Goal: Information Seeking & Learning: Learn about a topic

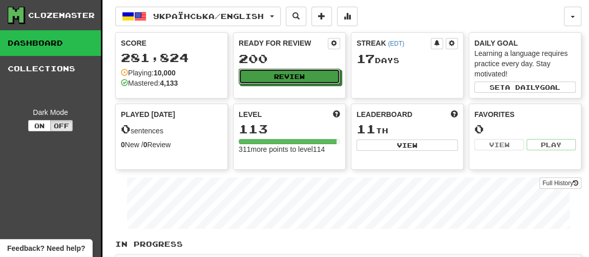
click at [289, 73] on button "Review" at bounding box center [289, 76] width 101 height 15
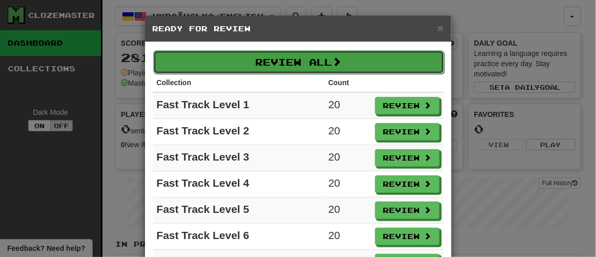
click at [298, 65] on button "Review All" at bounding box center [298, 62] width 291 height 24
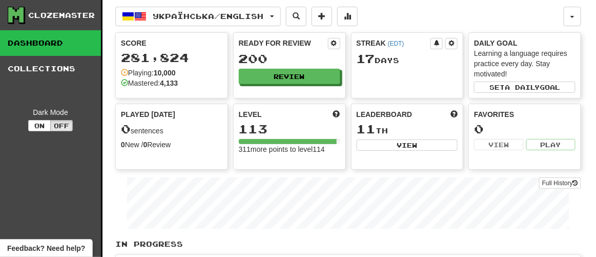
select select "**"
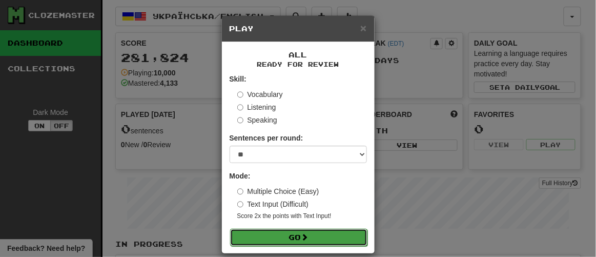
click at [273, 234] on button "Go" at bounding box center [298, 237] width 137 height 17
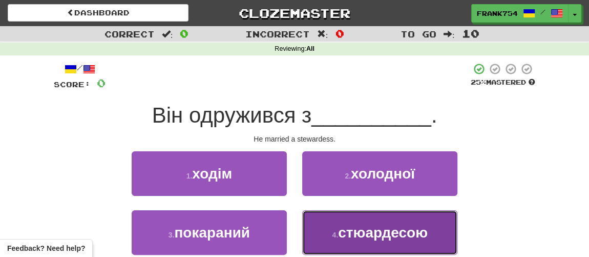
click at [341, 226] on span "стюардесою" at bounding box center [383, 233] width 90 height 16
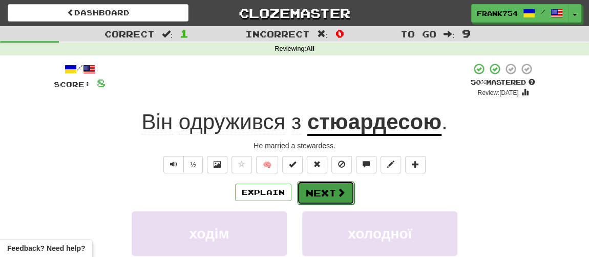
click at [325, 191] on button "Next" at bounding box center [325, 193] width 57 height 24
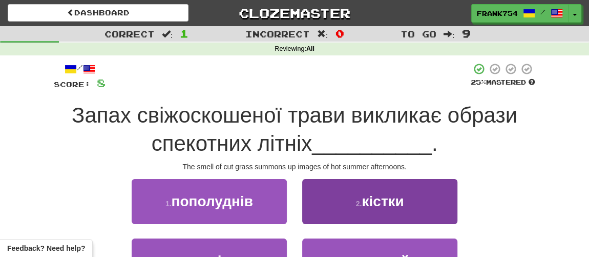
scroll to position [46, 0]
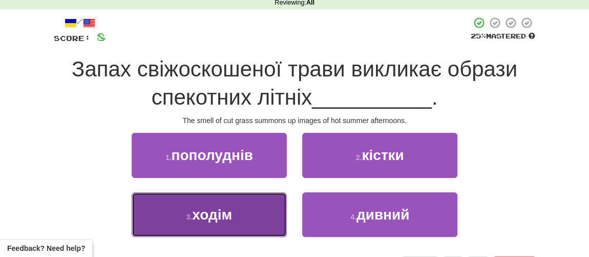
click at [218, 212] on span "ходім" at bounding box center [212, 215] width 40 height 16
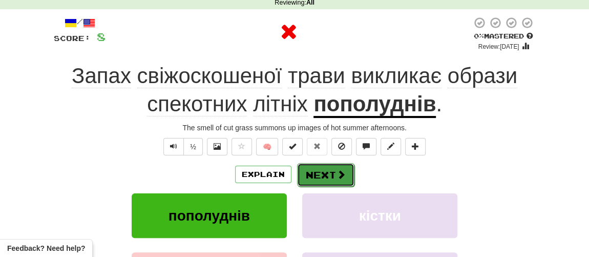
click at [333, 173] on button "Next" at bounding box center [325, 175] width 57 height 24
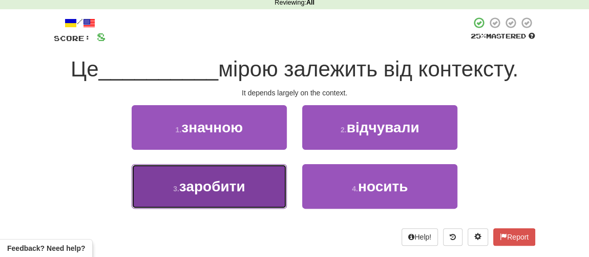
click at [207, 190] on span "заробити" at bounding box center [212, 186] width 66 height 16
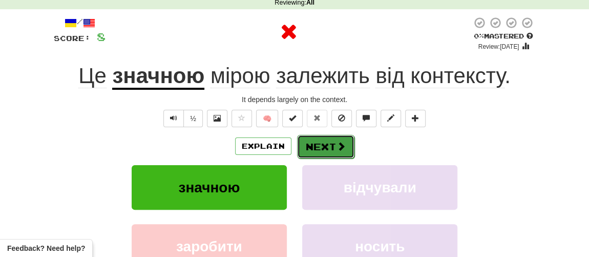
click at [335, 152] on button "Next" at bounding box center [325, 147] width 57 height 24
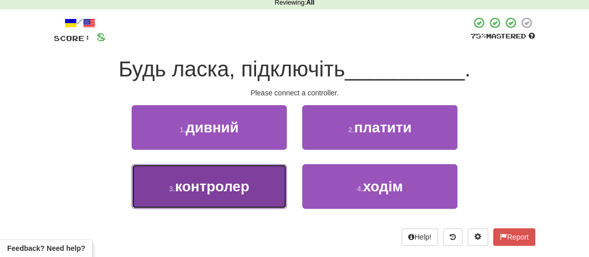
click at [258, 185] on button "3 . контролер" at bounding box center [209, 186] width 155 height 45
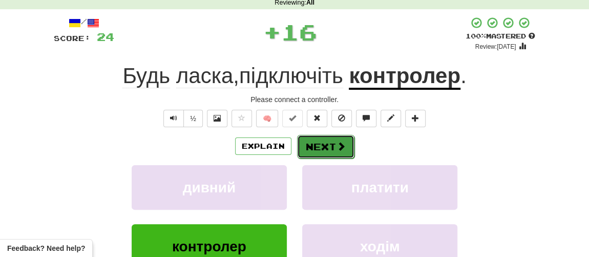
click at [324, 149] on button "Next" at bounding box center [325, 147] width 57 height 24
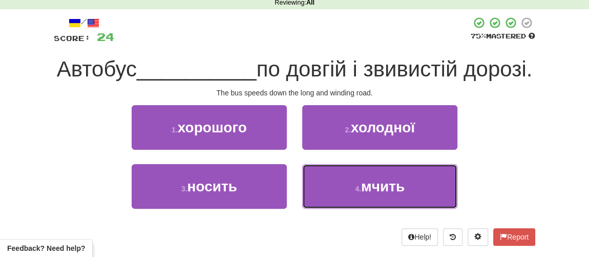
click at [376, 194] on span "мчить" at bounding box center [383, 186] width 44 height 16
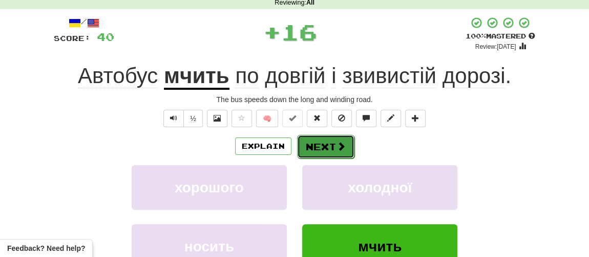
click at [335, 153] on button "Next" at bounding box center [325, 147] width 57 height 24
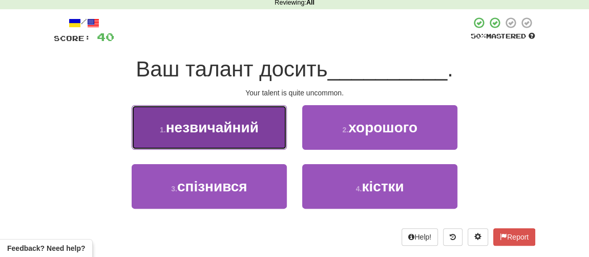
click at [201, 138] on button "1 . незвичайний" at bounding box center [209, 127] width 155 height 45
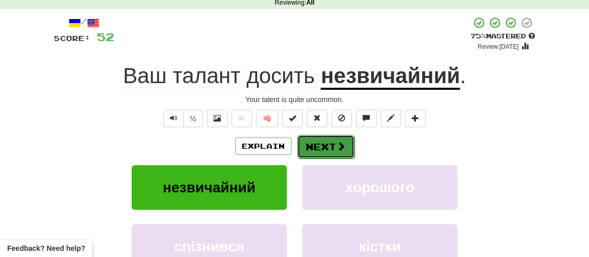
click at [322, 147] on button "Next" at bounding box center [325, 147] width 57 height 24
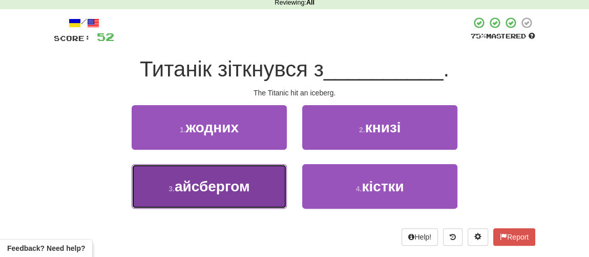
click at [219, 188] on span "айсбергом" at bounding box center [212, 186] width 75 height 16
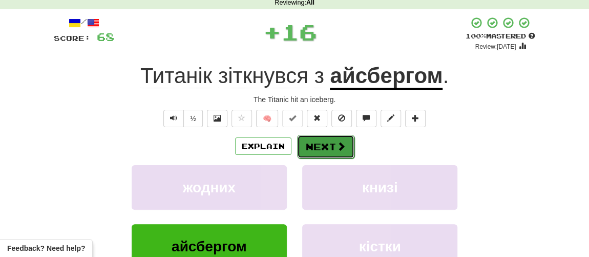
click at [331, 142] on button "Next" at bounding box center [325, 147] width 57 height 24
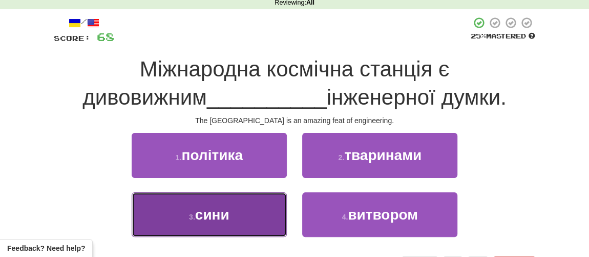
click at [218, 218] on span "сини" at bounding box center [212, 215] width 34 height 16
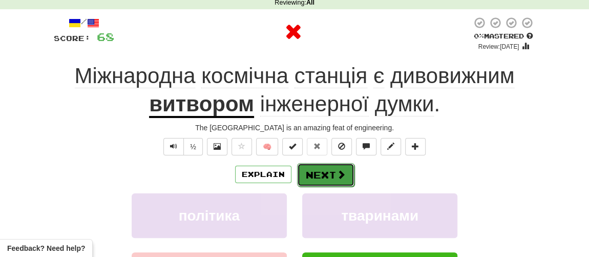
click at [311, 172] on button "Next" at bounding box center [325, 175] width 57 height 24
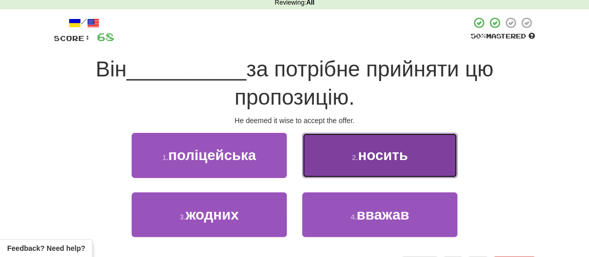
click at [371, 157] on span "носить" at bounding box center [383, 155] width 50 height 16
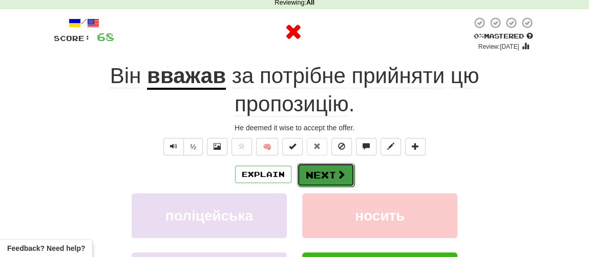
click at [311, 179] on button "Next" at bounding box center [325, 175] width 57 height 24
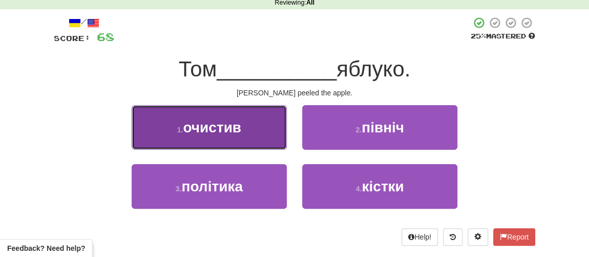
click at [226, 129] on span "очистив" at bounding box center [212, 127] width 58 height 16
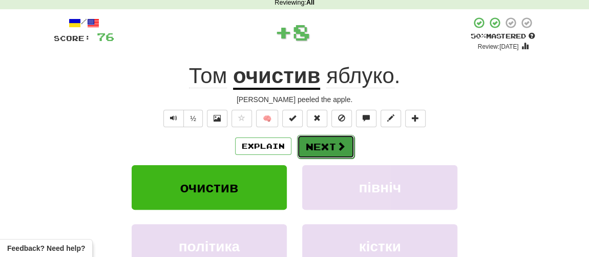
click at [323, 146] on button "Next" at bounding box center [325, 147] width 57 height 24
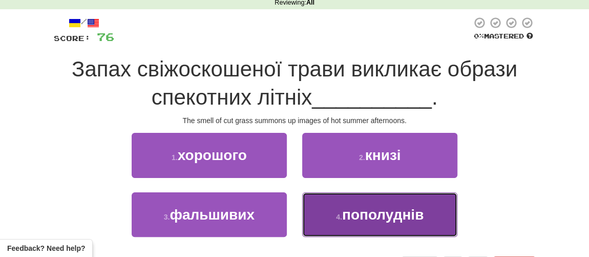
click at [356, 208] on span "пополуднів" at bounding box center [383, 215] width 82 height 16
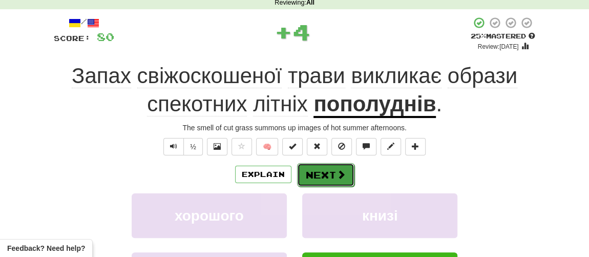
click at [318, 174] on button "Next" at bounding box center [325, 175] width 57 height 24
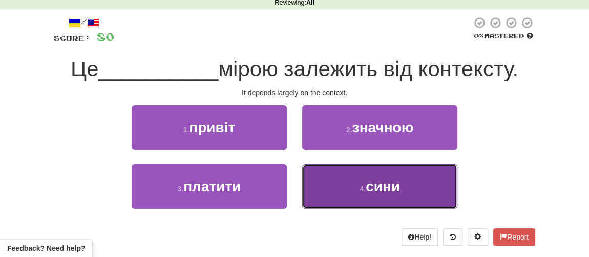
click at [369, 181] on span "сини" at bounding box center [383, 186] width 34 height 16
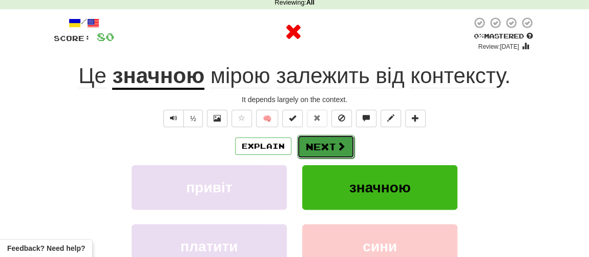
click at [304, 150] on button "Next" at bounding box center [325, 147] width 57 height 24
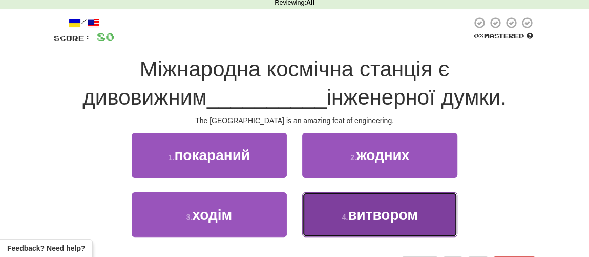
click at [379, 221] on span "витвором" at bounding box center [383, 215] width 70 height 16
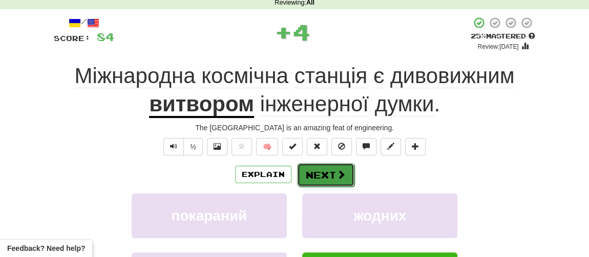
click at [334, 176] on button "Next" at bounding box center [325, 175] width 57 height 24
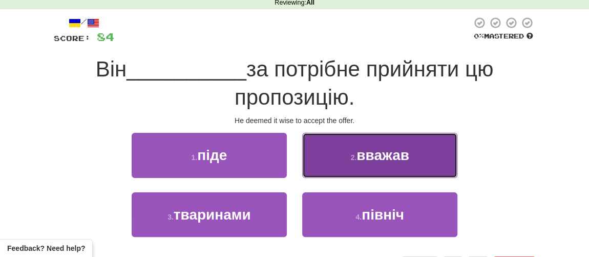
click at [365, 158] on span "вважав" at bounding box center [383, 155] width 53 height 16
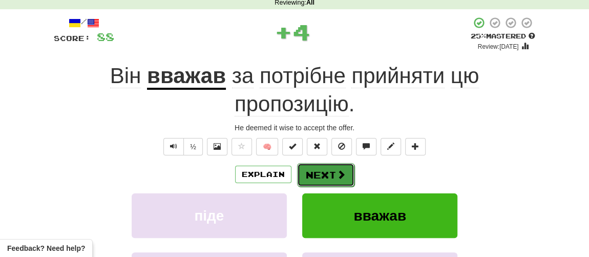
click at [327, 177] on button "Next" at bounding box center [325, 175] width 57 height 24
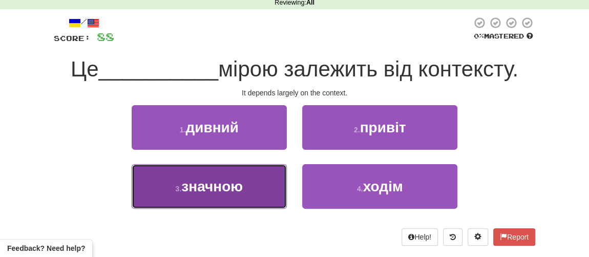
click at [224, 185] on span "значною" at bounding box center [212, 186] width 62 height 16
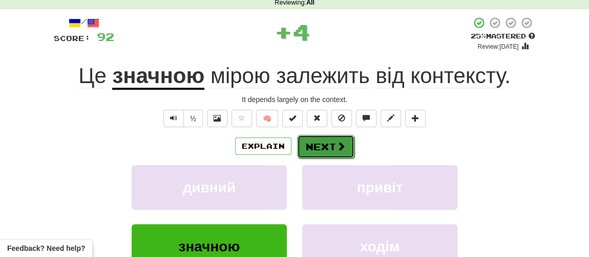
click at [347, 147] on button "Next" at bounding box center [325, 147] width 57 height 24
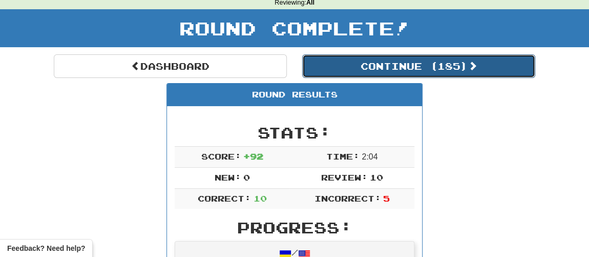
click at [374, 70] on button "Continue ( 185 )" at bounding box center [418, 66] width 233 height 24
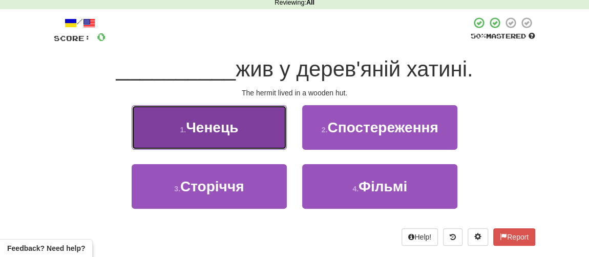
click at [211, 127] on span "Ченець" at bounding box center [212, 127] width 52 height 16
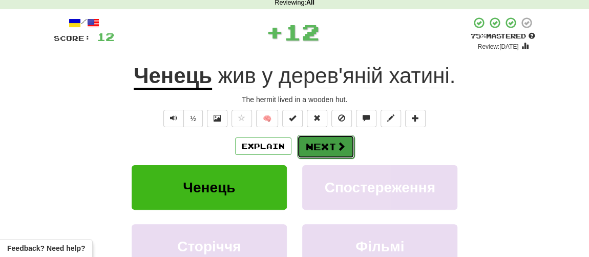
click at [328, 149] on button "Next" at bounding box center [325, 147] width 57 height 24
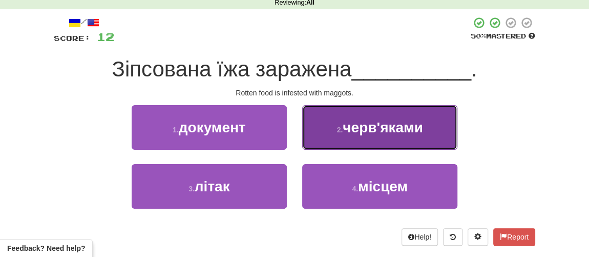
click at [360, 132] on span "черв'яками" at bounding box center [383, 127] width 80 height 16
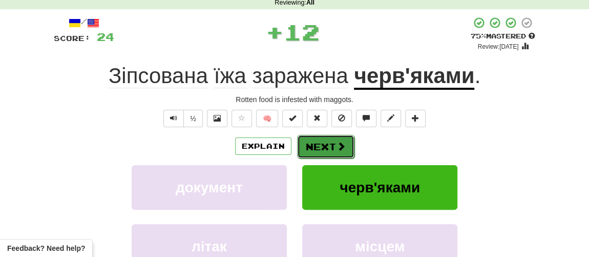
click at [320, 141] on button "Next" at bounding box center [325, 147] width 57 height 24
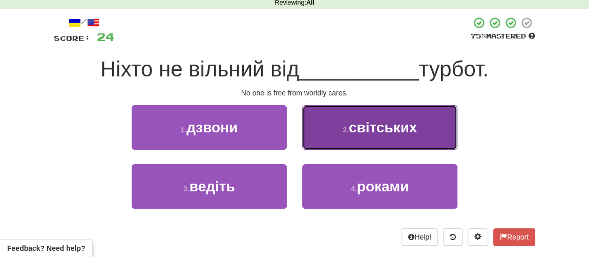
click at [385, 126] on span "світських" at bounding box center [383, 127] width 69 height 16
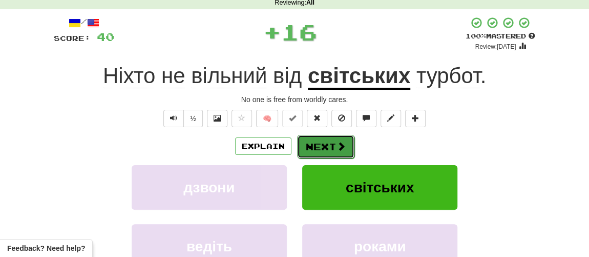
click at [331, 146] on button "Next" at bounding box center [325, 147] width 57 height 24
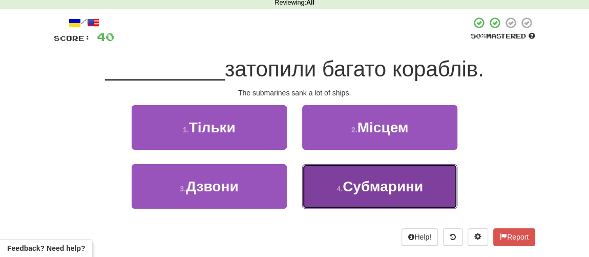
click at [344, 187] on span "Субмарини" at bounding box center [383, 186] width 80 height 16
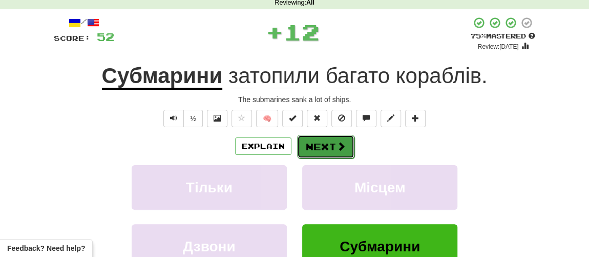
click at [328, 145] on button "Next" at bounding box center [325, 147] width 57 height 24
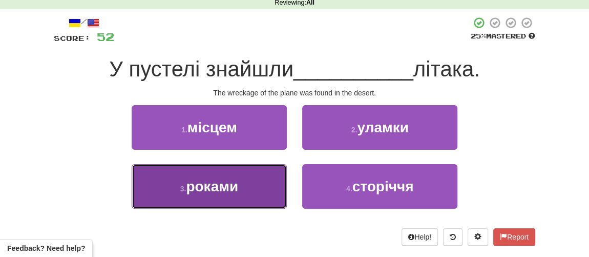
click at [239, 190] on button "3 . роками" at bounding box center [209, 186] width 155 height 45
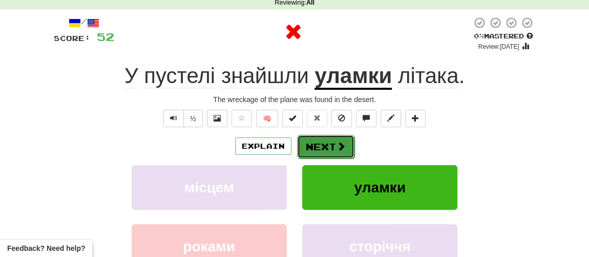
click at [338, 146] on span at bounding box center [341, 145] width 9 height 9
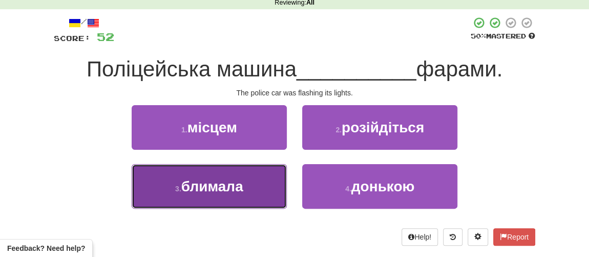
click at [202, 189] on span "блимала" at bounding box center [212, 186] width 62 height 16
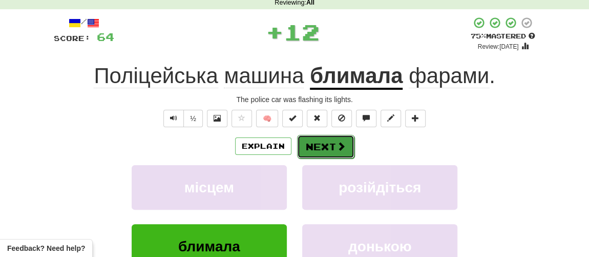
click at [324, 145] on button "Next" at bounding box center [325, 147] width 57 height 24
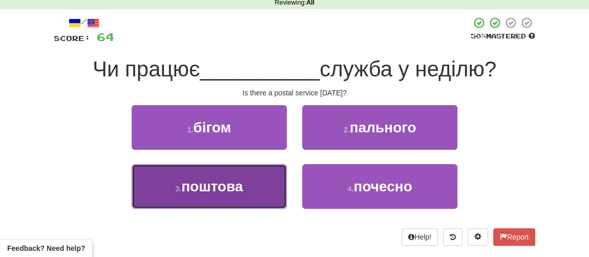
click at [213, 184] on span "поштова" at bounding box center [212, 186] width 62 height 16
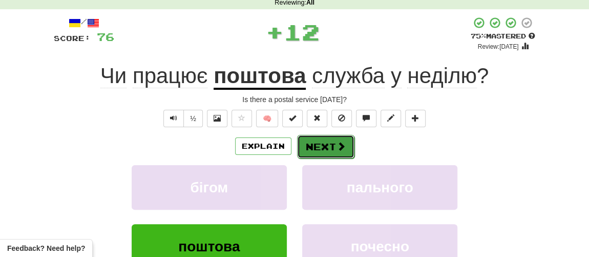
click at [318, 146] on button "Next" at bounding box center [325, 147] width 57 height 24
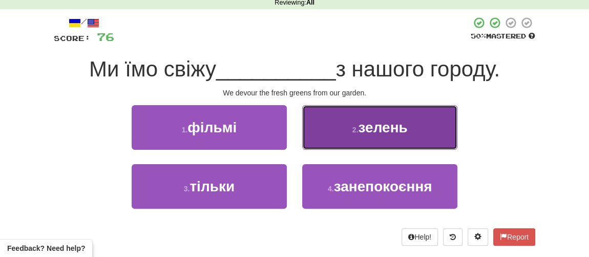
click at [376, 126] on span "зелень" at bounding box center [382, 127] width 49 height 16
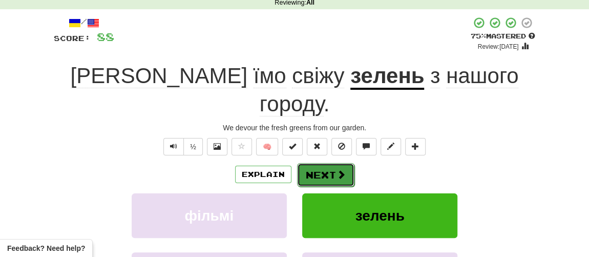
click at [331, 163] on button "Next" at bounding box center [325, 175] width 57 height 24
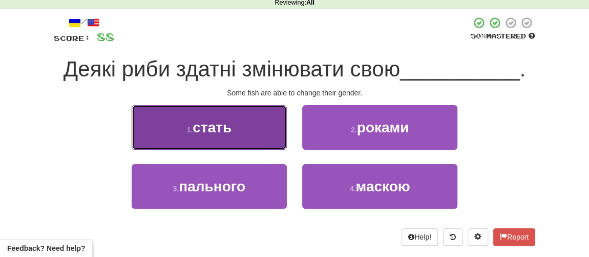
click at [229, 135] on button "1 . стать" at bounding box center [209, 127] width 155 height 45
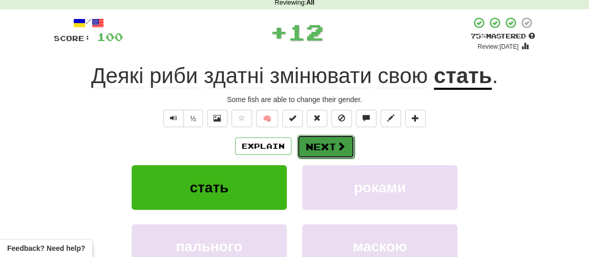
click at [321, 143] on button "Next" at bounding box center [325, 147] width 57 height 24
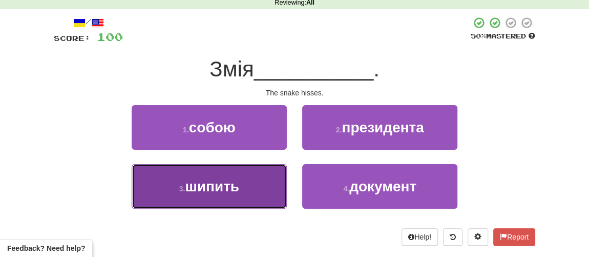
click at [226, 184] on span "шипить" at bounding box center [212, 186] width 54 height 16
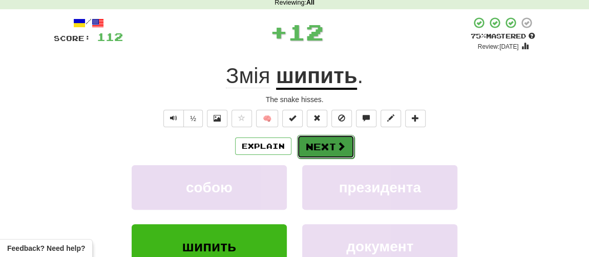
click at [312, 139] on button "Next" at bounding box center [325, 147] width 57 height 24
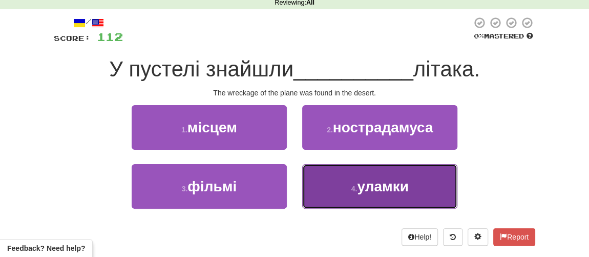
click at [359, 192] on span "уламки" at bounding box center [383, 186] width 52 height 16
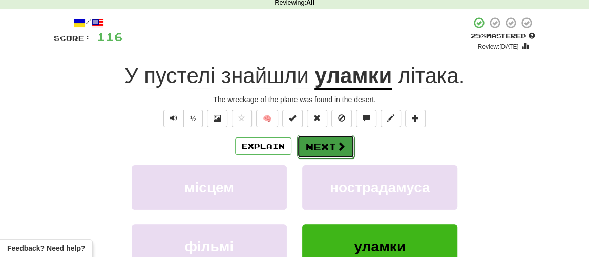
click at [322, 149] on button "Next" at bounding box center [325, 147] width 57 height 24
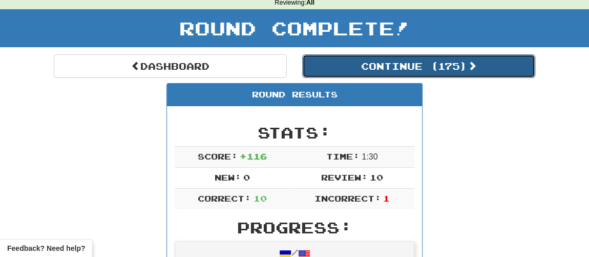
click at [363, 67] on button "Continue ( 175 )" at bounding box center [418, 66] width 233 height 24
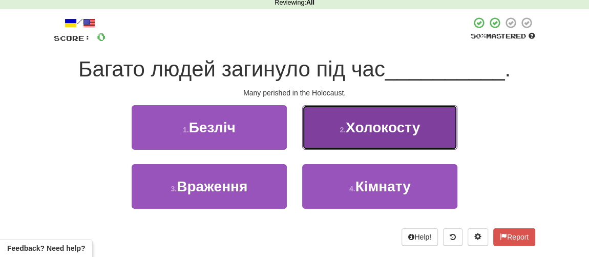
click at [398, 132] on span "Холокосту" at bounding box center [383, 127] width 74 height 16
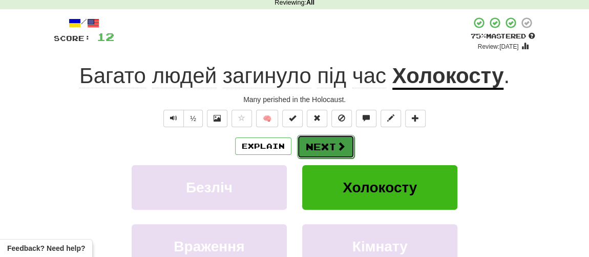
click at [317, 144] on button "Next" at bounding box center [325, 147] width 57 height 24
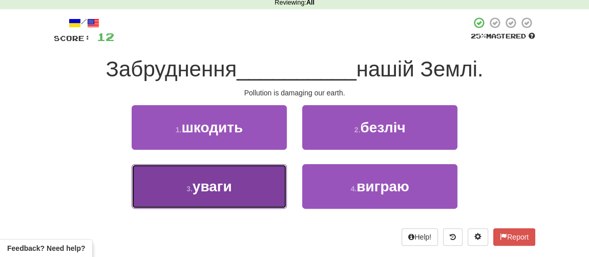
click at [223, 190] on span "уваги" at bounding box center [212, 186] width 39 height 16
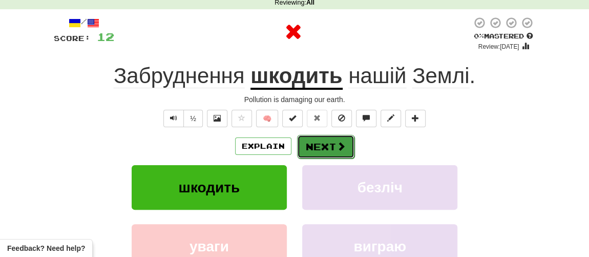
click at [325, 148] on button "Next" at bounding box center [325, 147] width 57 height 24
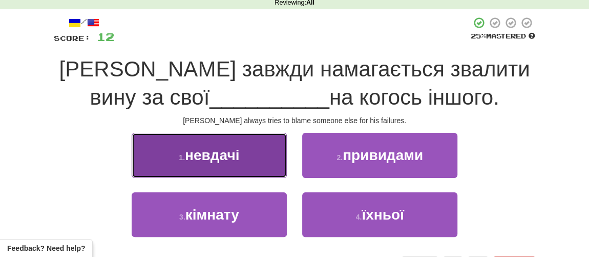
click at [212, 156] on span "невдачі" at bounding box center [212, 155] width 54 height 16
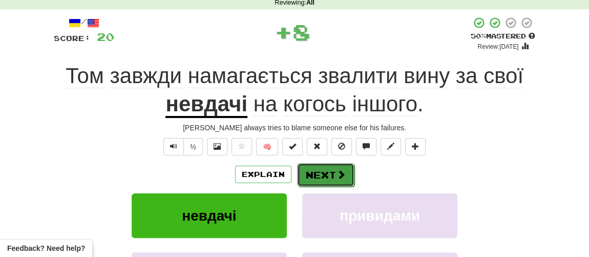
click at [300, 171] on button "Next" at bounding box center [325, 175] width 57 height 24
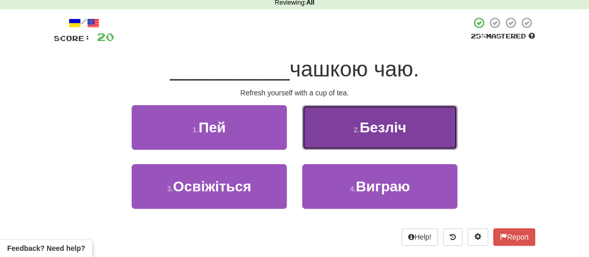
click at [362, 129] on span "Безліч" at bounding box center [383, 127] width 47 height 16
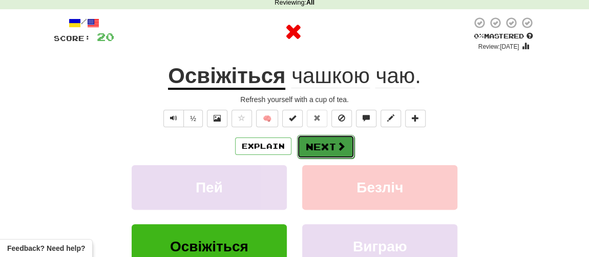
click at [320, 149] on button "Next" at bounding box center [325, 147] width 57 height 24
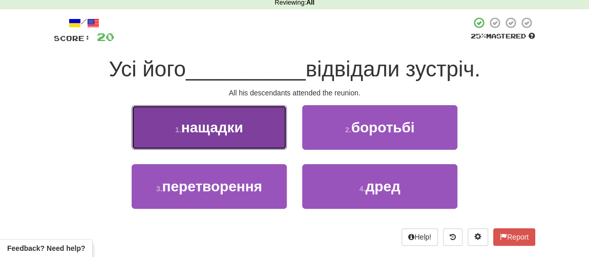
click at [243, 141] on button "1 . нащадки" at bounding box center [209, 127] width 155 height 45
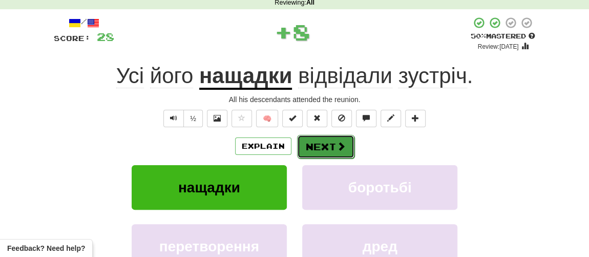
click at [321, 144] on button "Next" at bounding box center [325, 147] width 57 height 24
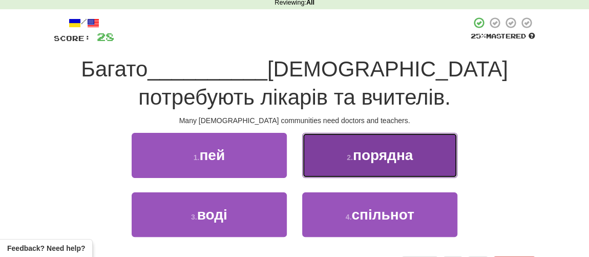
click at [354, 164] on button "2 . порядна" at bounding box center [379, 155] width 155 height 45
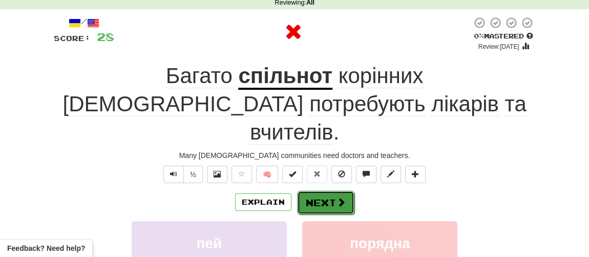
click at [315, 191] on button "Next" at bounding box center [325, 203] width 57 height 24
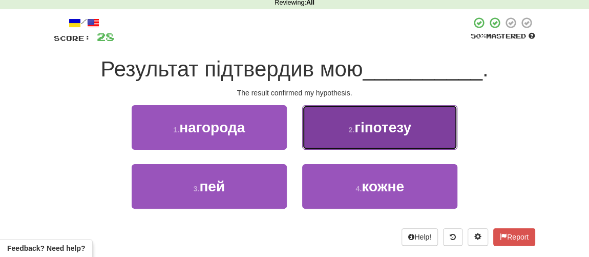
click at [379, 131] on span "гіпотезу" at bounding box center [383, 127] width 57 height 16
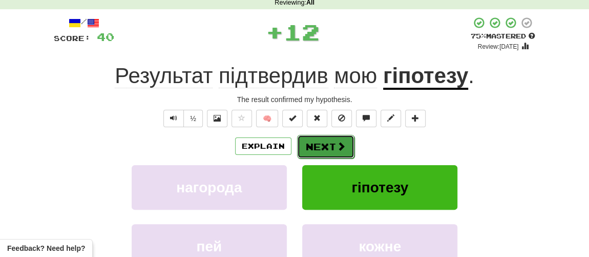
click at [323, 152] on button "Next" at bounding box center [325, 147] width 57 height 24
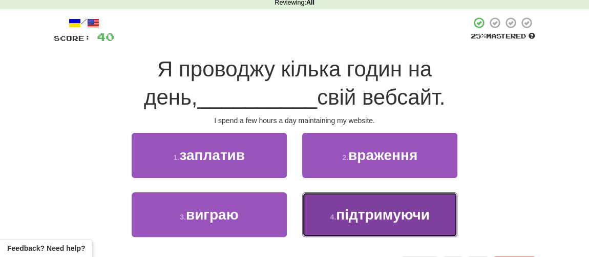
click at [360, 219] on span "підтримуючи" at bounding box center [383, 215] width 94 height 16
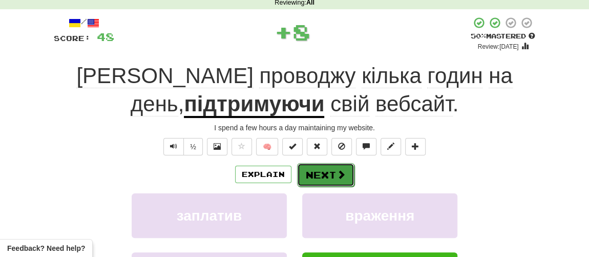
click at [330, 180] on button "Next" at bounding box center [325, 175] width 57 height 24
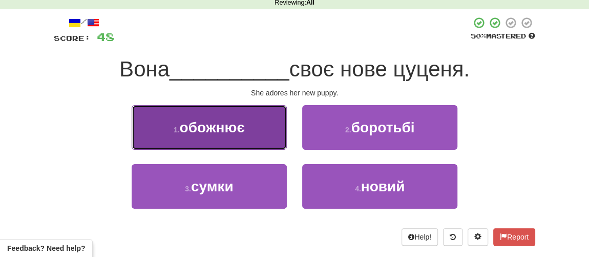
click at [219, 129] on span "обожнює" at bounding box center [212, 127] width 65 height 16
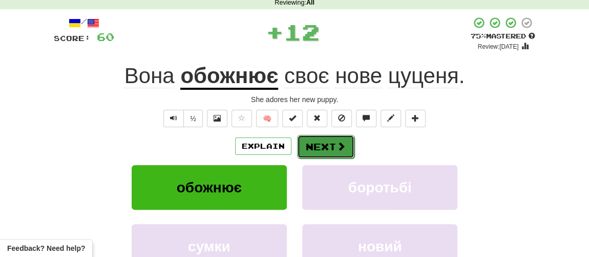
click at [325, 148] on button "Next" at bounding box center [325, 147] width 57 height 24
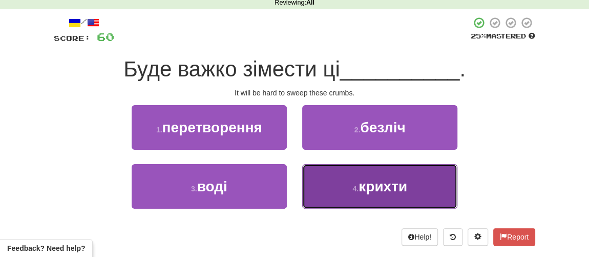
click at [363, 188] on span "крихти" at bounding box center [383, 186] width 49 height 16
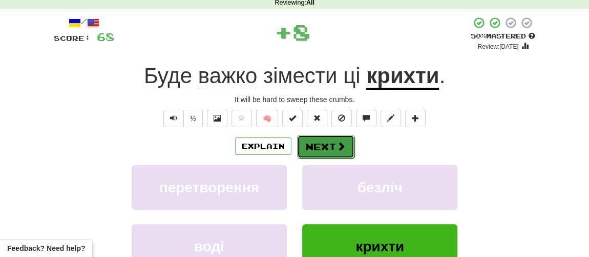
click at [336, 153] on button "Next" at bounding box center [325, 147] width 57 height 24
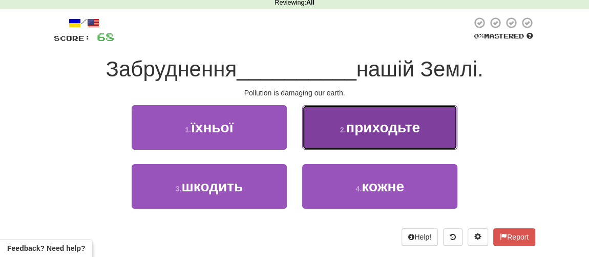
click at [360, 141] on button "2 . приходьте" at bounding box center [379, 127] width 155 height 45
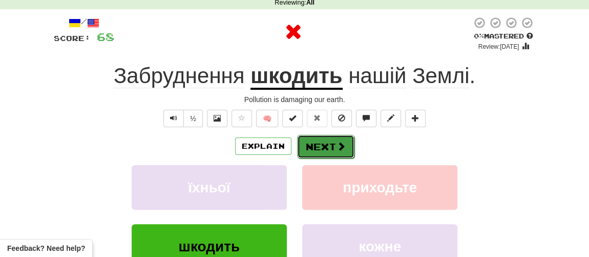
click at [331, 155] on button "Next" at bounding box center [325, 147] width 57 height 24
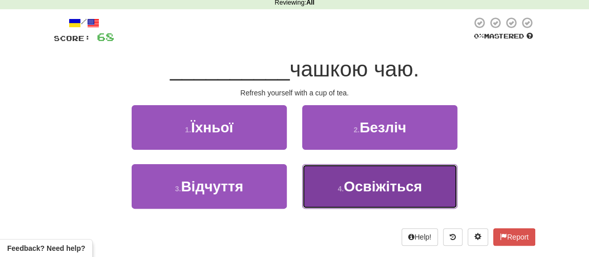
click at [359, 188] on span "Освіжіться" at bounding box center [383, 186] width 78 height 16
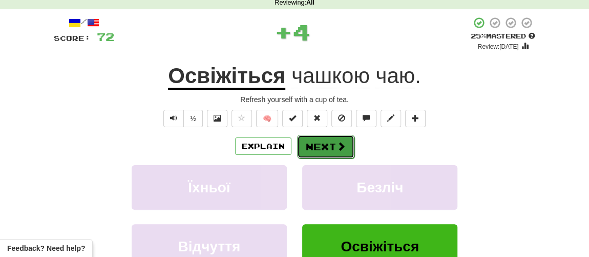
click at [327, 152] on button "Next" at bounding box center [325, 147] width 57 height 24
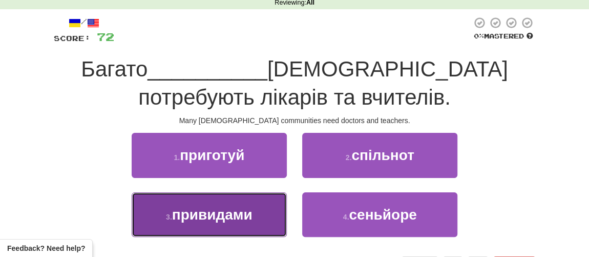
click at [223, 217] on span "привидами" at bounding box center [212, 215] width 80 height 16
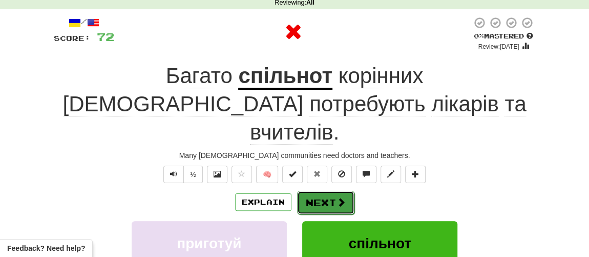
click at [319, 191] on button "Next" at bounding box center [325, 203] width 57 height 24
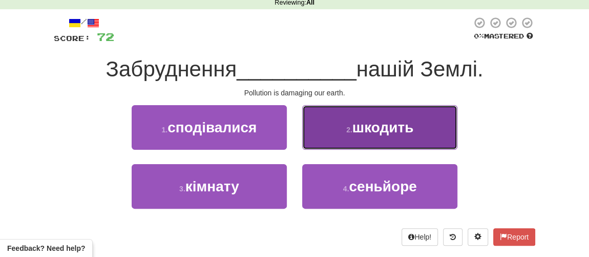
click at [375, 131] on span "шкодить" at bounding box center [384, 127] width 62 height 16
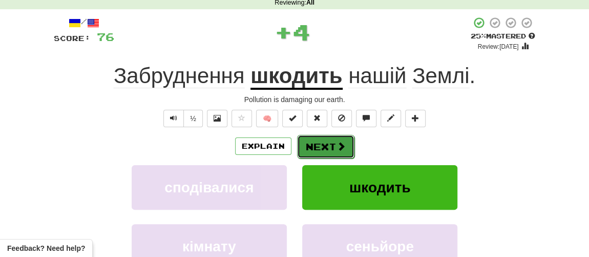
click at [329, 147] on button "Next" at bounding box center [325, 147] width 57 height 24
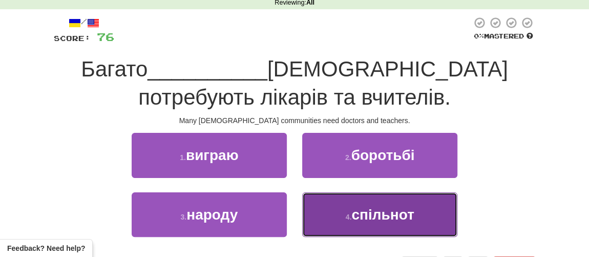
click at [349, 213] on small "4 ." at bounding box center [349, 217] width 6 height 8
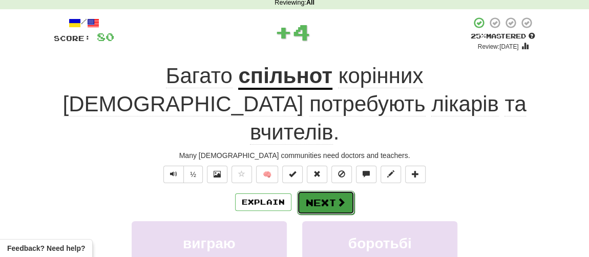
click at [334, 191] on button "Next" at bounding box center [325, 203] width 57 height 24
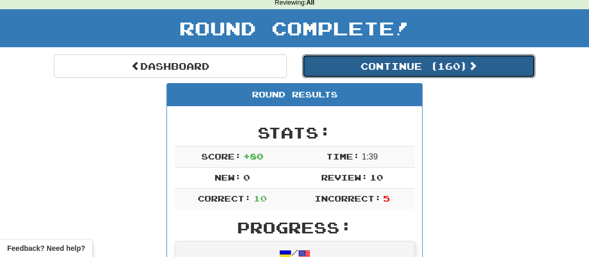
click at [375, 70] on button "Continue ( 160 )" at bounding box center [418, 66] width 233 height 24
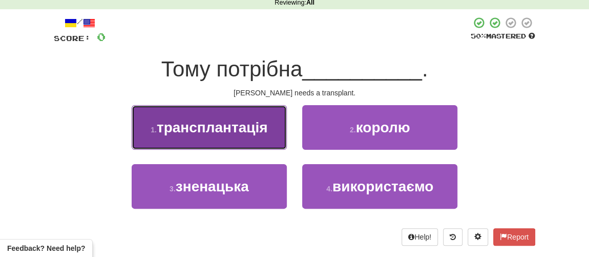
click at [233, 131] on span "трансплантація" at bounding box center [212, 127] width 111 height 16
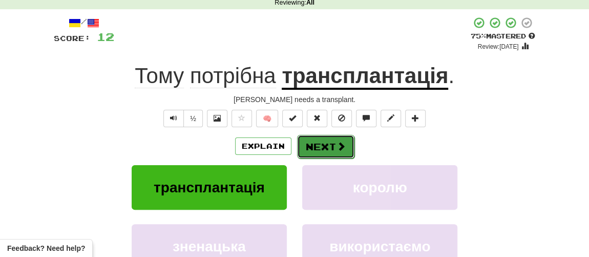
click at [327, 147] on button "Next" at bounding box center [325, 147] width 57 height 24
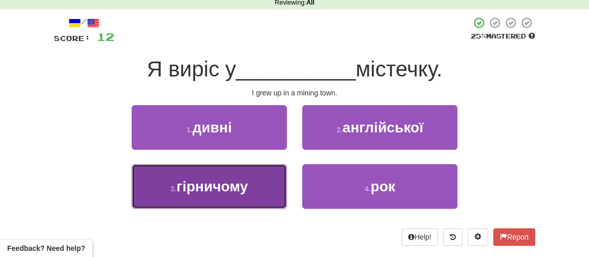
click at [209, 189] on span "гірничому" at bounding box center [212, 186] width 72 height 16
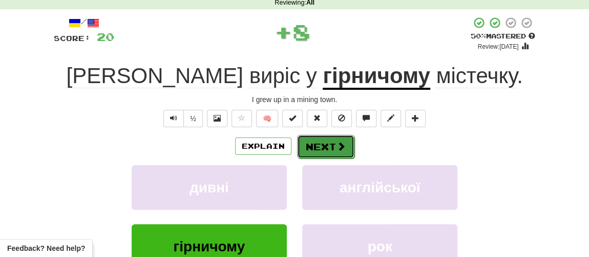
click at [321, 148] on button "Next" at bounding box center [325, 147] width 57 height 24
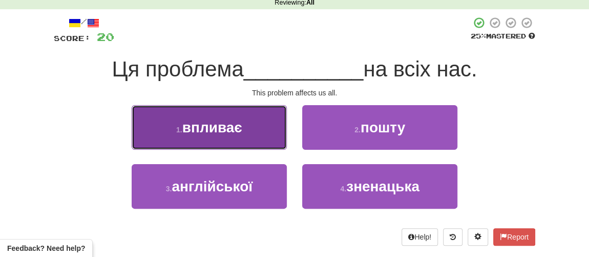
click at [238, 138] on button "1 . впливає" at bounding box center [209, 127] width 155 height 45
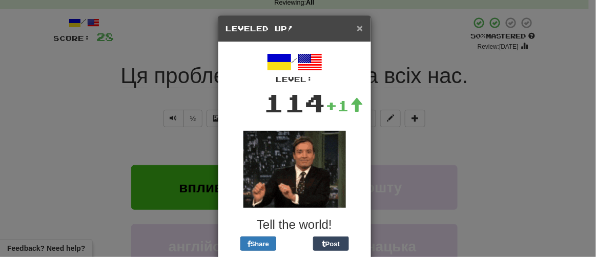
click at [357, 28] on span "×" at bounding box center [360, 28] width 6 height 12
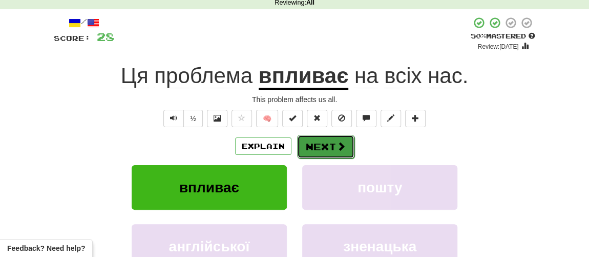
click at [326, 146] on button "Next" at bounding box center [325, 147] width 57 height 24
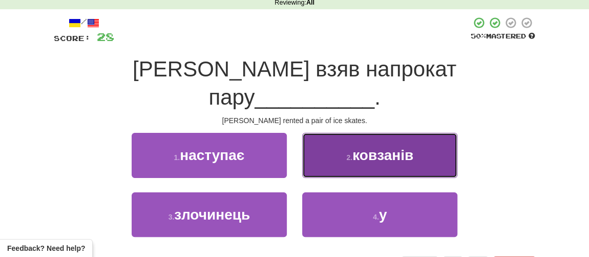
click at [350, 153] on small "2 ." at bounding box center [350, 157] width 6 height 8
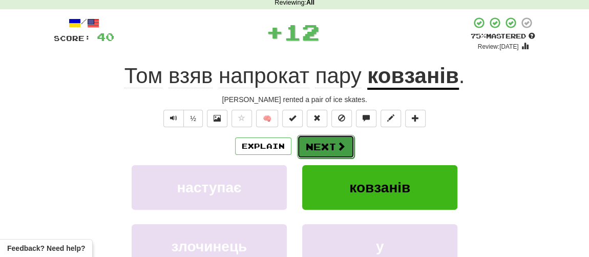
click at [330, 144] on button "Next" at bounding box center [325, 147] width 57 height 24
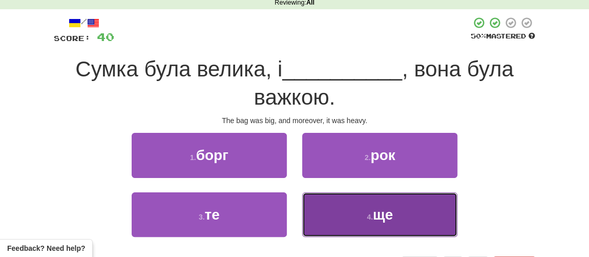
click at [370, 210] on button "4 . ще" at bounding box center [379, 214] width 155 height 45
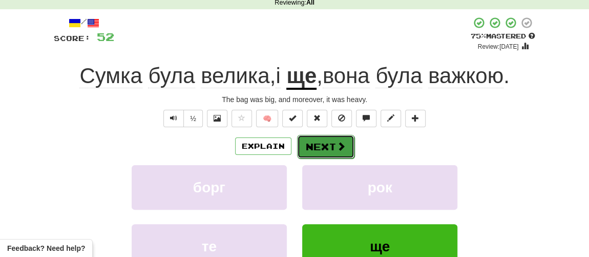
click at [330, 141] on button "Next" at bounding box center [325, 147] width 57 height 24
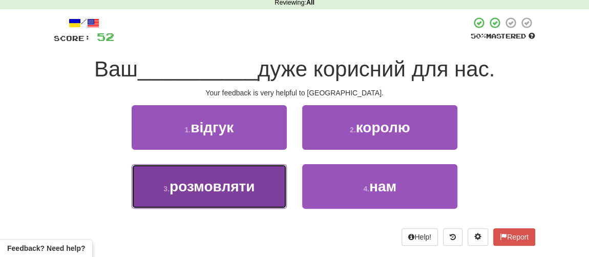
click at [198, 197] on button "3 . розмовляти" at bounding box center [209, 186] width 155 height 45
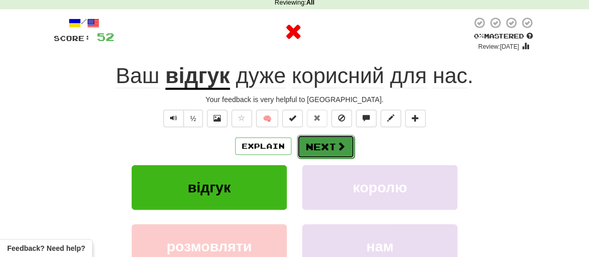
click at [323, 141] on button "Next" at bounding box center [325, 147] width 57 height 24
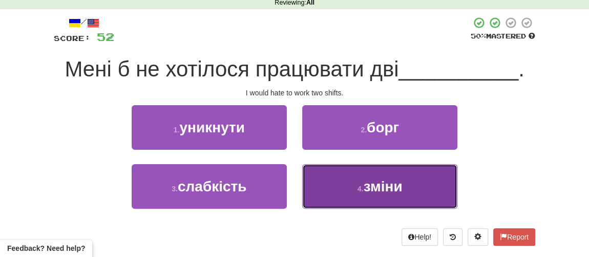
click at [386, 193] on button "4 . зміни" at bounding box center [379, 186] width 155 height 45
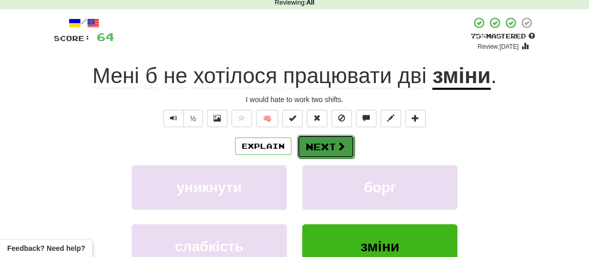
click at [317, 145] on button "Next" at bounding box center [325, 147] width 57 height 24
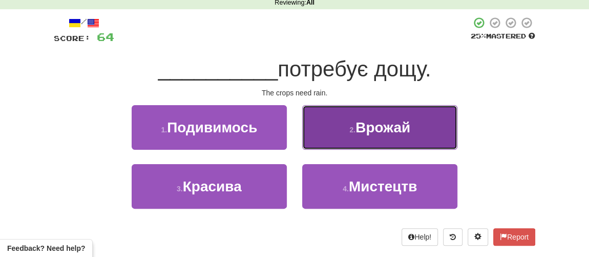
click at [355, 130] on small "2 ." at bounding box center [353, 130] width 6 height 8
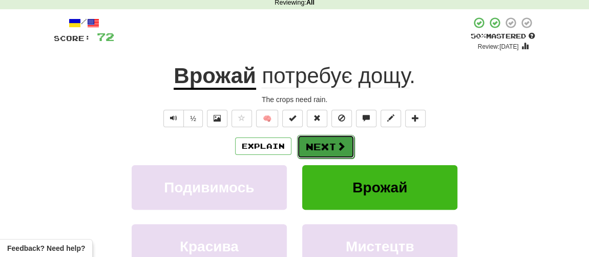
click at [322, 144] on button "Next" at bounding box center [325, 147] width 57 height 24
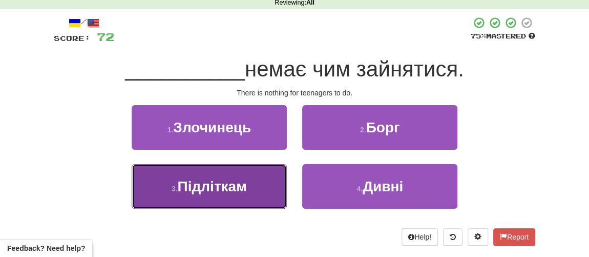
click at [235, 180] on span "Підліткам" at bounding box center [212, 186] width 69 height 16
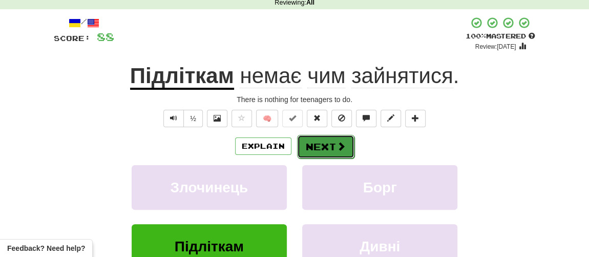
click at [325, 142] on button "Next" at bounding box center [325, 147] width 57 height 24
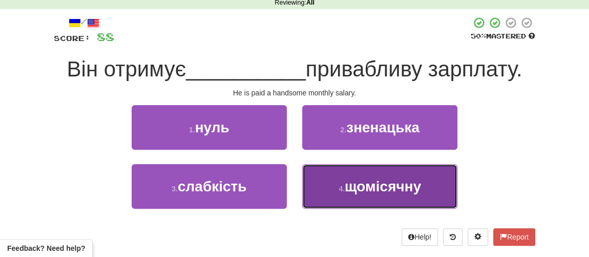
click at [348, 188] on span "щомісячну" at bounding box center [383, 186] width 76 height 16
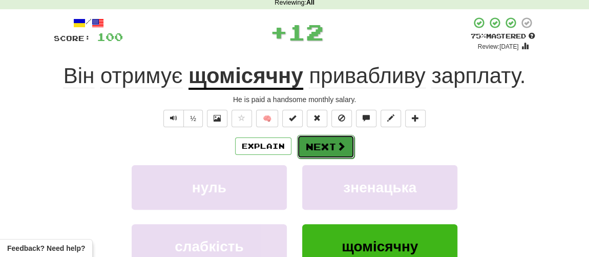
click at [329, 151] on button "Next" at bounding box center [325, 147] width 57 height 24
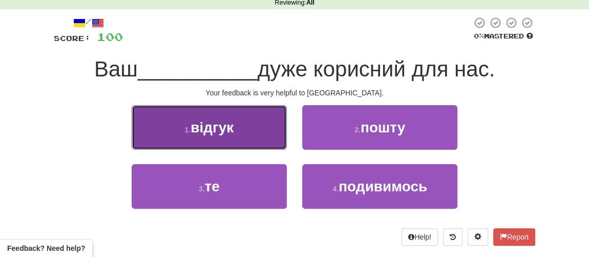
click at [228, 123] on span "відгук" at bounding box center [212, 127] width 43 height 16
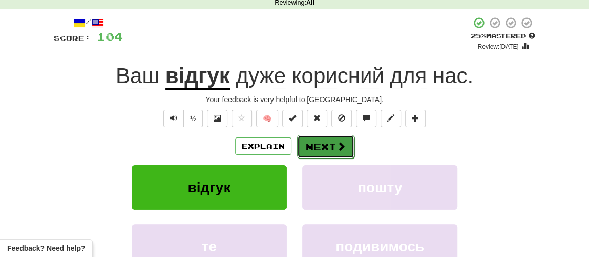
click at [330, 144] on button "Next" at bounding box center [325, 147] width 57 height 24
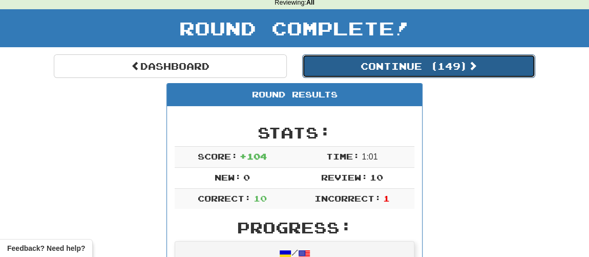
click at [391, 63] on button "Continue ( 149 )" at bounding box center [418, 66] width 233 height 24
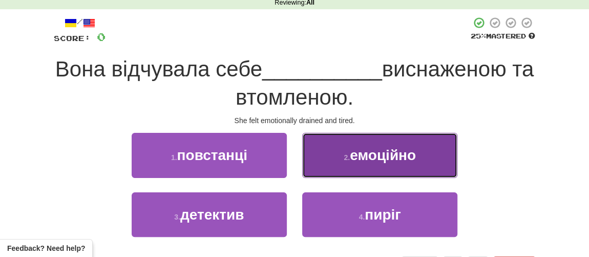
click at [378, 166] on button "2 . емоційно" at bounding box center [379, 155] width 155 height 45
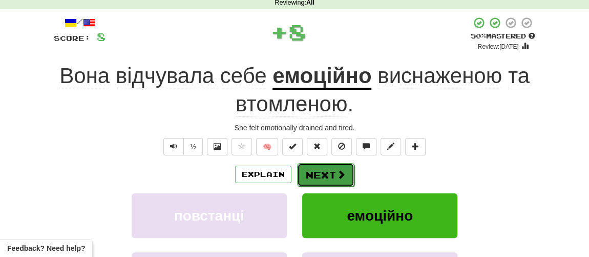
click at [332, 168] on button "Next" at bounding box center [325, 175] width 57 height 24
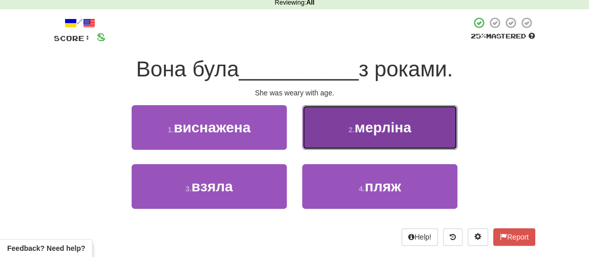
click at [368, 138] on button "2 . мерліна" at bounding box center [379, 127] width 155 height 45
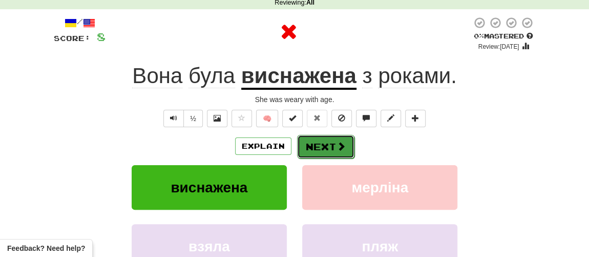
click at [335, 147] on button "Next" at bounding box center [325, 147] width 57 height 24
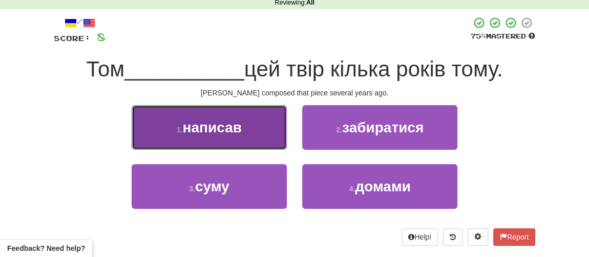
click at [217, 130] on span "написав" at bounding box center [212, 127] width 59 height 16
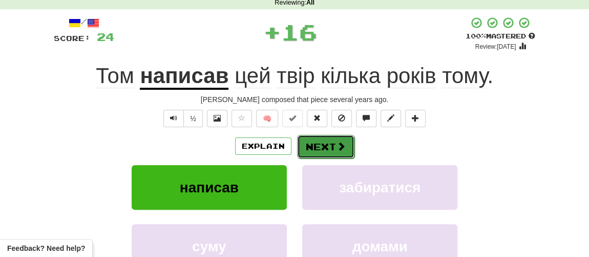
click at [337, 148] on span at bounding box center [341, 145] width 9 height 9
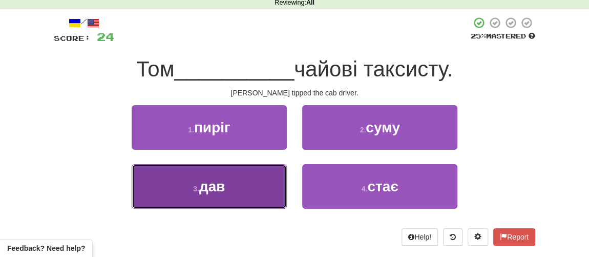
click at [227, 183] on button "3 . дав" at bounding box center [209, 186] width 155 height 45
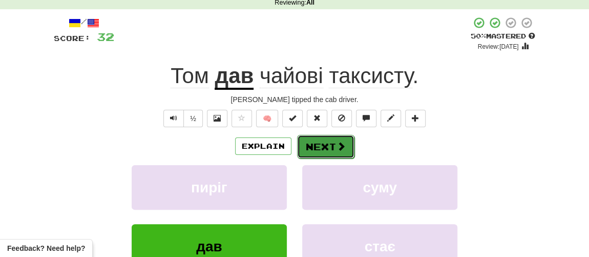
click at [319, 144] on button "Next" at bounding box center [325, 147] width 57 height 24
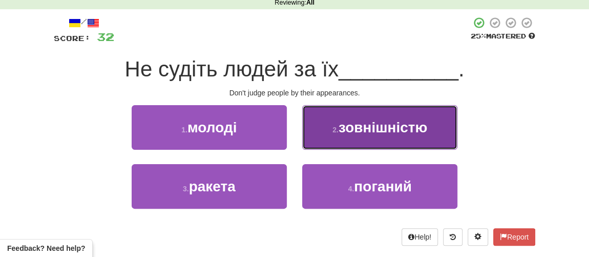
click at [338, 132] on small "2 ." at bounding box center [336, 130] width 6 height 8
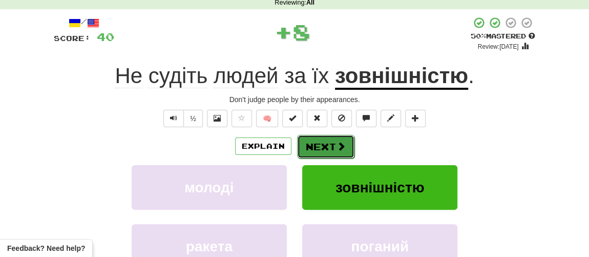
click at [311, 148] on button "Next" at bounding box center [325, 147] width 57 height 24
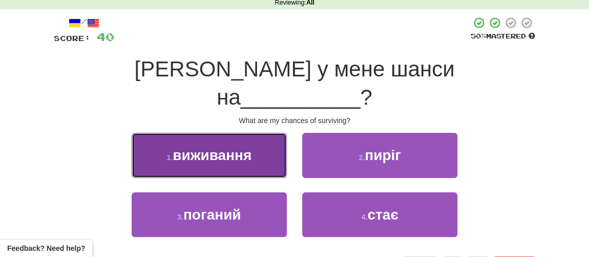
click at [201, 147] on span "виживання" at bounding box center [212, 155] width 79 height 16
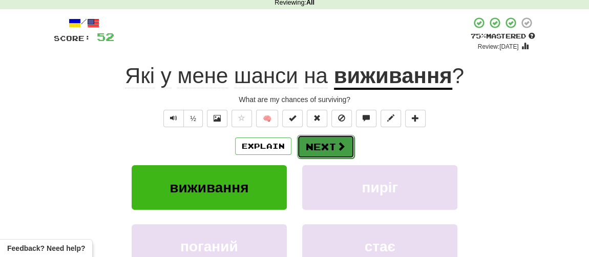
click at [321, 147] on button "Next" at bounding box center [325, 147] width 57 height 24
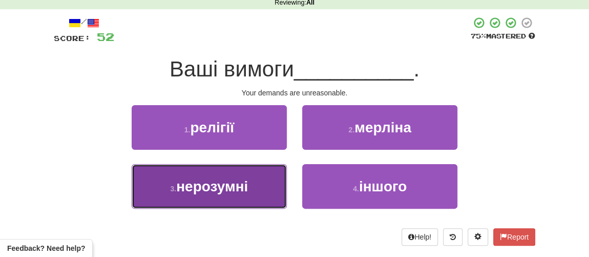
click at [216, 184] on span "нерозумні" at bounding box center [212, 186] width 72 height 16
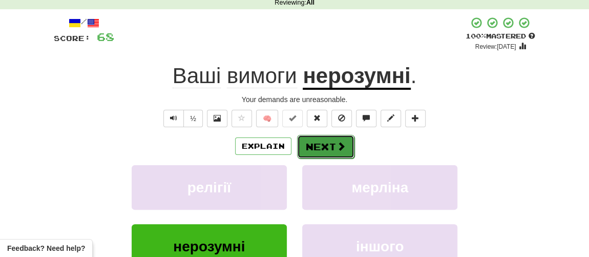
click at [322, 143] on button "Next" at bounding box center [325, 147] width 57 height 24
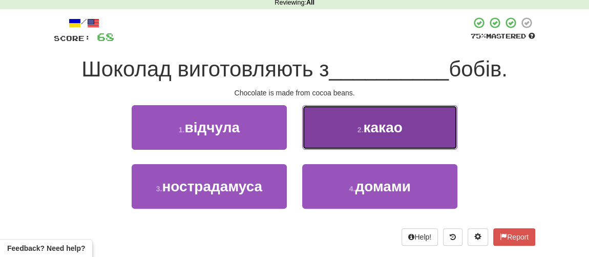
click at [354, 128] on button "2 . какао" at bounding box center [379, 127] width 155 height 45
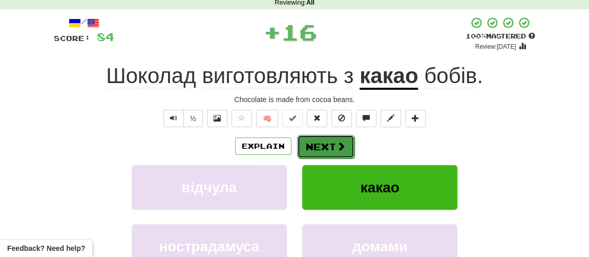
click at [319, 146] on button "Next" at bounding box center [325, 147] width 57 height 24
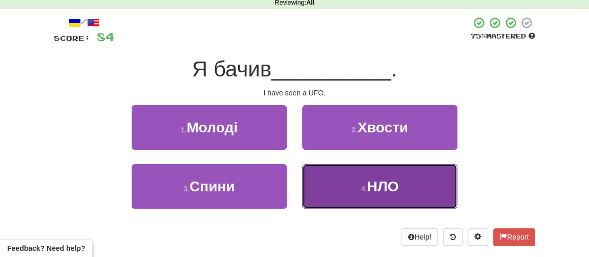
click at [354, 188] on button "4 . НЛО" at bounding box center [379, 186] width 155 height 45
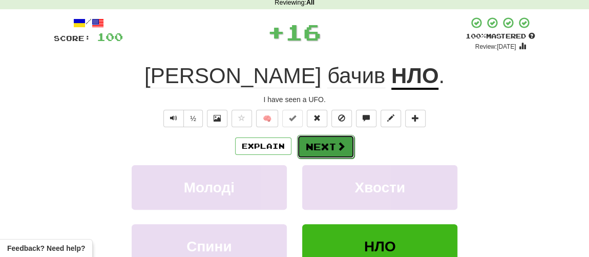
click at [331, 153] on button "Next" at bounding box center [325, 147] width 57 height 24
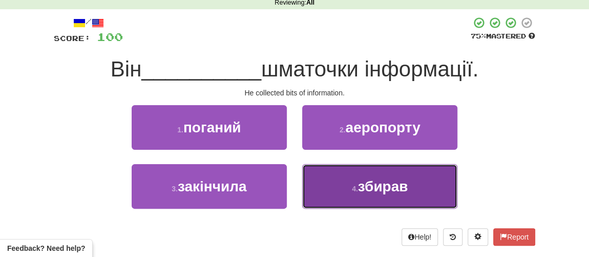
click at [363, 188] on span "збирав" at bounding box center [383, 186] width 50 height 16
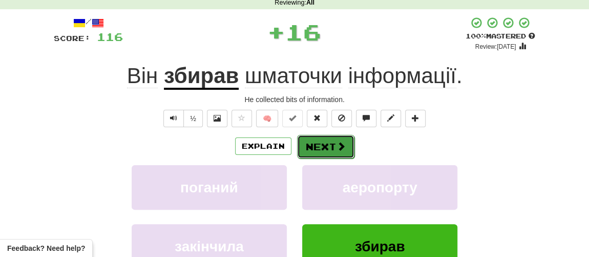
click at [321, 140] on button "Next" at bounding box center [325, 147] width 57 height 24
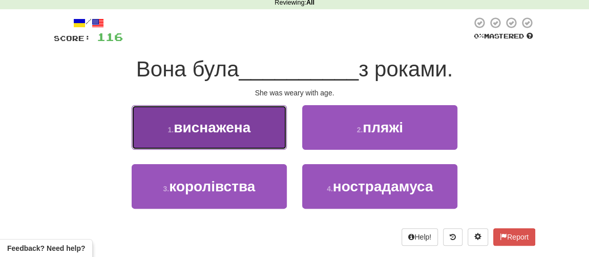
click at [206, 124] on span "виснажена" at bounding box center [212, 127] width 77 height 16
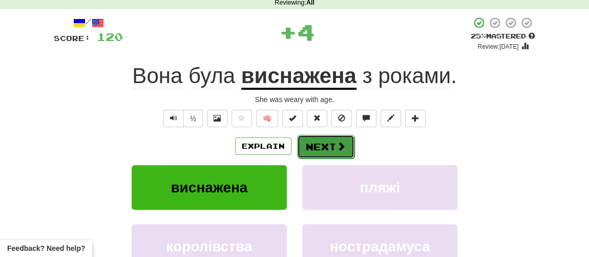
click at [321, 149] on button "Next" at bounding box center [325, 147] width 57 height 24
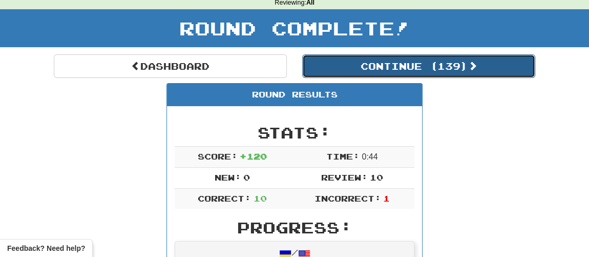
click at [367, 70] on button "Continue ( 139 )" at bounding box center [418, 66] width 233 height 24
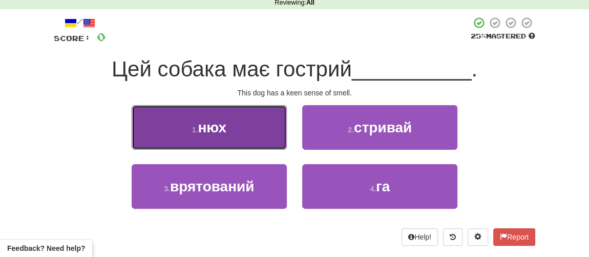
click at [235, 136] on button "1 . нюх" at bounding box center [209, 127] width 155 height 45
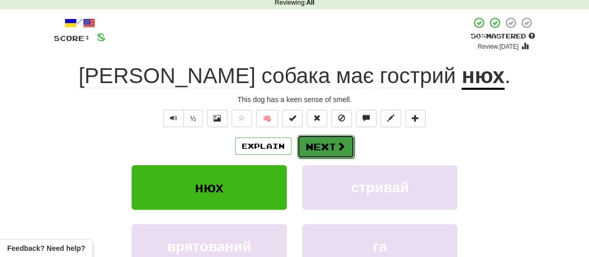
click at [318, 148] on button "Next" at bounding box center [325, 147] width 57 height 24
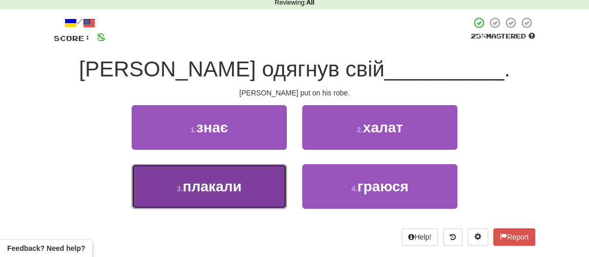
click at [241, 189] on span "плакали" at bounding box center [212, 186] width 59 height 16
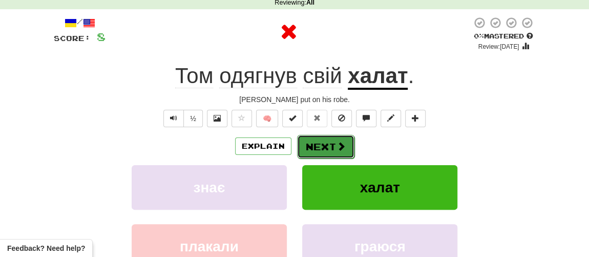
click at [317, 152] on button "Next" at bounding box center [325, 147] width 57 height 24
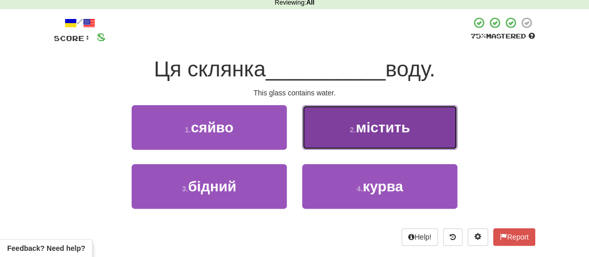
click at [381, 125] on span "містить" at bounding box center [383, 127] width 54 height 16
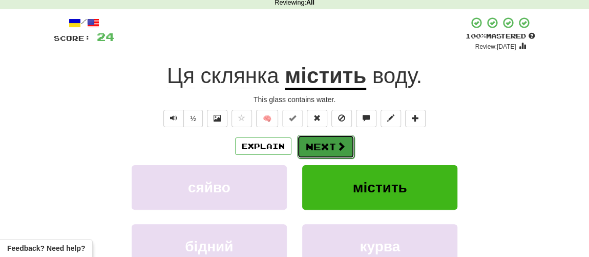
click at [325, 142] on button "Next" at bounding box center [325, 147] width 57 height 24
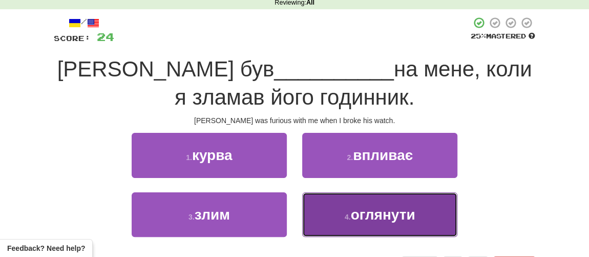
click at [352, 210] on span "оглянути" at bounding box center [383, 215] width 65 height 16
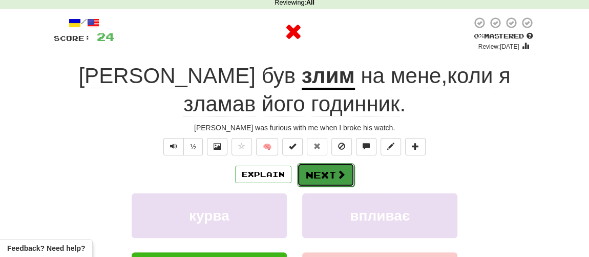
click at [321, 167] on button "Next" at bounding box center [325, 175] width 57 height 24
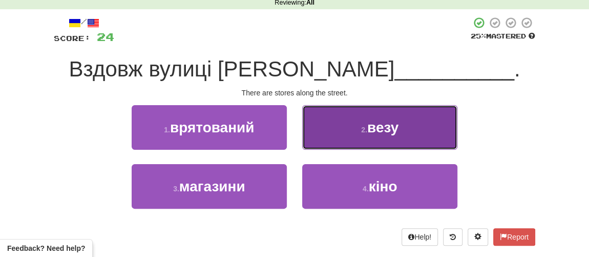
click at [371, 137] on button "2 . везу" at bounding box center [379, 127] width 155 height 45
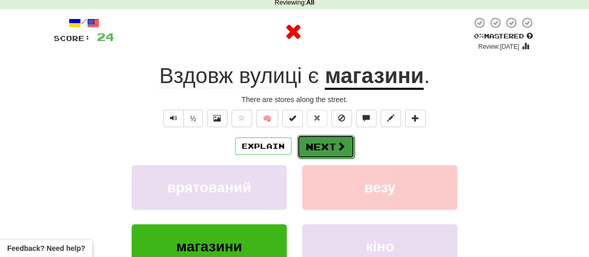
click at [337, 150] on span at bounding box center [341, 145] width 9 height 9
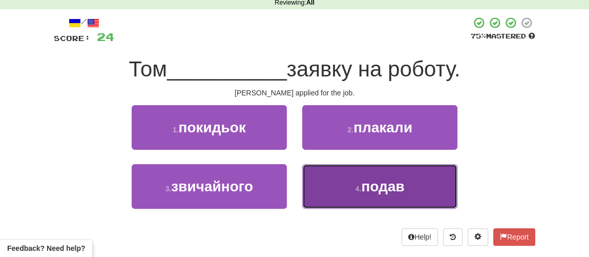
click at [349, 185] on button "4 . подав" at bounding box center [379, 186] width 155 height 45
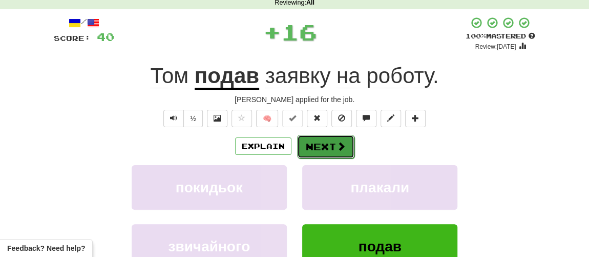
click at [319, 148] on button "Next" at bounding box center [325, 147] width 57 height 24
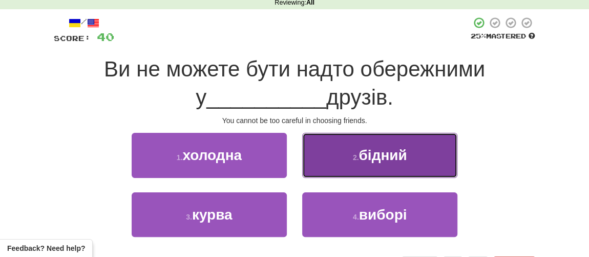
click at [335, 153] on button "2 . бідний" at bounding box center [379, 155] width 155 height 45
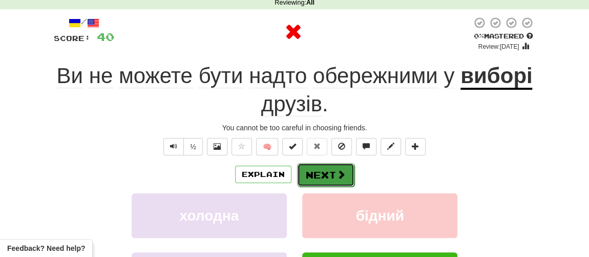
click at [321, 175] on button "Next" at bounding box center [325, 175] width 57 height 24
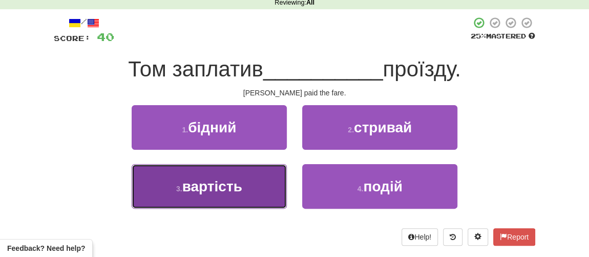
click at [225, 187] on span "вартість" at bounding box center [212, 186] width 60 height 16
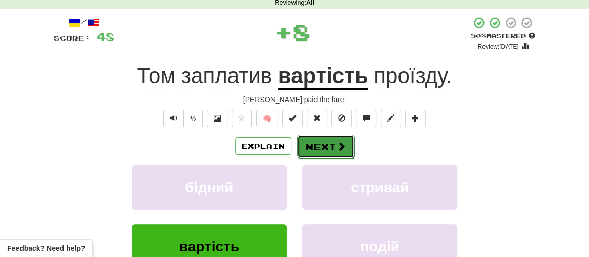
click at [321, 144] on button "Next" at bounding box center [325, 147] width 57 height 24
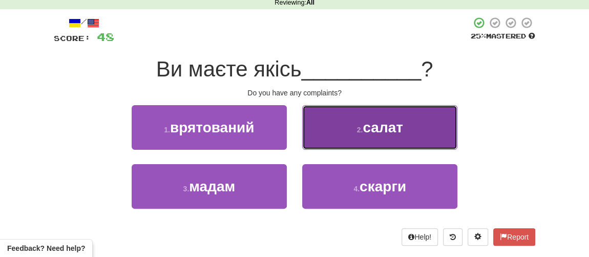
click at [357, 131] on small "2 ." at bounding box center [360, 130] width 6 height 8
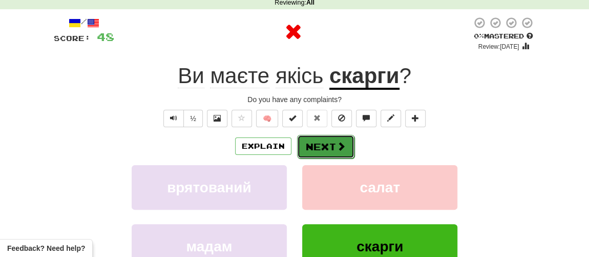
click at [330, 145] on button "Next" at bounding box center [325, 147] width 57 height 24
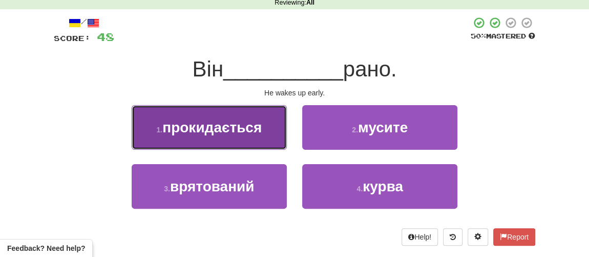
click at [210, 136] on button "1 . прокидається" at bounding box center [209, 127] width 155 height 45
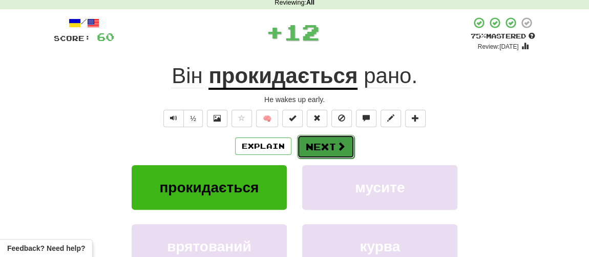
click at [319, 145] on button "Next" at bounding box center [325, 147] width 57 height 24
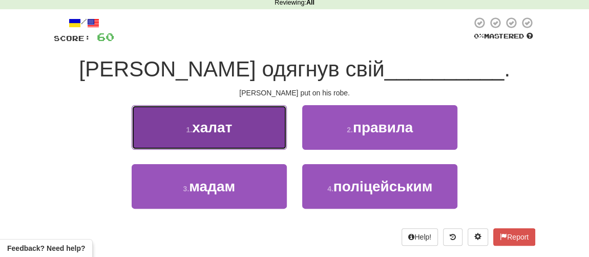
click at [239, 129] on button "1 . халат" at bounding box center [209, 127] width 155 height 45
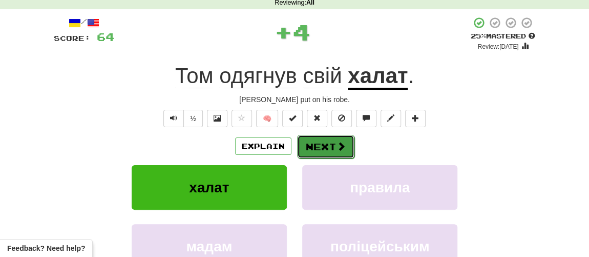
click at [321, 146] on button "Next" at bounding box center [325, 147] width 57 height 24
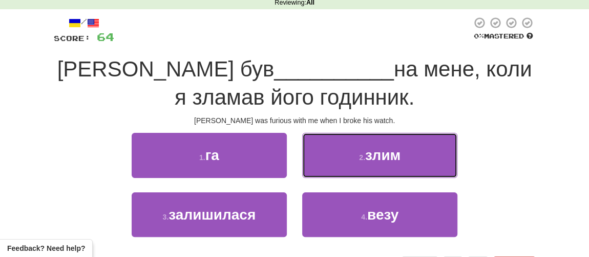
click at [408, 157] on button "2 . злим" at bounding box center [379, 155] width 155 height 45
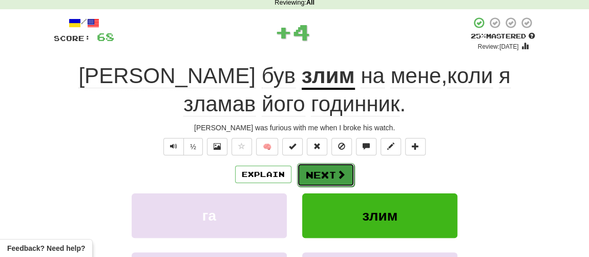
click at [319, 175] on button "Next" at bounding box center [325, 175] width 57 height 24
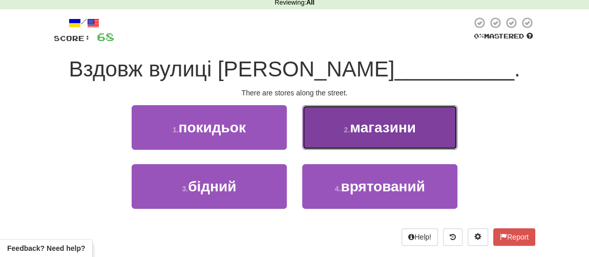
click at [379, 129] on span "магазини" at bounding box center [383, 127] width 66 height 16
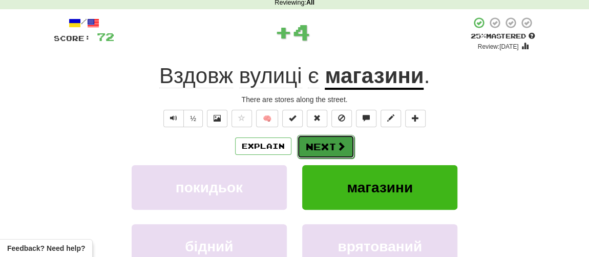
click at [333, 146] on button "Next" at bounding box center [325, 147] width 57 height 24
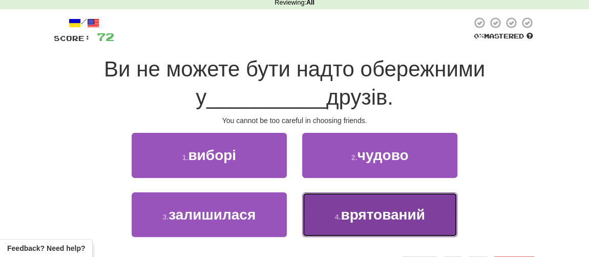
click at [348, 207] on span "врятований" at bounding box center [383, 215] width 85 height 16
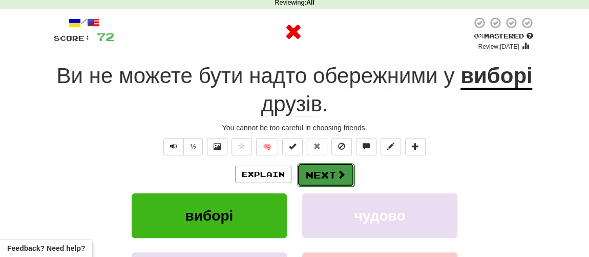
click at [324, 172] on button "Next" at bounding box center [325, 175] width 57 height 24
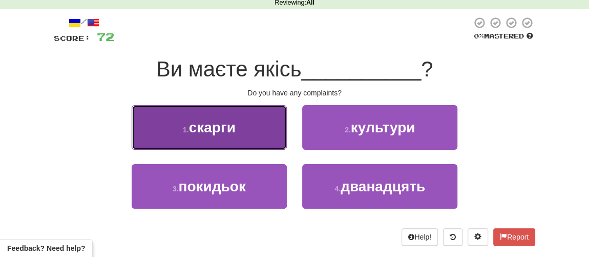
click at [209, 133] on span "скарги" at bounding box center [212, 127] width 47 height 16
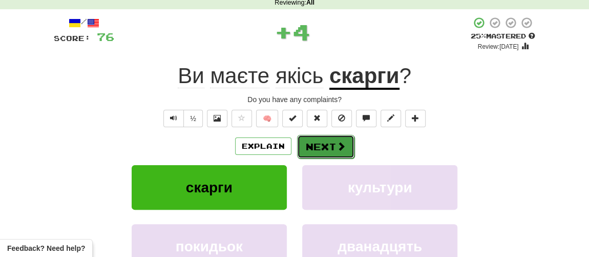
click at [314, 150] on button "Next" at bounding box center [325, 147] width 57 height 24
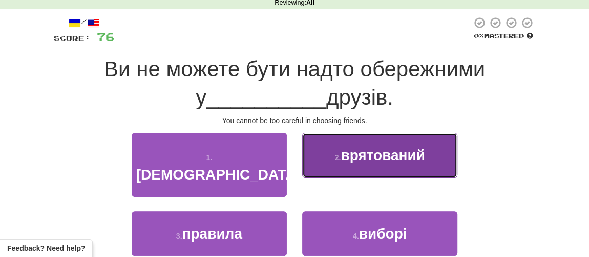
click at [351, 153] on span "врятований" at bounding box center [383, 155] width 85 height 16
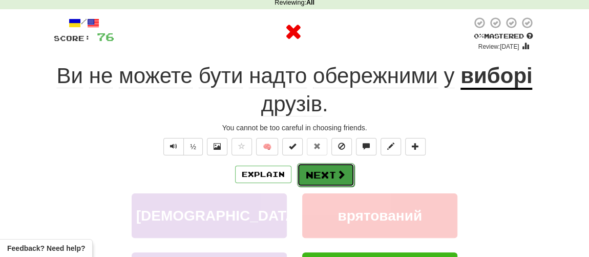
click at [335, 167] on button "Next" at bounding box center [325, 175] width 57 height 24
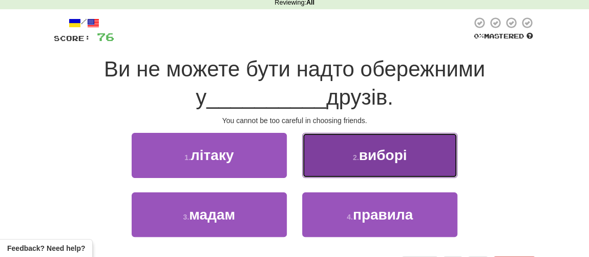
click at [358, 158] on small "2 ." at bounding box center [356, 157] width 6 height 8
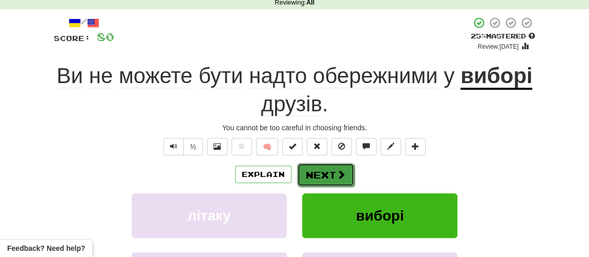
click at [325, 178] on button "Next" at bounding box center [325, 175] width 57 height 24
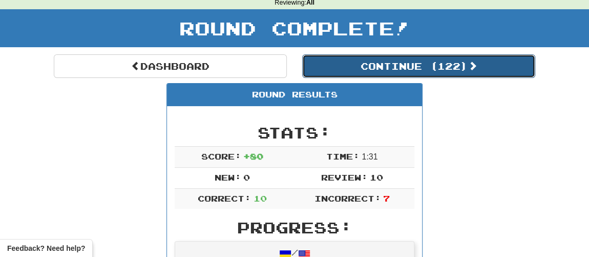
click at [354, 66] on button "Continue ( 122 )" at bounding box center [418, 66] width 233 height 24
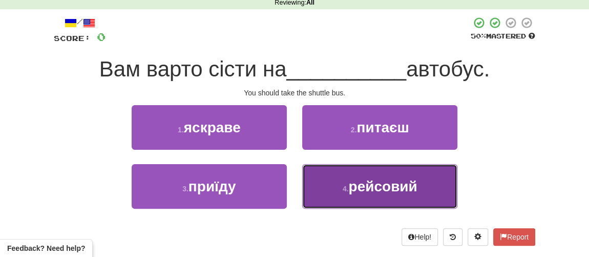
click at [371, 187] on span "рейсовий" at bounding box center [383, 186] width 69 height 16
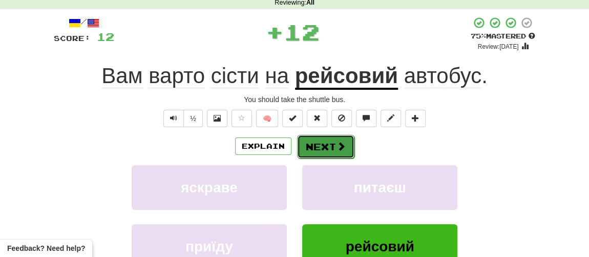
click at [319, 146] on button "Next" at bounding box center [325, 147] width 57 height 24
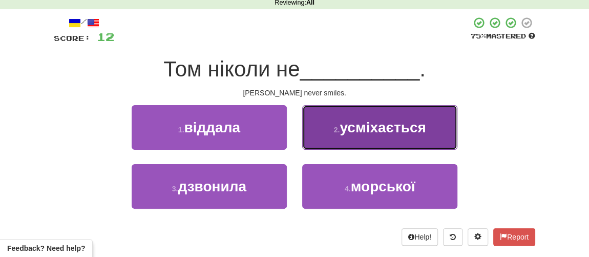
click at [354, 138] on button "2 . усміхається" at bounding box center [379, 127] width 155 height 45
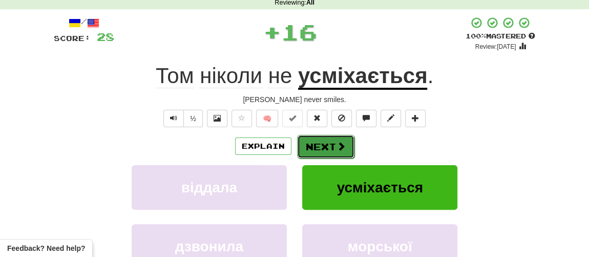
click at [327, 148] on button "Next" at bounding box center [325, 147] width 57 height 24
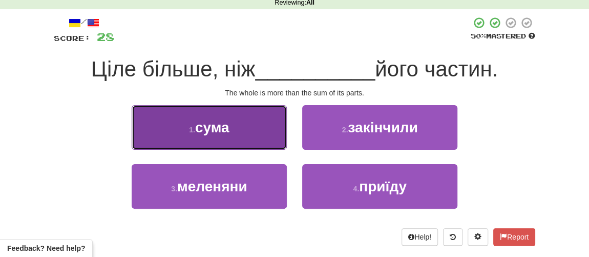
click at [246, 136] on button "1 . сума" at bounding box center [209, 127] width 155 height 45
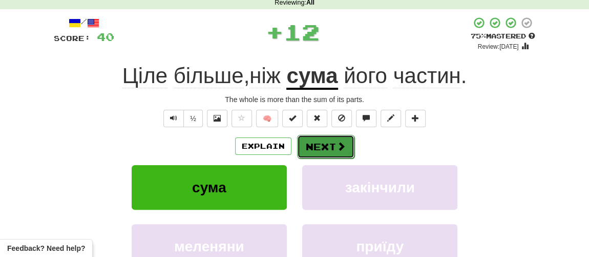
click at [341, 151] on button "Next" at bounding box center [325, 147] width 57 height 24
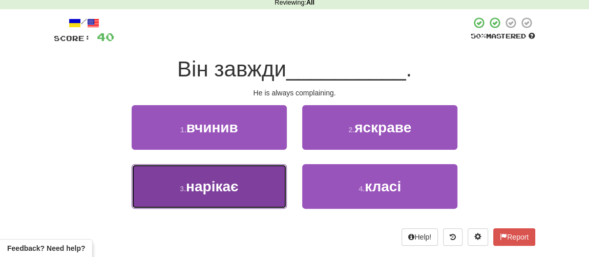
click at [237, 201] on button "3 . нарікає" at bounding box center [209, 186] width 155 height 45
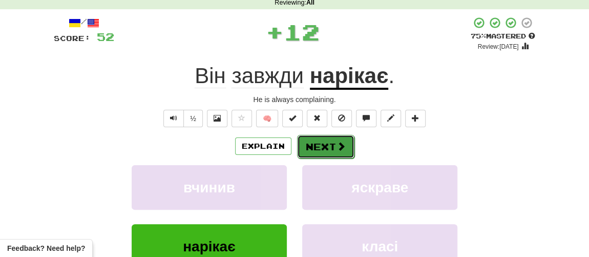
click at [323, 141] on button "Next" at bounding box center [325, 147] width 57 height 24
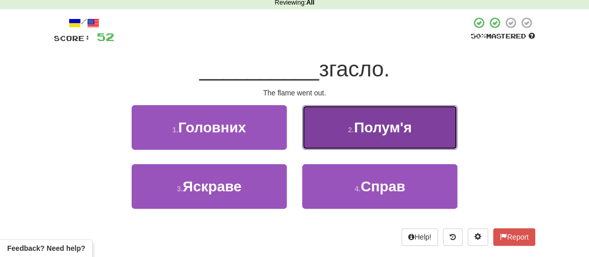
click at [351, 134] on button "2 . Полум'я" at bounding box center [379, 127] width 155 height 45
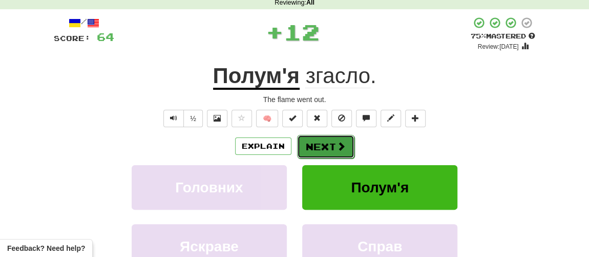
click at [320, 148] on button "Next" at bounding box center [325, 147] width 57 height 24
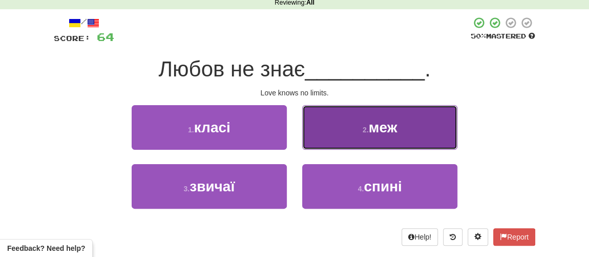
click at [370, 137] on button "2 . меж" at bounding box center [379, 127] width 155 height 45
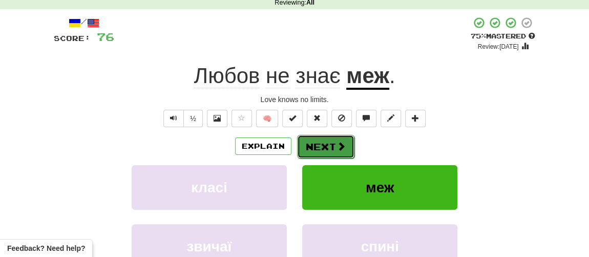
click at [319, 145] on button "Next" at bounding box center [325, 147] width 57 height 24
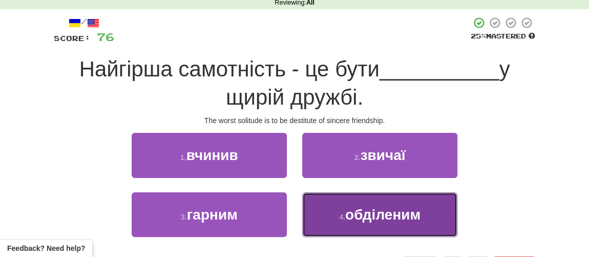
click at [348, 214] on span "обділеним" at bounding box center [382, 215] width 75 height 16
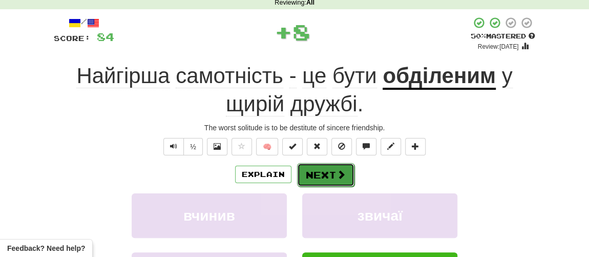
click at [330, 180] on button "Next" at bounding box center [325, 175] width 57 height 24
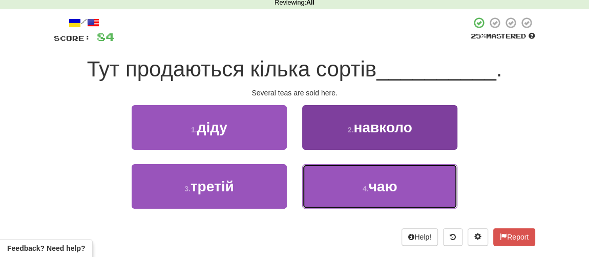
click at [384, 196] on button "4 . чаю" at bounding box center [379, 186] width 155 height 45
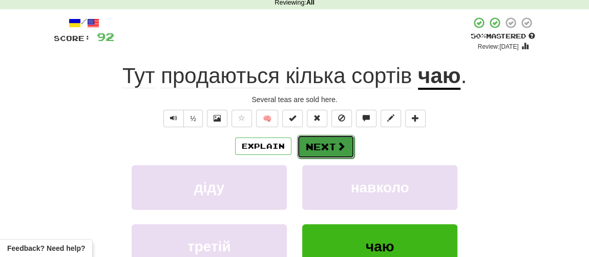
click at [321, 142] on button "Next" at bounding box center [325, 147] width 57 height 24
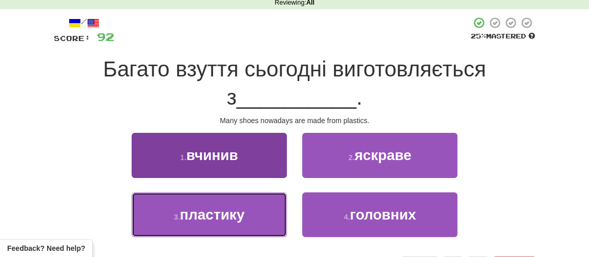
click at [242, 215] on span "пластику" at bounding box center [212, 215] width 65 height 16
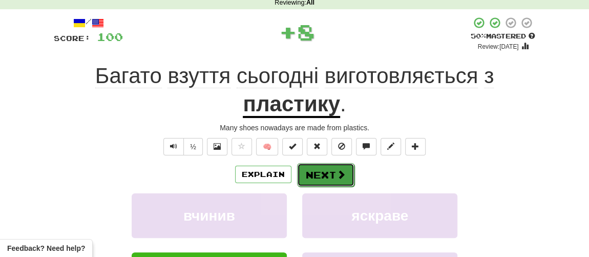
click at [326, 179] on button "Next" at bounding box center [325, 175] width 57 height 24
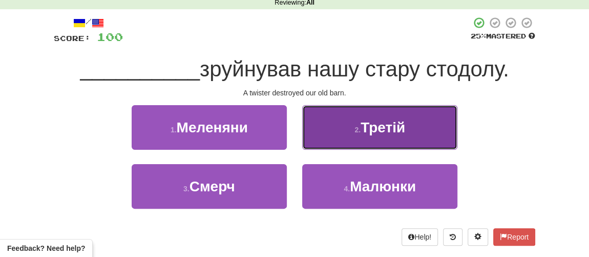
click at [380, 140] on button "2 . Третій" at bounding box center [379, 127] width 155 height 45
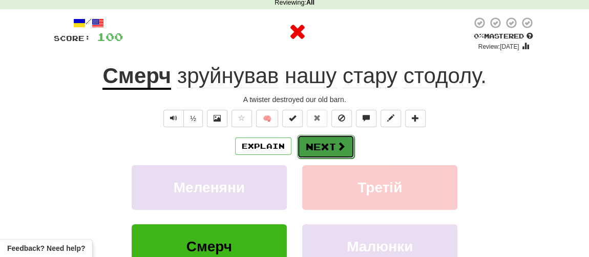
click at [333, 147] on button "Next" at bounding box center [325, 147] width 57 height 24
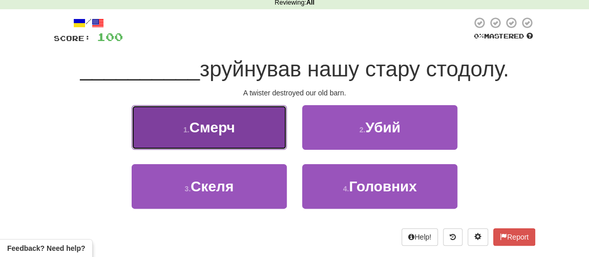
click at [212, 138] on button "1 . Смерч" at bounding box center [209, 127] width 155 height 45
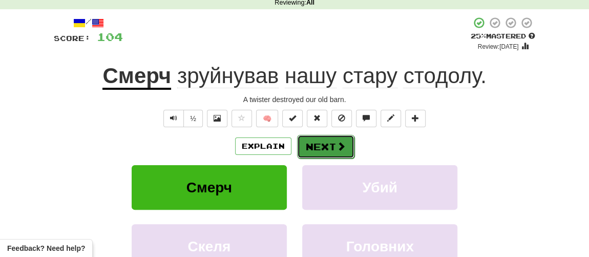
click at [322, 144] on button "Next" at bounding box center [325, 147] width 57 height 24
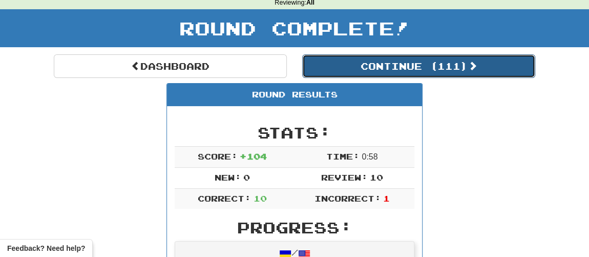
click at [379, 59] on button "Continue ( 111 )" at bounding box center [418, 66] width 233 height 24
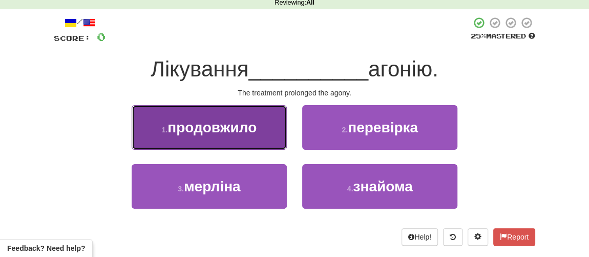
click at [229, 125] on span "продовжило" at bounding box center [212, 127] width 89 height 16
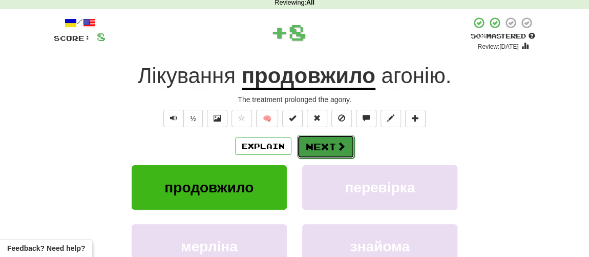
click at [311, 142] on button "Next" at bounding box center [325, 147] width 57 height 24
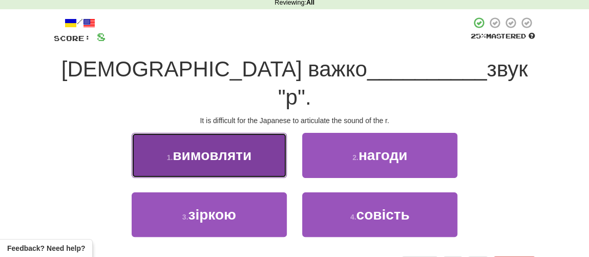
click at [225, 147] on span "вимовляти" at bounding box center [212, 155] width 79 height 16
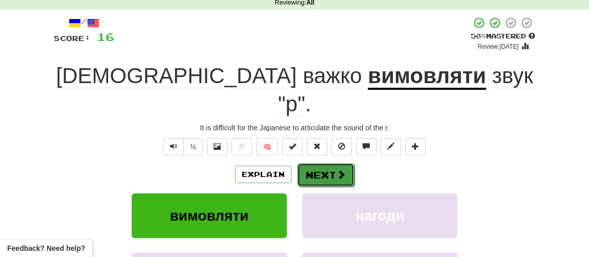
click at [319, 163] on button "Next" at bounding box center [325, 175] width 57 height 24
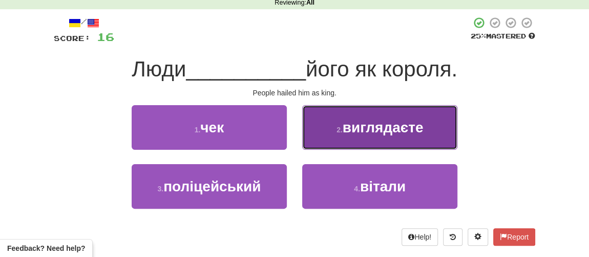
click at [355, 131] on span "виглядаєте" at bounding box center [383, 127] width 81 height 16
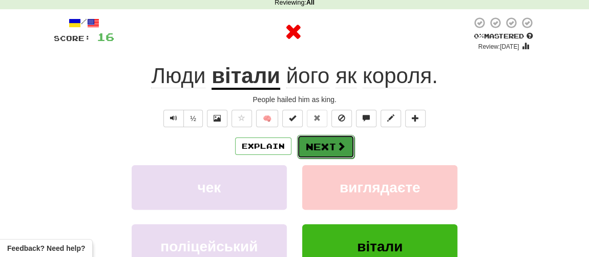
click at [325, 145] on button "Next" at bounding box center [325, 147] width 57 height 24
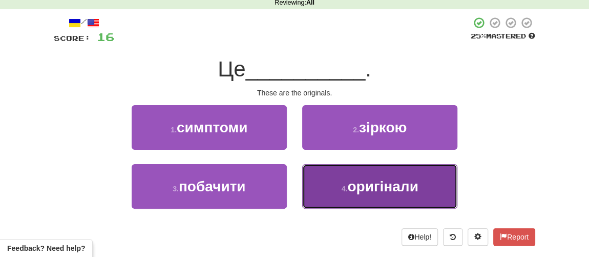
click at [345, 194] on button "4 . оригінали" at bounding box center [379, 186] width 155 height 45
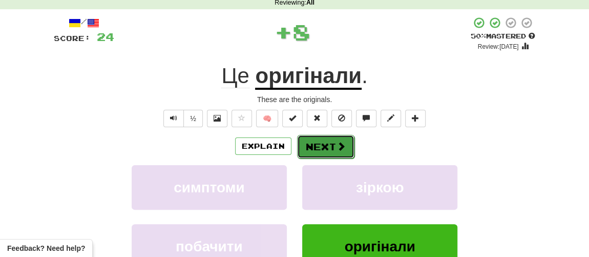
click at [322, 152] on button "Next" at bounding box center [325, 147] width 57 height 24
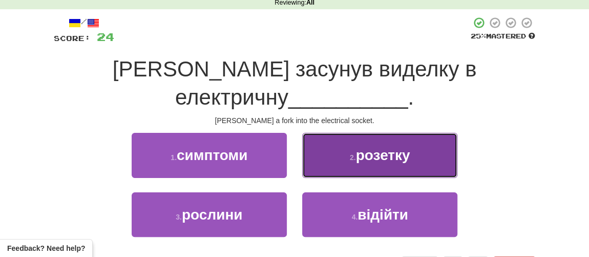
click at [363, 141] on button "2 . розетку" at bounding box center [379, 155] width 155 height 45
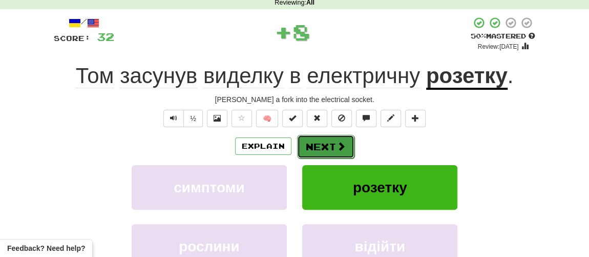
click at [340, 144] on span at bounding box center [341, 145] width 9 height 9
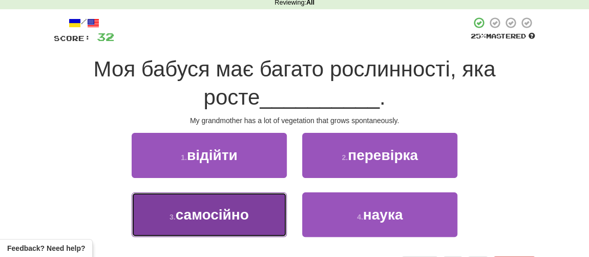
click at [197, 215] on span "самосійно" at bounding box center [212, 215] width 73 height 16
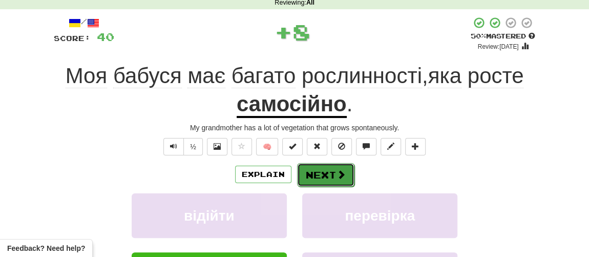
click at [325, 172] on button "Next" at bounding box center [325, 175] width 57 height 24
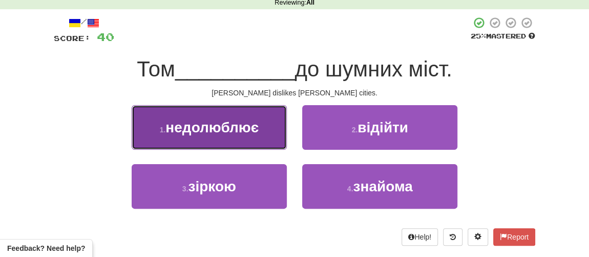
click at [227, 131] on span "недолюблює" at bounding box center [212, 127] width 93 height 16
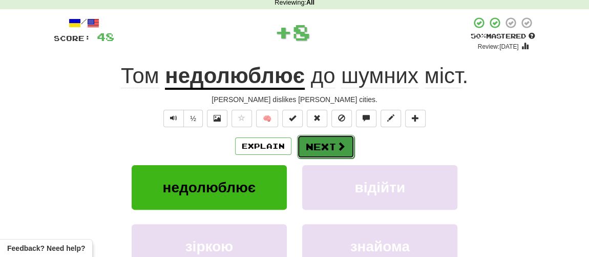
click at [313, 149] on button "Next" at bounding box center [325, 147] width 57 height 24
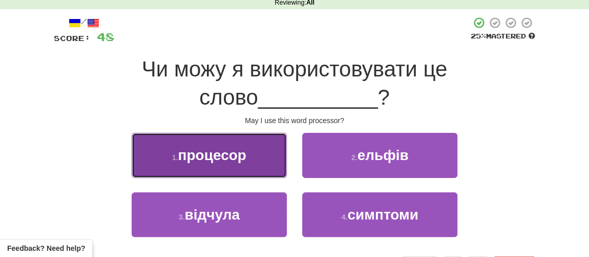
click at [236, 162] on button "1 . процесор" at bounding box center [209, 155] width 155 height 45
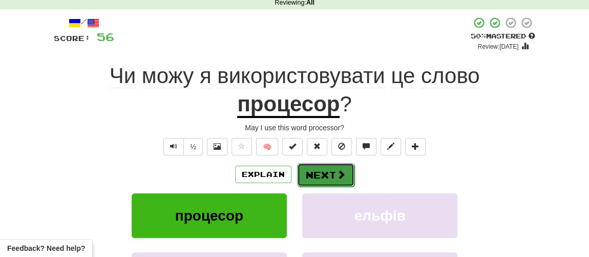
click at [317, 179] on button "Next" at bounding box center [325, 175] width 57 height 24
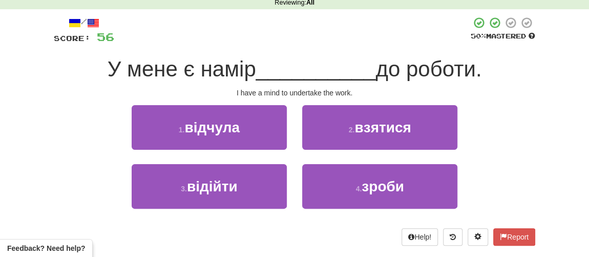
click at [352, 149] on div "2 . взятися" at bounding box center [380, 134] width 171 height 59
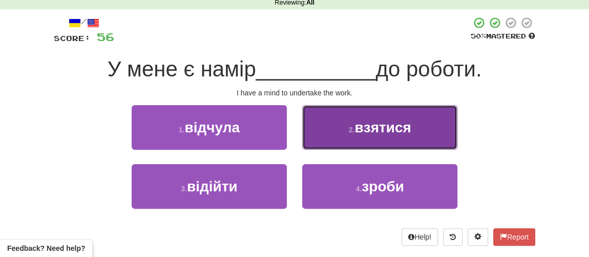
click at [370, 129] on span "взятися" at bounding box center [383, 127] width 56 height 16
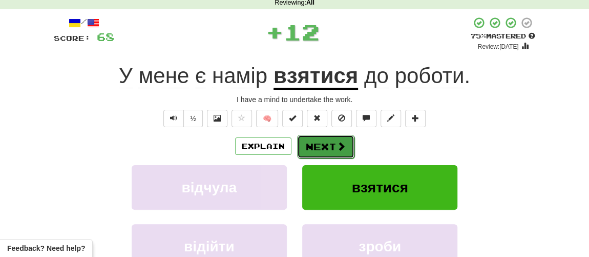
click at [333, 151] on button "Next" at bounding box center [325, 147] width 57 height 24
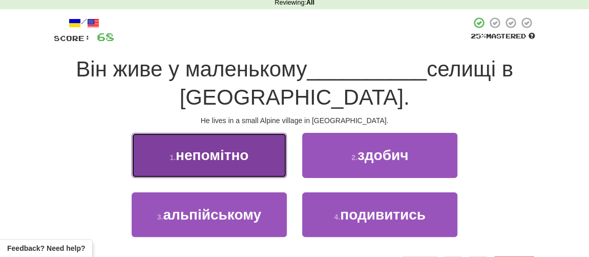
click at [214, 157] on span "непомітно" at bounding box center [212, 155] width 73 height 16
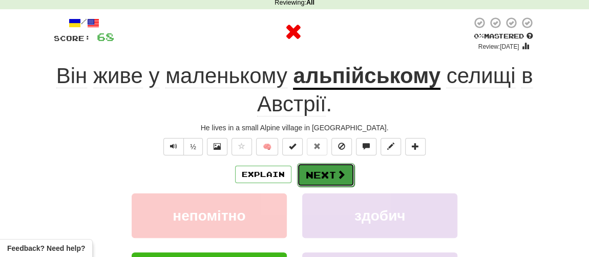
click at [329, 170] on button "Next" at bounding box center [325, 175] width 57 height 24
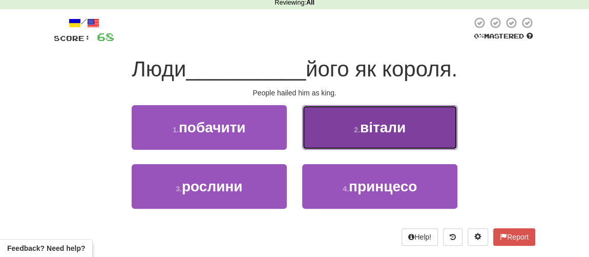
click at [357, 143] on button "2 . вітали" at bounding box center [379, 127] width 155 height 45
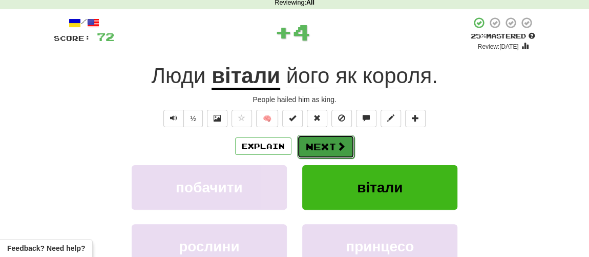
click at [323, 146] on button "Next" at bounding box center [325, 147] width 57 height 24
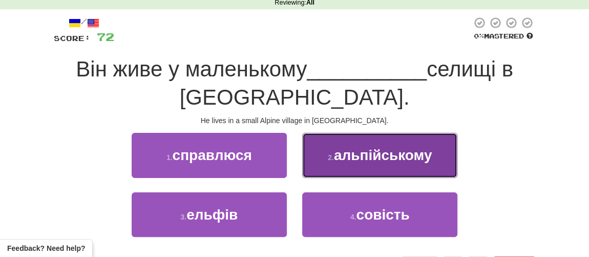
click at [359, 160] on span "альпійському" at bounding box center [383, 155] width 98 height 16
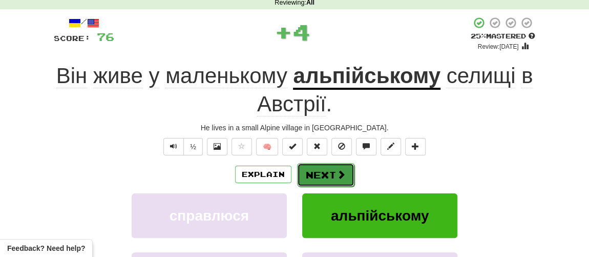
click at [333, 173] on button "Next" at bounding box center [325, 175] width 57 height 24
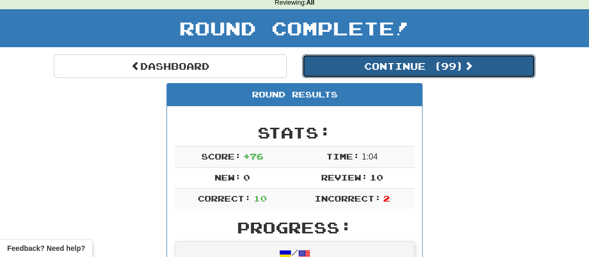
click at [368, 75] on button "Continue ( 99 )" at bounding box center [418, 66] width 233 height 24
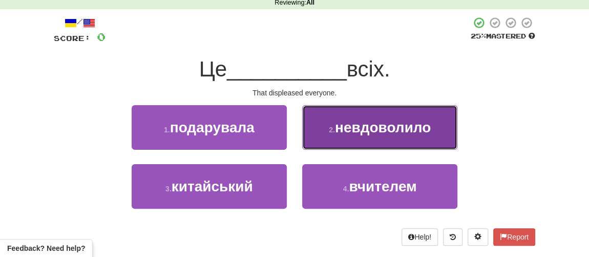
click at [348, 132] on span "невдоволило" at bounding box center [383, 127] width 96 height 16
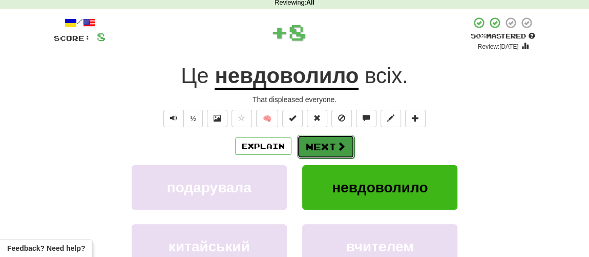
click at [326, 140] on button "Next" at bounding box center [325, 147] width 57 height 24
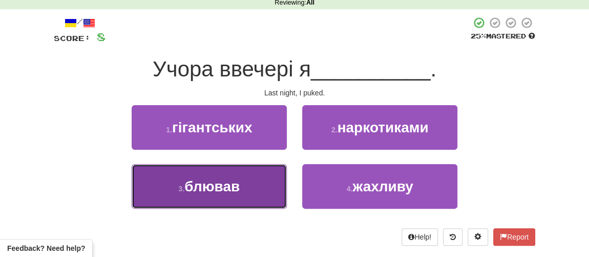
click at [213, 188] on span "блював" at bounding box center [212, 186] width 55 height 16
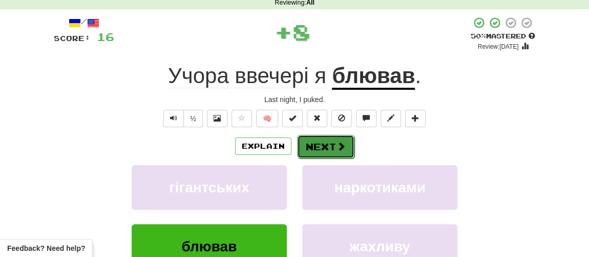
click at [333, 148] on button "Next" at bounding box center [325, 147] width 57 height 24
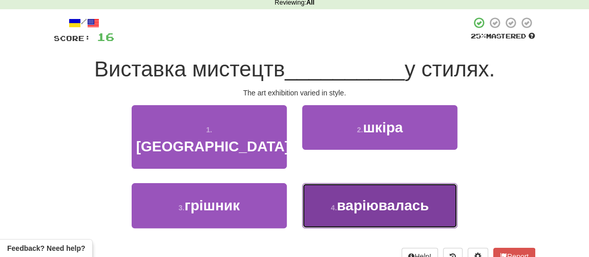
click at [348, 198] on button "4 . варіювалась" at bounding box center [379, 205] width 155 height 45
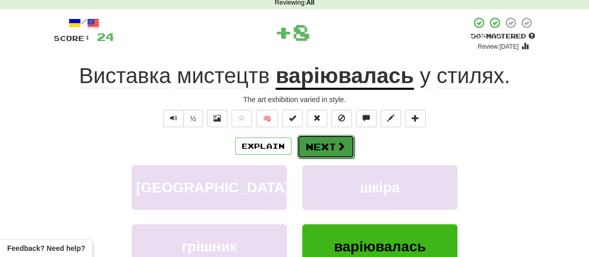
click at [327, 152] on button "Next" at bounding box center [325, 147] width 57 height 24
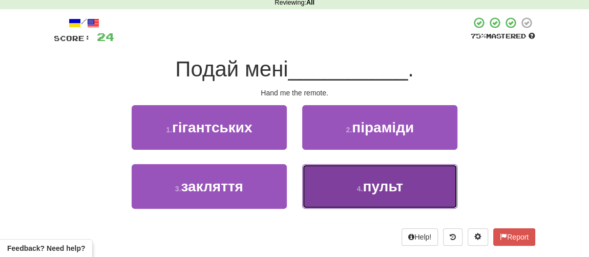
click at [342, 190] on button "4 . пульт" at bounding box center [379, 186] width 155 height 45
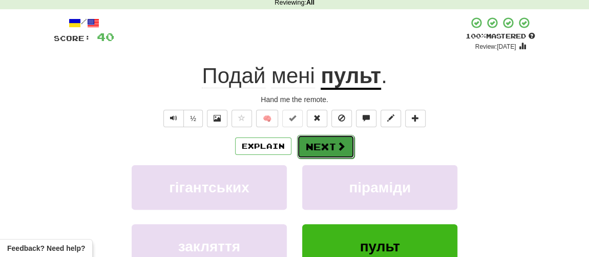
click at [323, 146] on button "Next" at bounding box center [325, 147] width 57 height 24
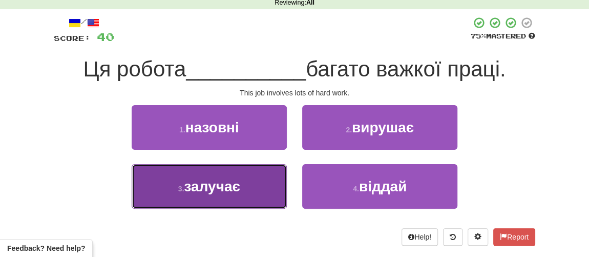
click at [243, 196] on button "3 . залучає" at bounding box center [209, 186] width 155 height 45
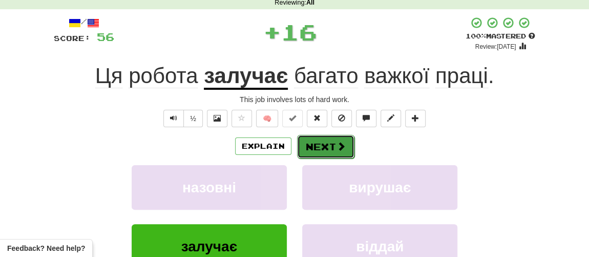
click at [329, 152] on button "Next" at bounding box center [325, 147] width 57 height 24
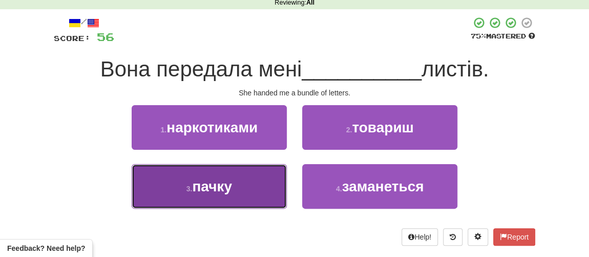
click at [210, 196] on button "3 . пачку" at bounding box center [209, 186] width 155 height 45
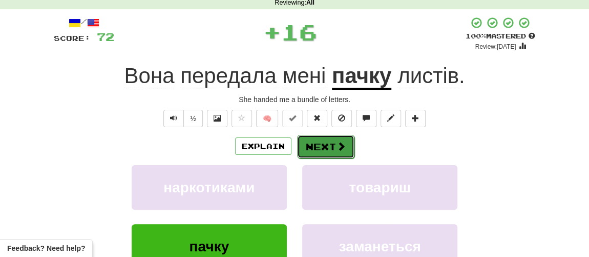
click at [343, 146] on span at bounding box center [341, 145] width 9 height 9
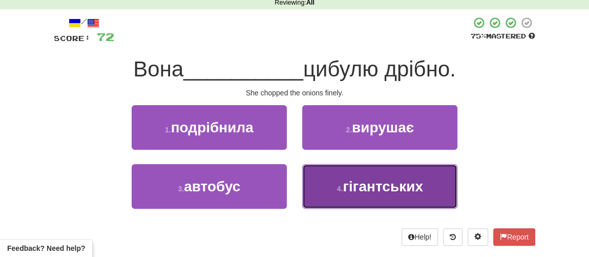
click at [365, 185] on span "гігантських" at bounding box center [383, 186] width 80 height 16
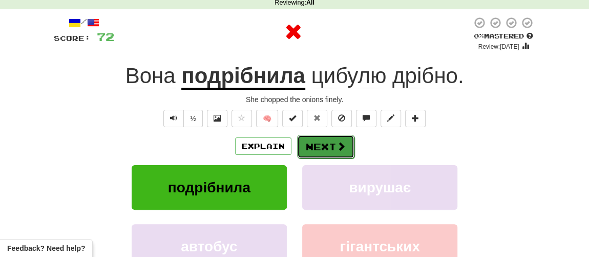
click at [311, 148] on button "Next" at bounding box center [325, 147] width 57 height 24
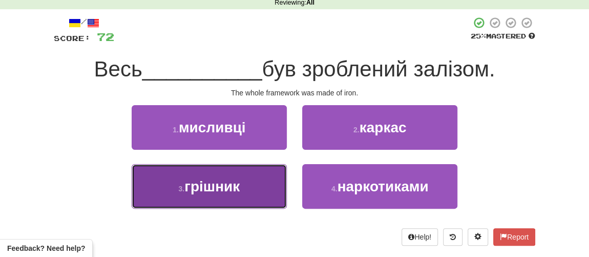
click at [207, 184] on span "грішник" at bounding box center [212, 186] width 55 height 16
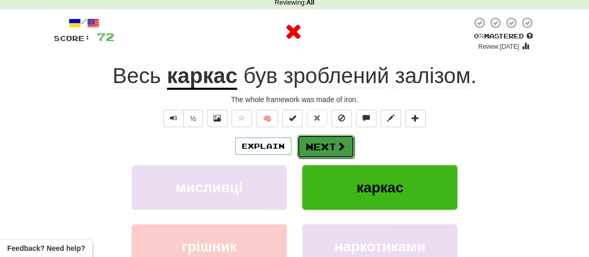
click at [303, 151] on button "Next" at bounding box center [325, 147] width 57 height 24
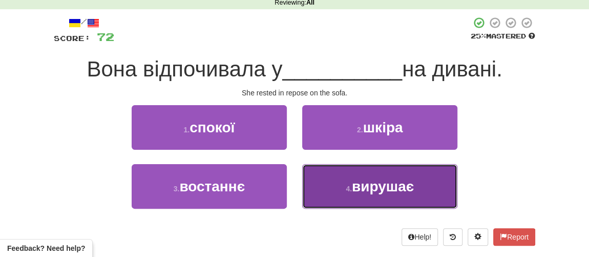
click at [363, 191] on span "вирушає" at bounding box center [383, 186] width 62 height 16
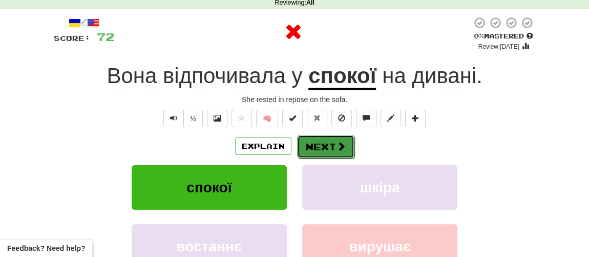
click at [325, 151] on button "Next" at bounding box center [325, 147] width 57 height 24
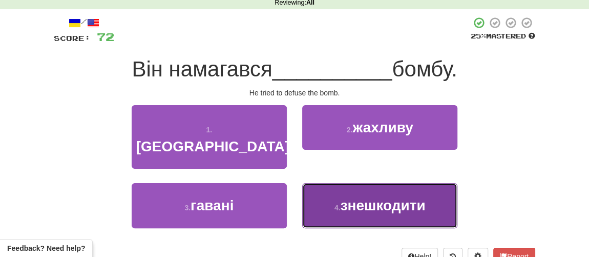
click at [350, 197] on span "знешкодити" at bounding box center [382, 205] width 85 height 16
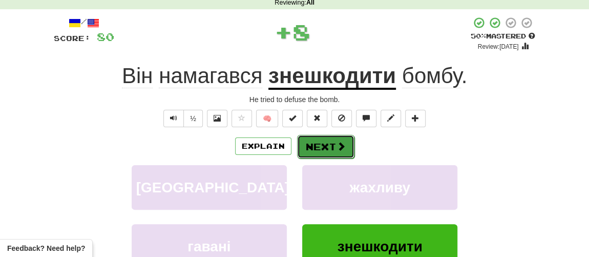
click at [318, 146] on button "Next" at bounding box center [325, 147] width 57 height 24
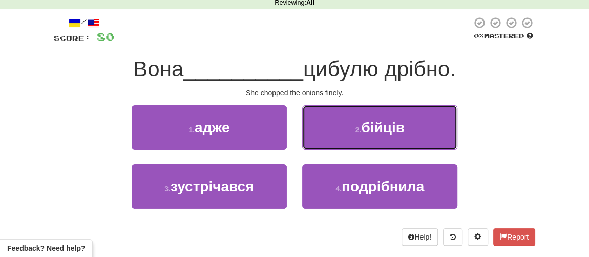
click at [368, 131] on span "бійців" at bounding box center [383, 127] width 44 height 16
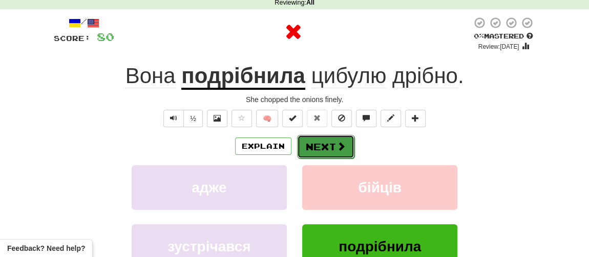
click at [329, 145] on button "Next" at bounding box center [325, 147] width 57 height 24
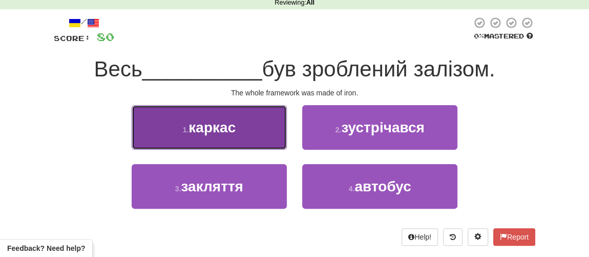
click at [225, 133] on span "каркас" at bounding box center [212, 127] width 47 height 16
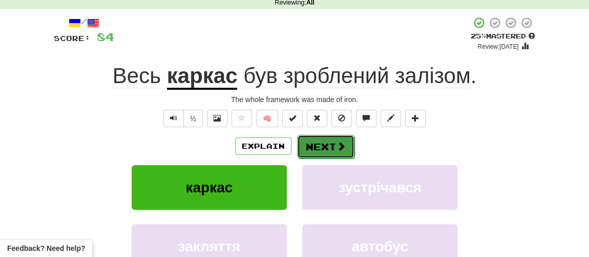
click at [321, 149] on button "Next" at bounding box center [325, 147] width 57 height 24
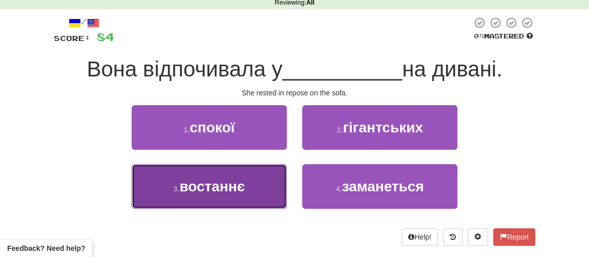
click at [219, 185] on span "востаннє" at bounding box center [212, 186] width 66 height 16
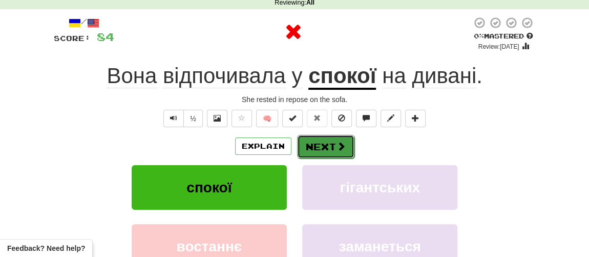
click at [345, 147] on button "Next" at bounding box center [325, 147] width 57 height 24
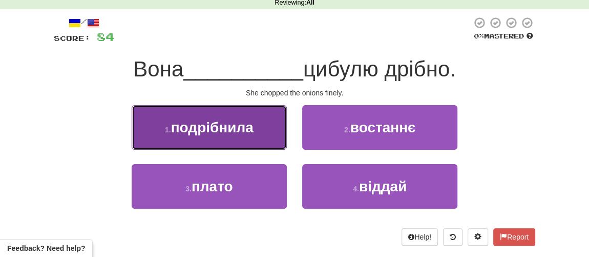
click at [217, 128] on span "подрібнила" at bounding box center [212, 127] width 83 height 16
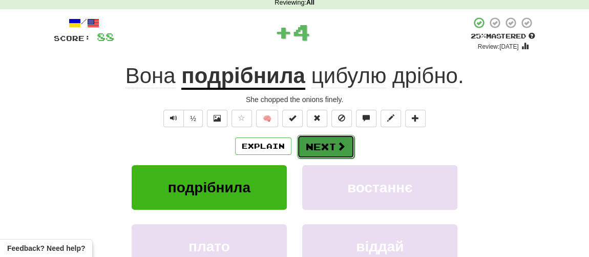
click at [310, 147] on button "Next" at bounding box center [325, 147] width 57 height 24
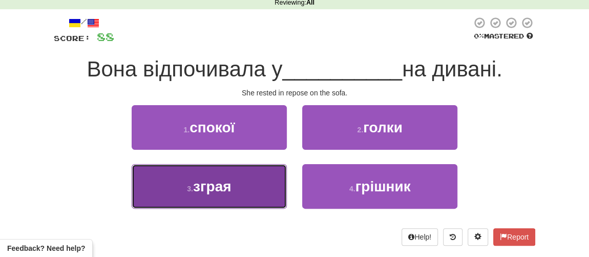
click at [227, 186] on span "зграя" at bounding box center [212, 186] width 38 height 16
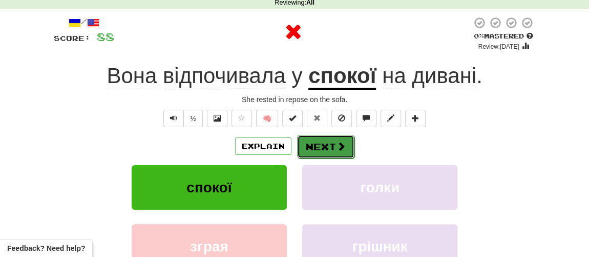
click at [321, 145] on button "Next" at bounding box center [325, 147] width 57 height 24
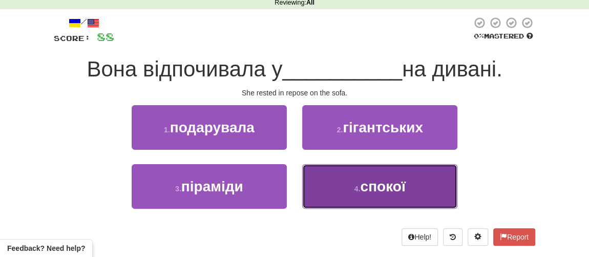
click at [371, 190] on span "спокої" at bounding box center [382, 186] width 45 height 16
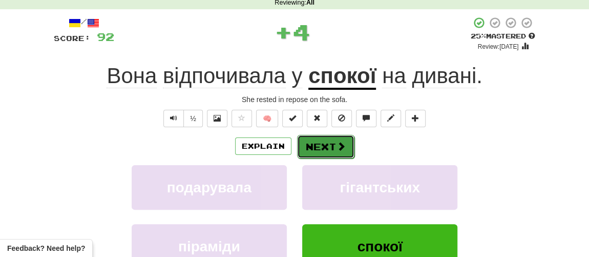
click at [316, 145] on button "Next" at bounding box center [325, 147] width 57 height 24
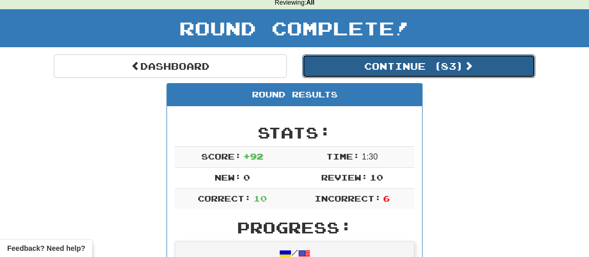
click at [385, 66] on button "Continue ( 83 )" at bounding box center [418, 66] width 233 height 24
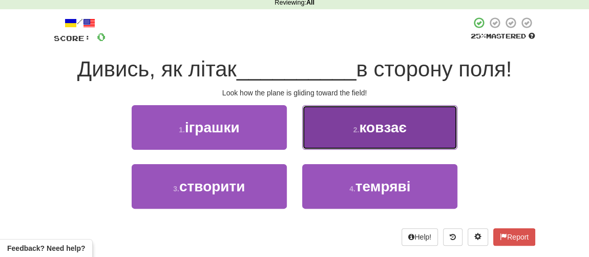
click at [345, 129] on button "2 . ковзає" at bounding box center [379, 127] width 155 height 45
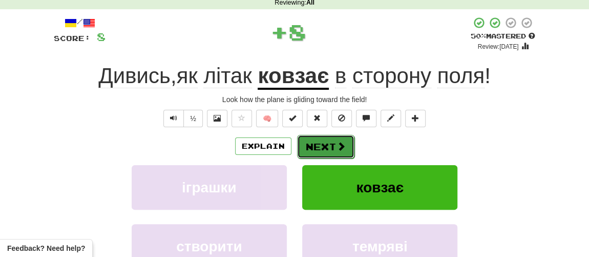
click at [326, 142] on button "Next" at bounding box center [325, 147] width 57 height 24
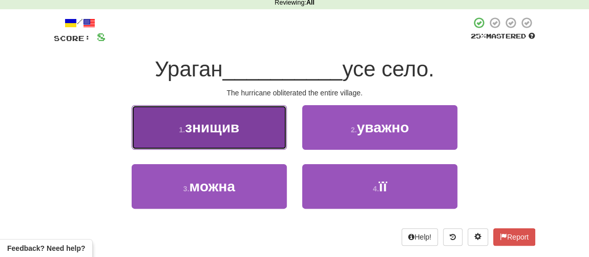
click at [200, 125] on span "знищив" at bounding box center [212, 127] width 54 height 16
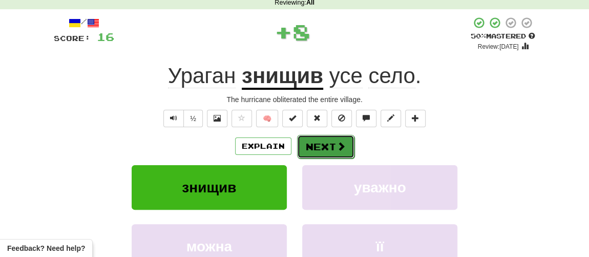
click at [313, 149] on button "Next" at bounding box center [325, 147] width 57 height 24
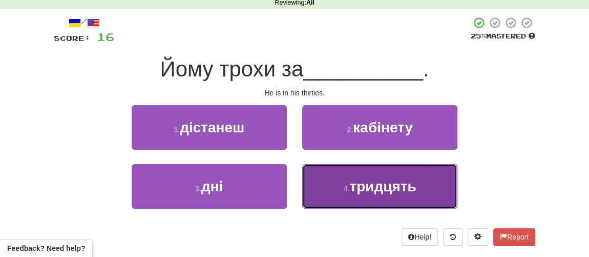
click at [352, 188] on span "тридцять" at bounding box center [383, 186] width 67 height 16
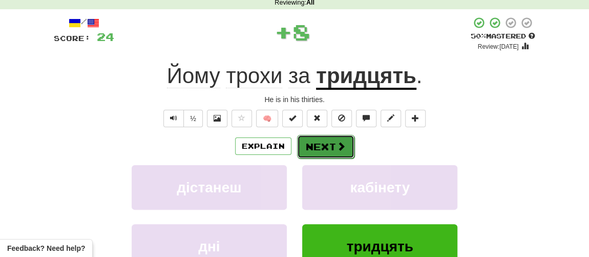
click at [323, 143] on button "Next" at bounding box center [325, 147] width 57 height 24
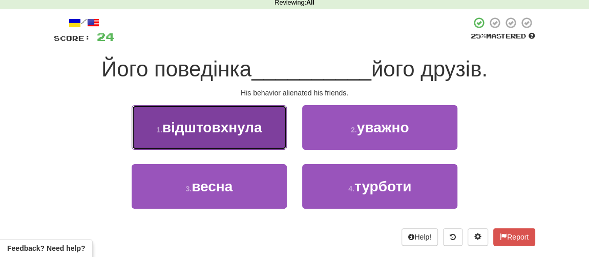
click at [254, 134] on button "1 . відштовхнула" at bounding box center [209, 127] width 155 height 45
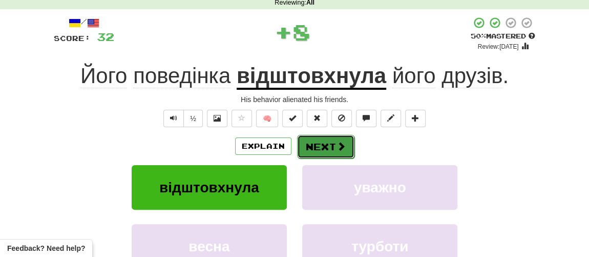
click at [337, 148] on span at bounding box center [341, 145] width 9 height 9
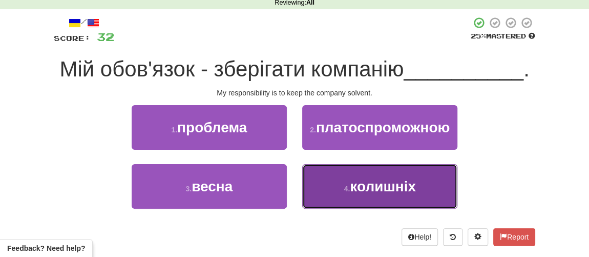
click at [352, 178] on span "колишніх" at bounding box center [383, 186] width 66 height 16
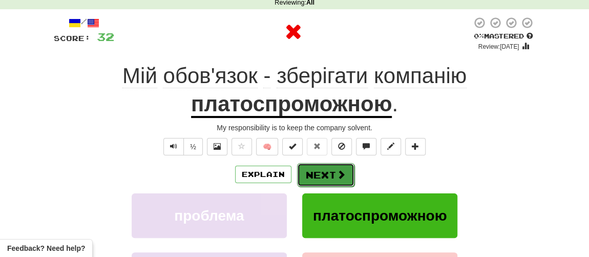
click at [321, 172] on button "Next" at bounding box center [325, 175] width 57 height 24
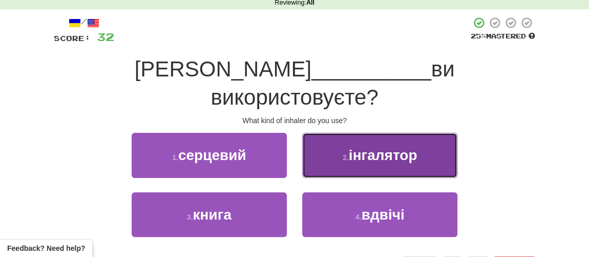
click at [369, 135] on button "2 . інгалятор" at bounding box center [379, 155] width 155 height 45
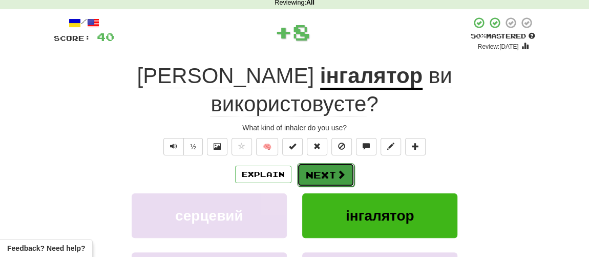
click at [330, 163] on button "Next" at bounding box center [325, 175] width 57 height 24
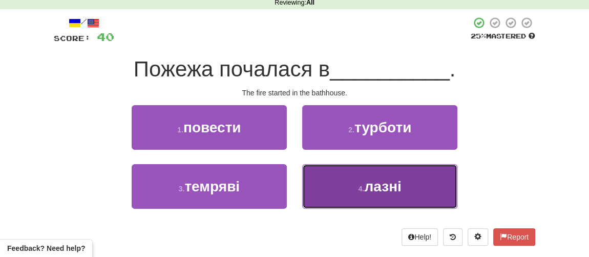
click at [350, 184] on button "4 . лазні" at bounding box center [379, 186] width 155 height 45
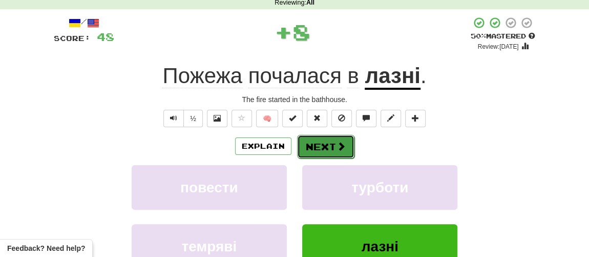
click at [328, 150] on button "Next" at bounding box center [325, 147] width 57 height 24
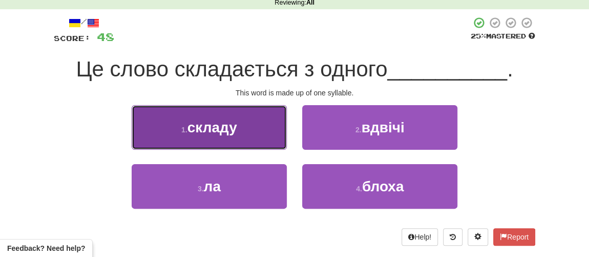
click at [238, 124] on button "1 . складу" at bounding box center [209, 127] width 155 height 45
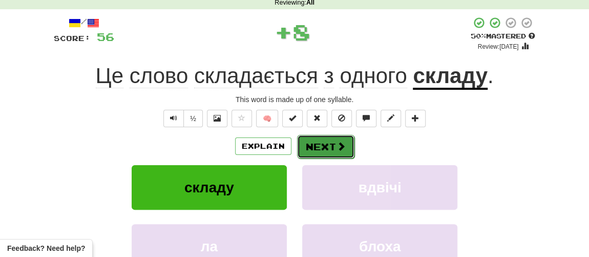
click at [322, 145] on button "Next" at bounding box center [325, 147] width 57 height 24
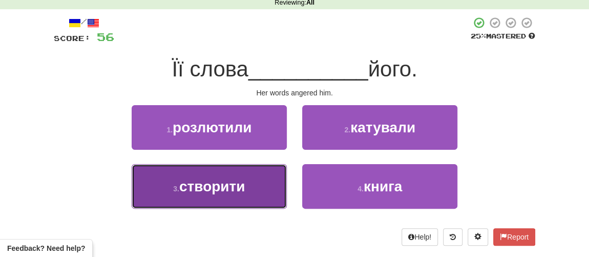
click at [213, 191] on span "створити" at bounding box center [212, 186] width 66 height 16
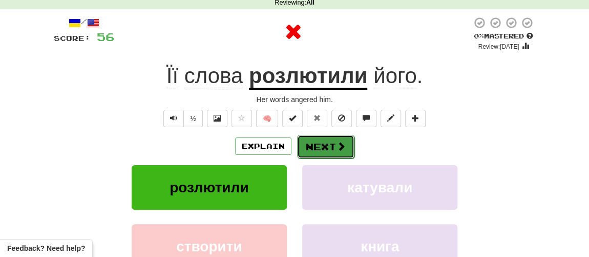
click at [329, 145] on button "Next" at bounding box center [325, 147] width 57 height 24
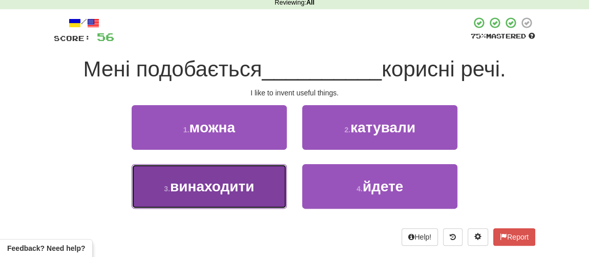
click at [209, 186] on span "винаходити" at bounding box center [212, 186] width 84 height 16
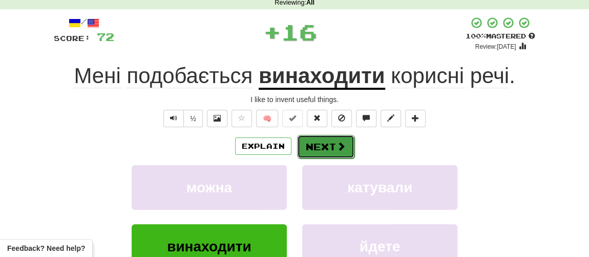
click at [311, 147] on button "Next" at bounding box center [325, 147] width 57 height 24
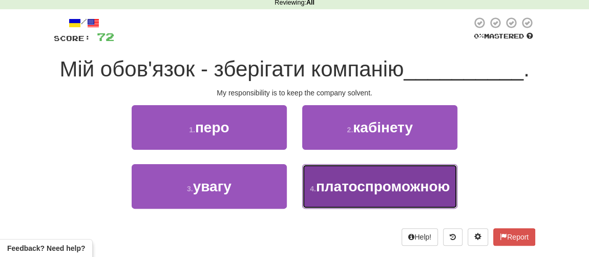
click at [343, 199] on button "4 . платоспроможною" at bounding box center [379, 186] width 155 height 45
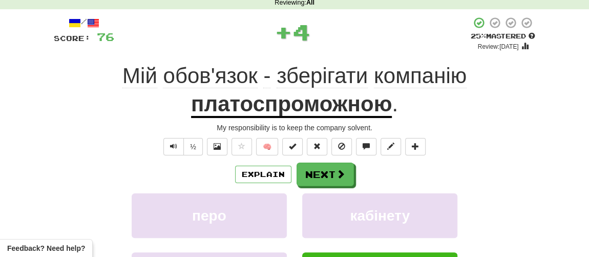
click at [303, 158] on div "/ Score: 76 + 4 25 % Mastered Review: 2025-09-21 Мій обов'язок - зберігати комп…" at bounding box center [295, 182] width 482 height 333
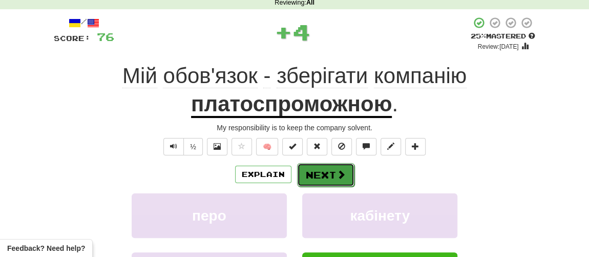
click at [320, 175] on button "Next" at bounding box center [325, 175] width 57 height 24
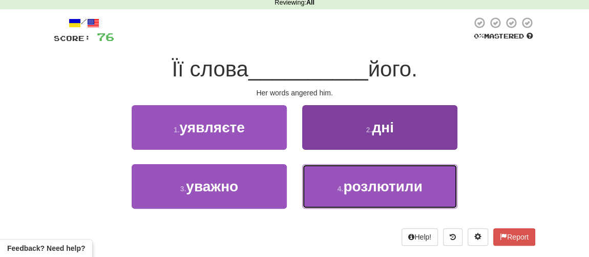
drag, startPoint x: 373, startPoint y: 185, endPoint x: 356, endPoint y: 181, distance: 17.3
click at [373, 186] on span "розлютили" at bounding box center [382, 186] width 79 height 16
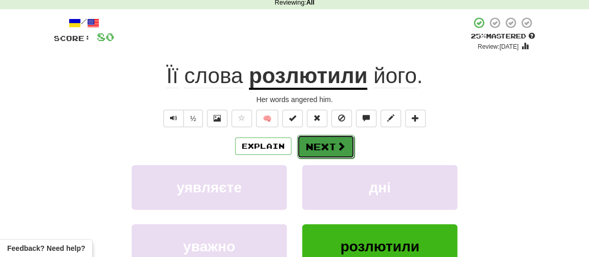
click at [321, 147] on button "Next" at bounding box center [325, 147] width 57 height 24
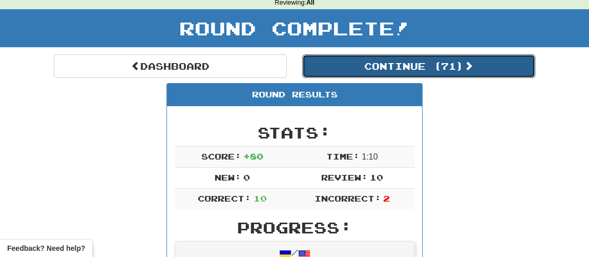
click at [378, 74] on button "Continue ( 71 )" at bounding box center [418, 66] width 233 height 24
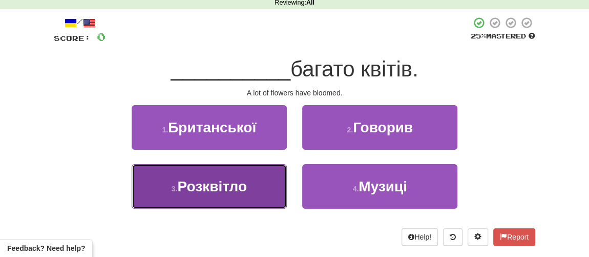
click at [204, 194] on button "3 . Розквітло" at bounding box center [209, 186] width 155 height 45
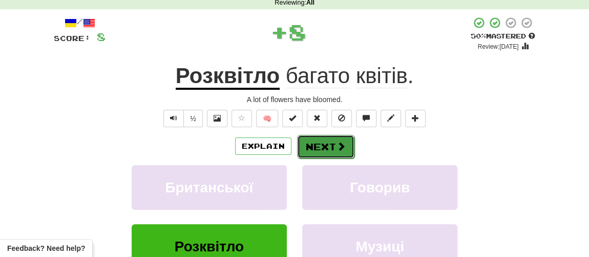
click at [316, 148] on button "Next" at bounding box center [325, 147] width 57 height 24
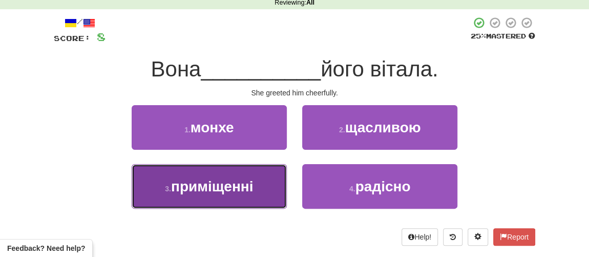
click at [236, 185] on span "приміщенні" at bounding box center [212, 186] width 83 height 16
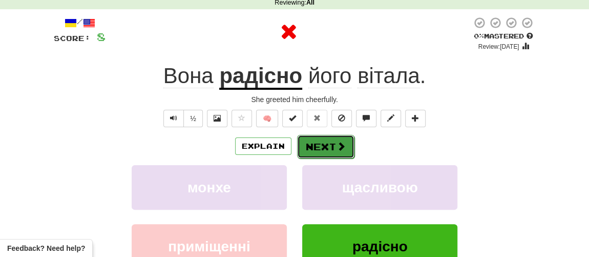
click at [317, 147] on button "Next" at bounding box center [325, 147] width 57 height 24
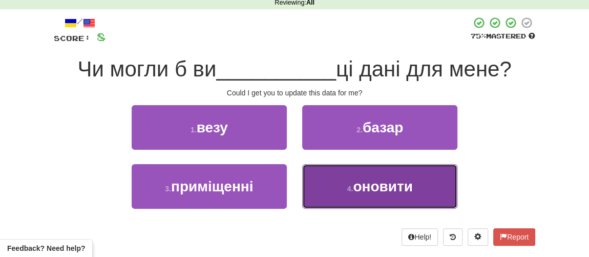
click at [354, 190] on small "4 ." at bounding box center [351, 189] width 6 height 8
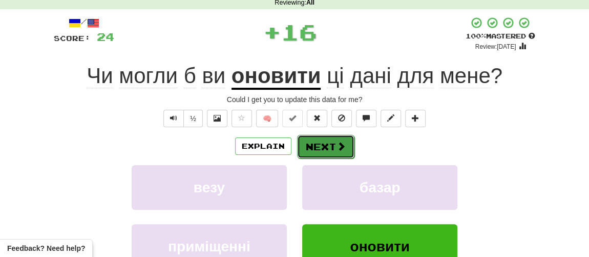
click at [325, 146] on button "Next" at bounding box center [325, 147] width 57 height 24
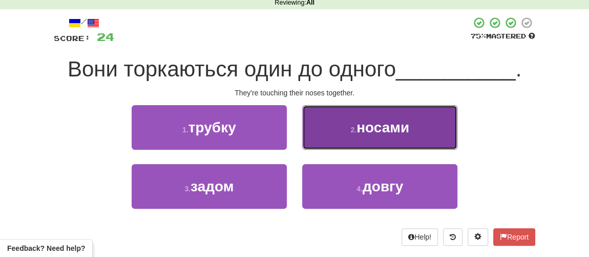
click at [350, 138] on button "2 . носами" at bounding box center [379, 127] width 155 height 45
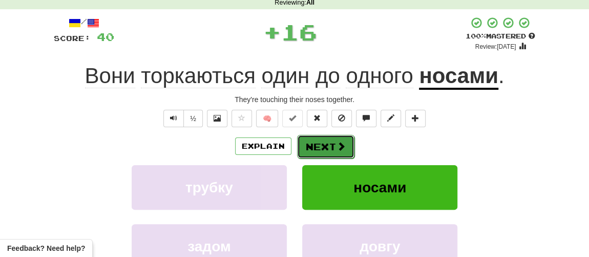
click at [331, 145] on button "Next" at bounding box center [325, 147] width 57 height 24
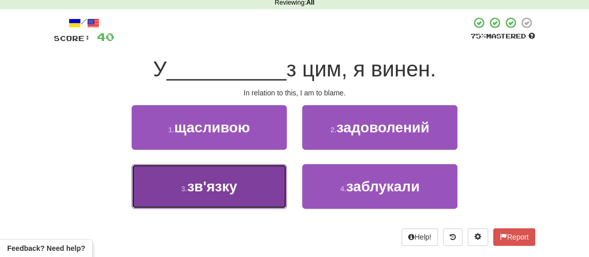
click at [239, 181] on button "3 . зв'язку" at bounding box center [209, 186] width 155 height 45
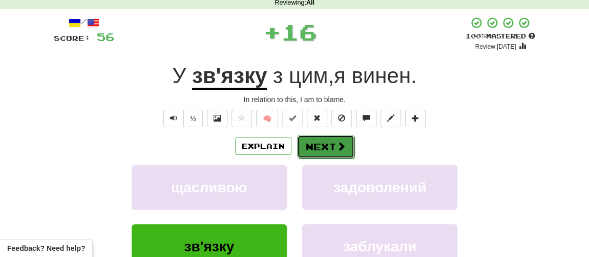
click at [318, 152] on button "Next" at bounding box center [325, 147] width 57 height 24
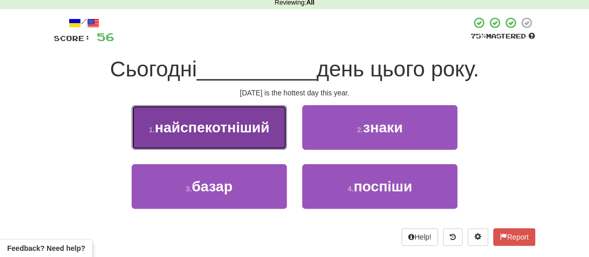
click at [240, 128] on span "найспекотніший" at bounding box center [212, 127] width 115 height 16
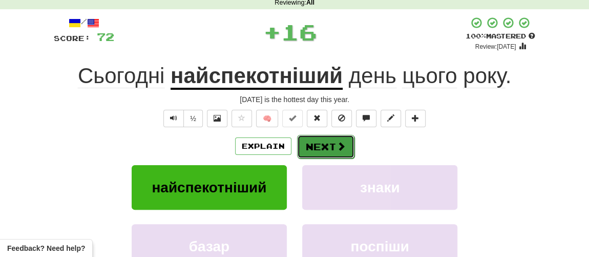
click at [316, 148] on button "Next" at bounding box center [325, 147] width 57 height 24
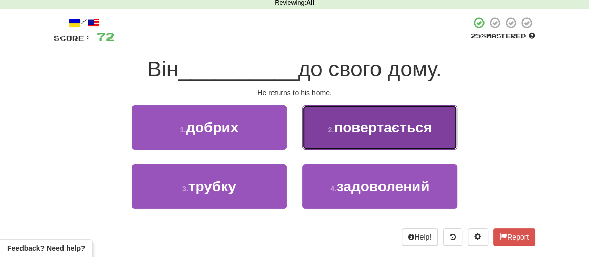
click at [352, 134] on span "повертається" at bounding box center [383, 127] width 98 height 16
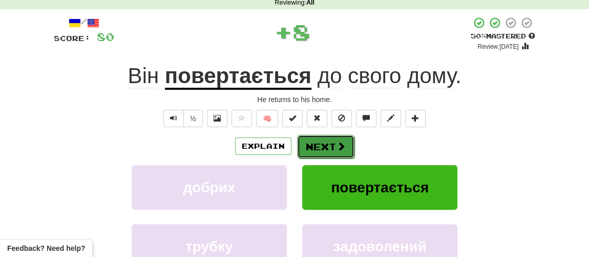
click at [313, 150] on button "Next" at bounding box center [325, 147] width 57 height 24
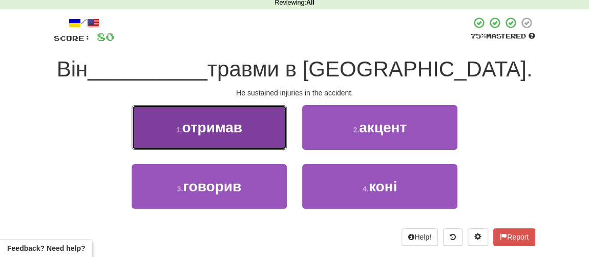
click at [223, 134] on span "отримав" at bounding box center [212, 127] width 60 height 16
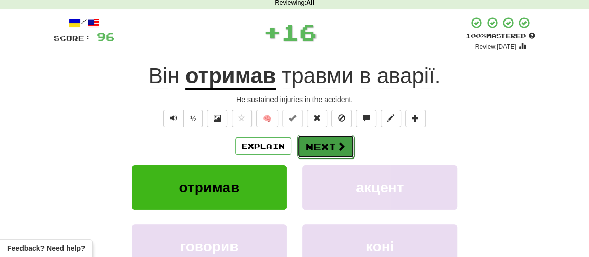
click at [321, 140] on button "Next" at bounding box center [325, 147] width 57 height 24
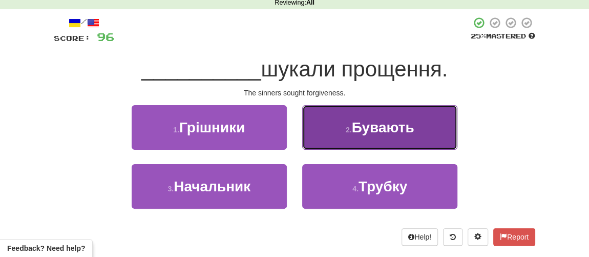
click at [399, 130] on span "Бувають" at bounding box center [383, 127] width 63 height 16
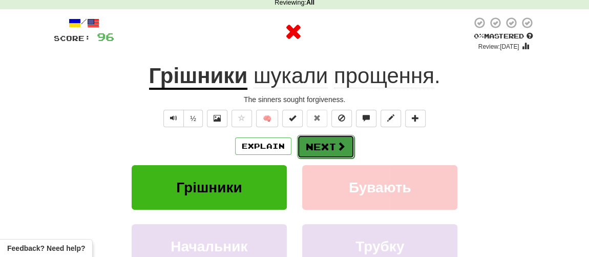
click at [333, 146] on button "Next" at bounding box center [325, 147] width 57 height 24
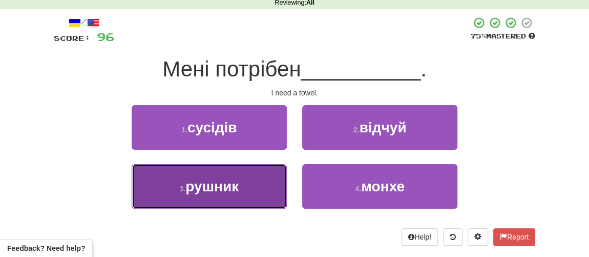
click at [198, 198] on button "3 . рушник" at bounding box center [209, 186] width 155 height 45
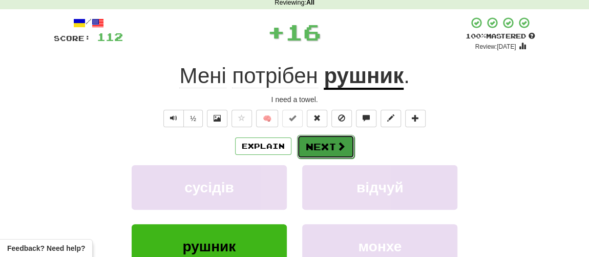
click at [321, 150] on button "Next" at bounding box center [325, 147] width 57 height 24
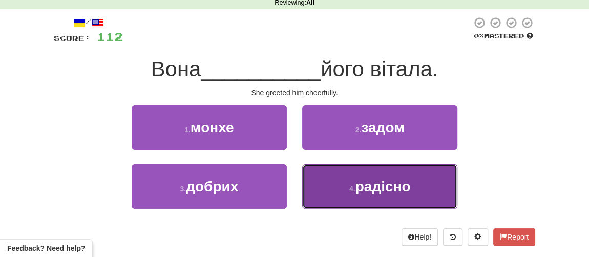
click at [365, 187] on span "радісно" at bounding box center [383, 186] width 55 height 16
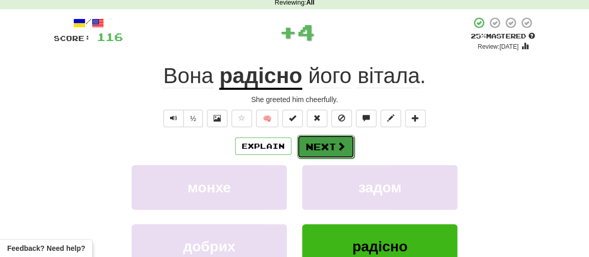
click at [320, 149] on button "Next" at bounding box center [325, 147] width 57 height 24
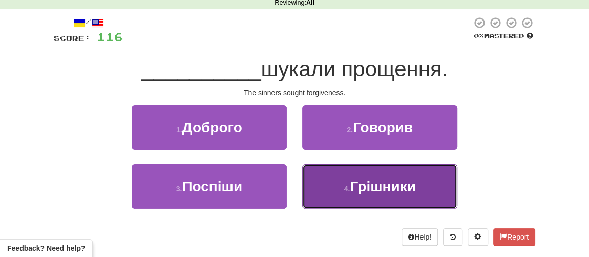
click at [364, 189] on span "Грішники" at bounding box center [383, 186] width 66 height 16
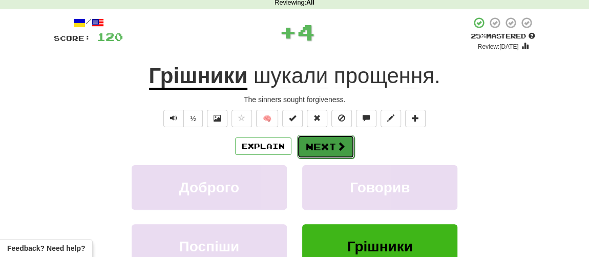
click at [321, 146] on button "Next" at bounding box center [325, 147] width 57 height 24
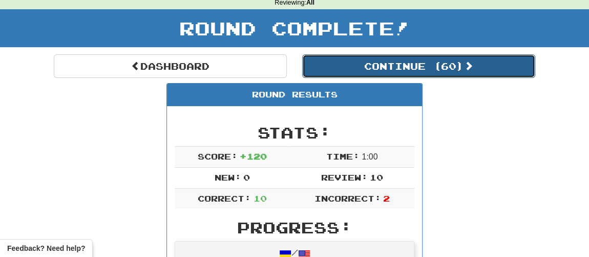
click at [365, 68] on button "Continue ( 60 )" at bounding box center [418, 66] width 233 height 24
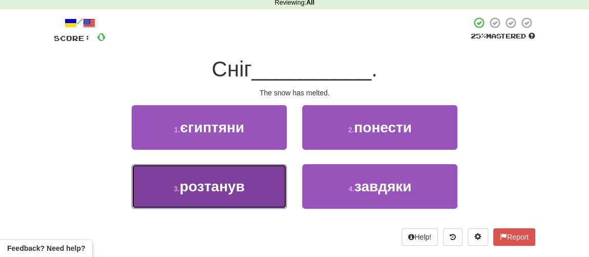
click at [221, 186] on span "розтанув" at bounding box center [212, 186] width 65 height 16
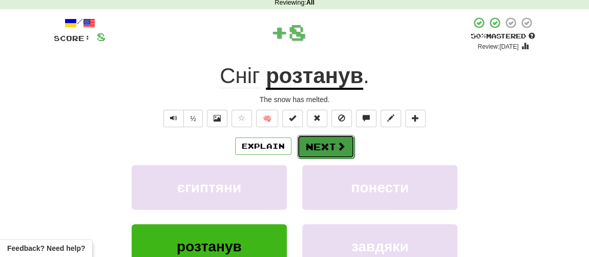
click at [332, 143] on button "Next" at bounding box center [325, 147] width 57 height 24
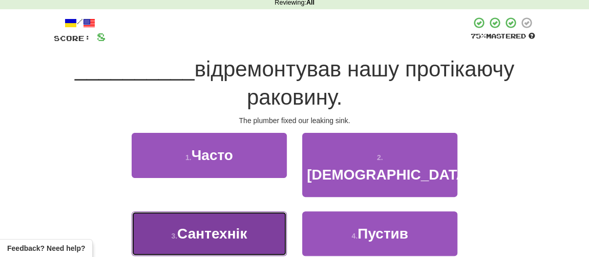
click at [229, 226] on span "Сантехнік" at bounding box center [212, 234] width 70 height 16
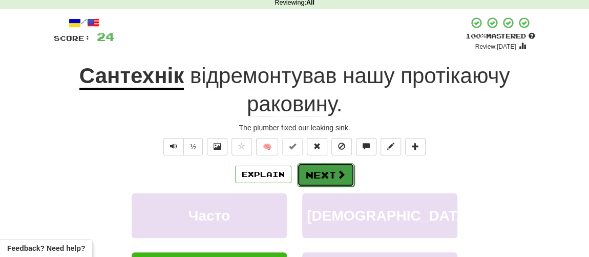
click at [328, 176] on button "Next" at bounding box center [325, 175] width 57 height 24
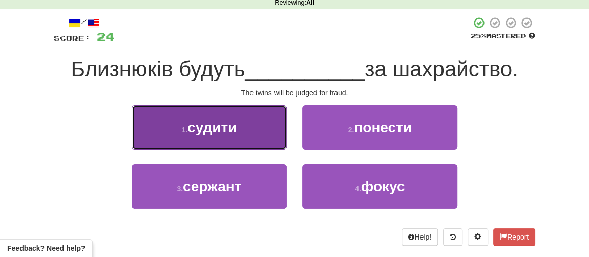
click at [240, 137] on button "1 . судити" at bounding box center [209, 127] width 155 height 45
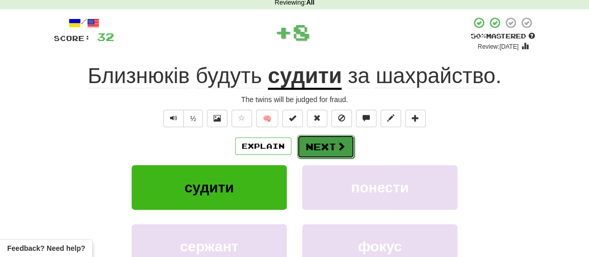
click at [319, 150] on button "Next" at bounding box center [325, 147] width 57 height 24
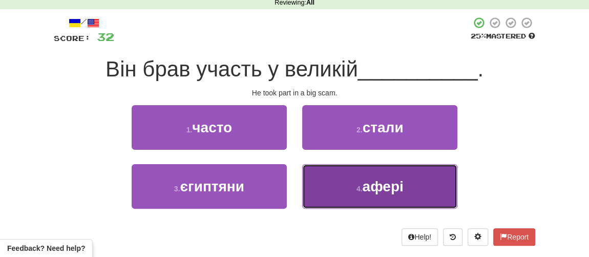
click at [361, 205] on button "4 . афері" at bounding box center [379, 186] width 155 height 45
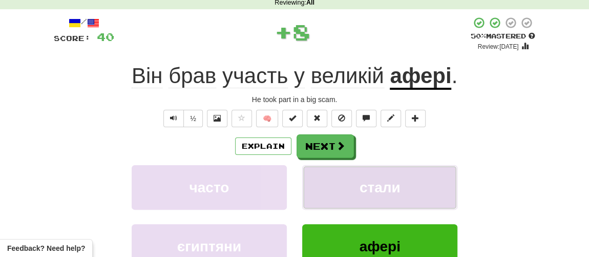
click at [328, 166] on button "стали" at bounding box center [379, 187] width 155 height 45
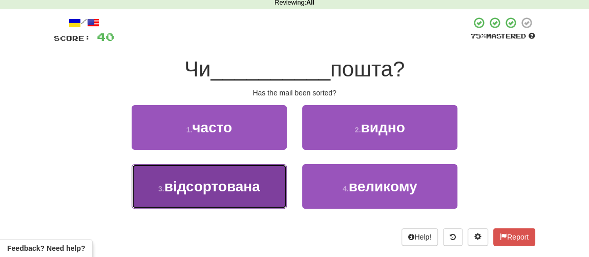
click at [225, 189] on span "відсортована" at bounding box center [213, 186] width 96 height 16
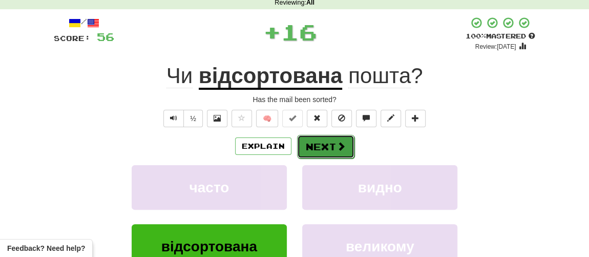
click at [325, 145] on button "Next" at bounding box center [325, 147] width 57 height 24
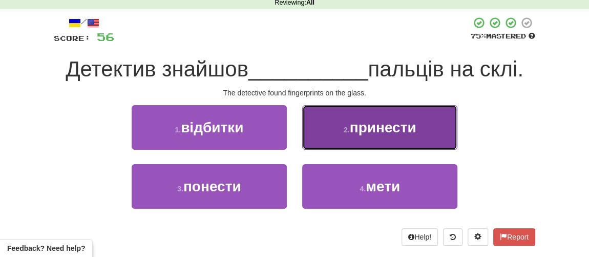
click at [369, 135] on button "2 . принести" at bounding box center [379, 127] width 155 height 45
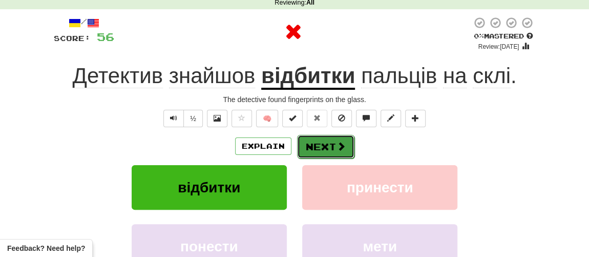
click at [323, 151] on button "Next" at bounding box center [325, 147] width 57 height 24
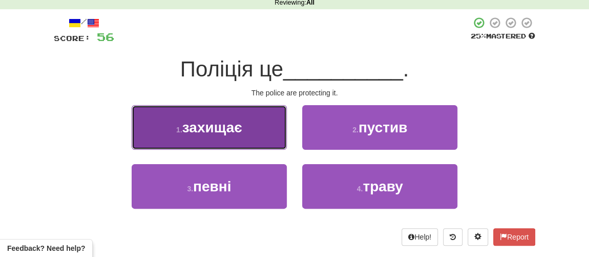
click at [247, 131] on button "1 . захищає" at bounding box center [209, 127] width 155 height 45
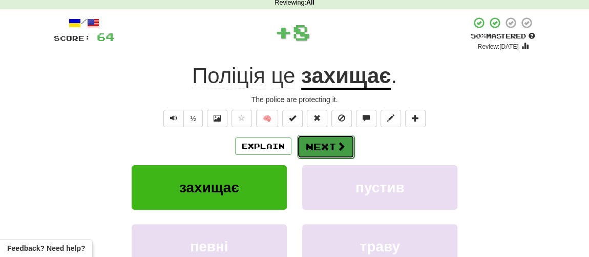
click at [319, 143] on button "Next" at bounding box center [325, 147] width 57 height 24
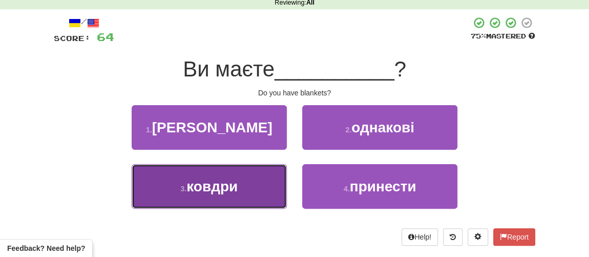
click at [226, 186] on span "ковдри" at bounding box center [212, 186] width 51 height 16
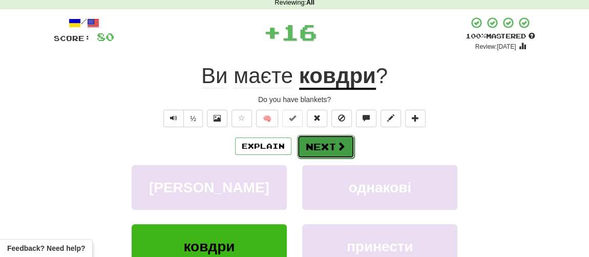
click at [334, 142] on button "Next" at bounding box center [325, 147] width 57 height 24
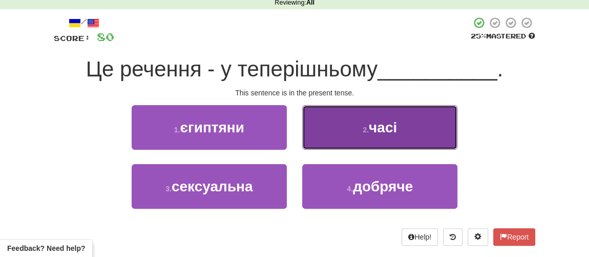
click at [371, 136] on button "2 . часі" at bounding box center [379, 127] width 155 height 45
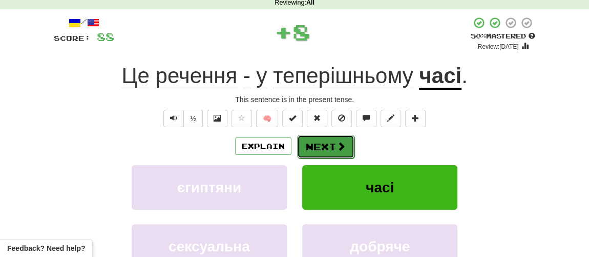
click at [332, 149] on button "Next" at bounding box center [325, 147] width 57 height 24
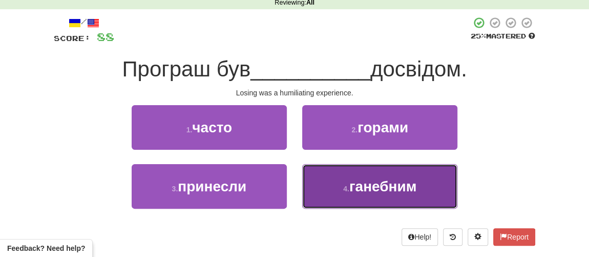
click at [348, 188] on small "4 ." at bounding box center [346, 189] width 6 height 8
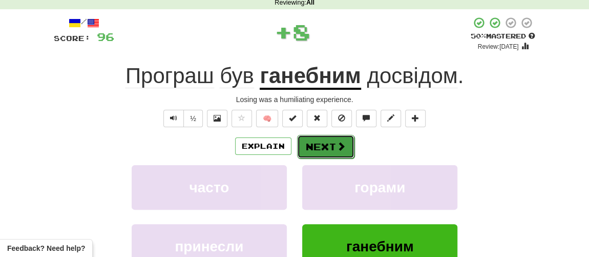
click at [330, 150] on button "Next" at bounding box center [325, 147] width 57 height 24
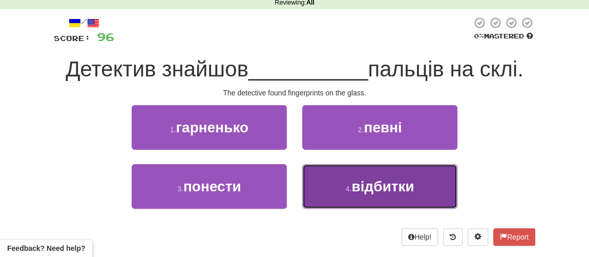
click at [355, 186] on span "відбитки" at bounding box center [383, 186] width 63 height 16
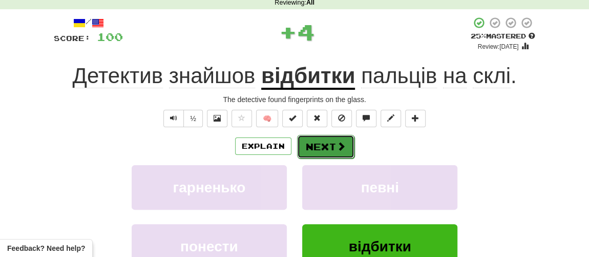
click at [335, 152] on button "Next" at bounding box center [325, 147] width 57 height 24
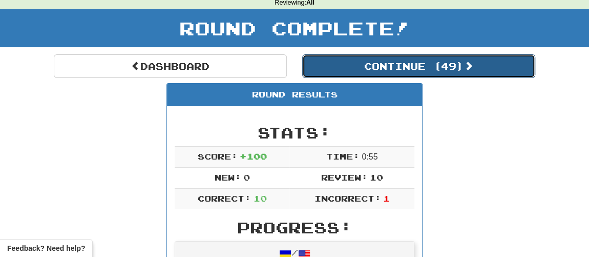
click at [374, 73] on button "Continue ( 49 )" at bounding box center [418, 66] width 233 height 24
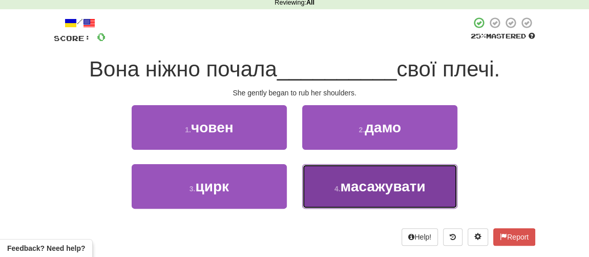
click at [341, 180] on button "4 . масажувати" at bounding box center [379, 186] width 155 height 45
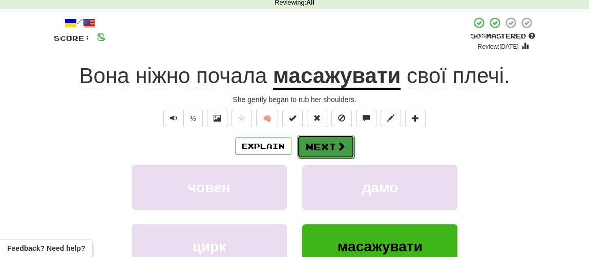
click at [321, 147] on button "Next" at bounding box center [325, 147] width 57 height 24
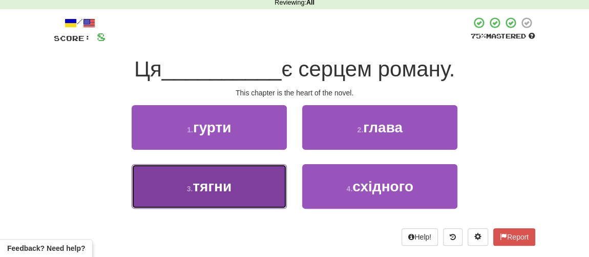
click at [231, 188] on span "тягни" at bounding box center [212, 186] width 39 height 16
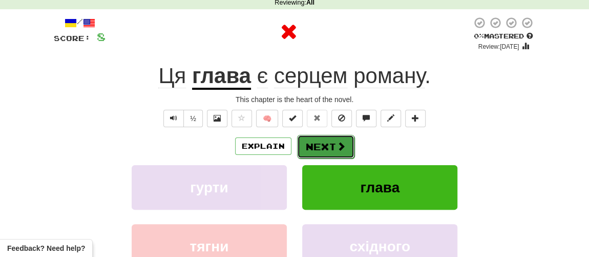
click at [329, 146] on button "Next" at bounding box center [325, 147] width 57 height 24
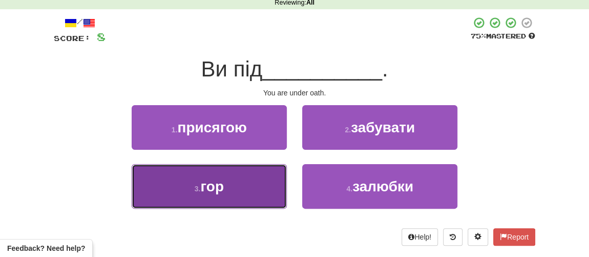
click at [220, 186] on span "гор" at bounding box center [212, 186] width 24 height 16
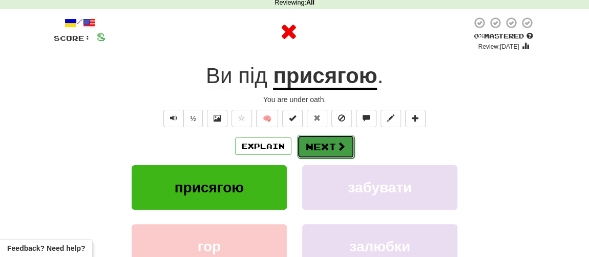
click at [321, 149] on button "Next" at bounding box center [325, 147] width 57 height 24
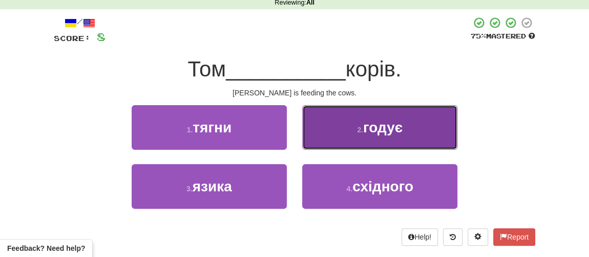
click at [364, 134] on button "2 . годує" at bounding box center [379, 127] width 155 height 45
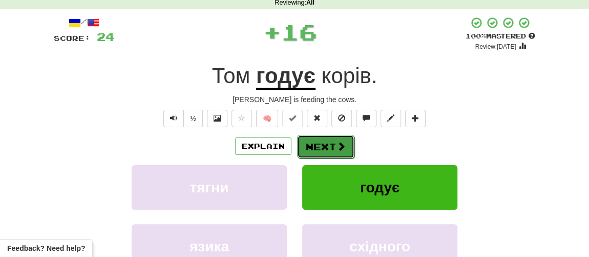
click at [330, 145] on button "Next" at bounding box center [325, 147] width 57 height 24
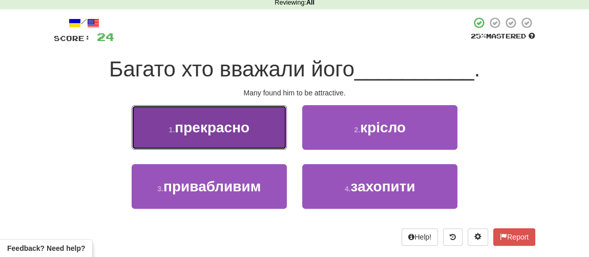
click at [238, 134] on span "прекрасно" at bounding box center [212, 127] width 75 height 16
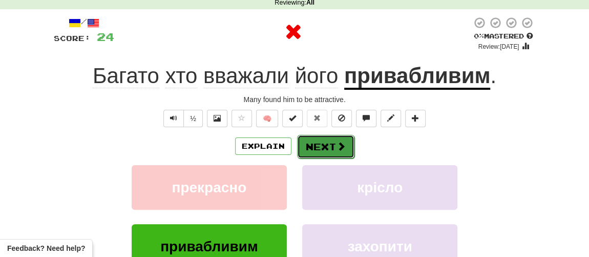
click at [323, 144] on button "Next" at bounding box center [325, 147] width 57 height 24
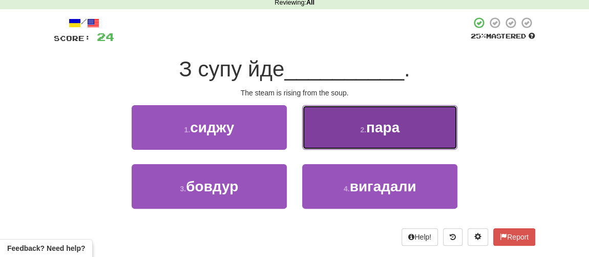
click at [351, 140] on button "2 . пара" at bounding box center [379, 127] width 155 height 45
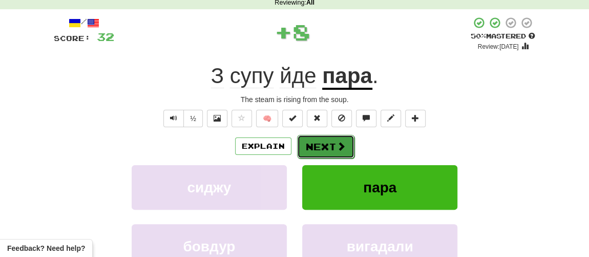
click at [321, 145] on button "Next" at bounding box center [325, 147] width 57 height 24
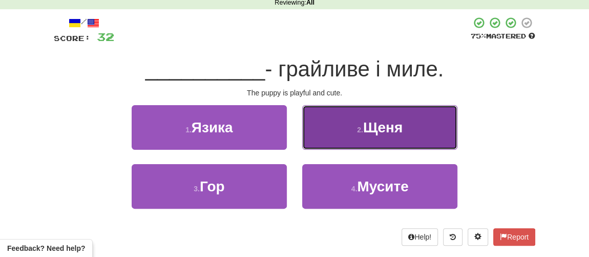
click at [365, 133] on span "Щеня" at bounding box center [382, 127] width 39 height 16
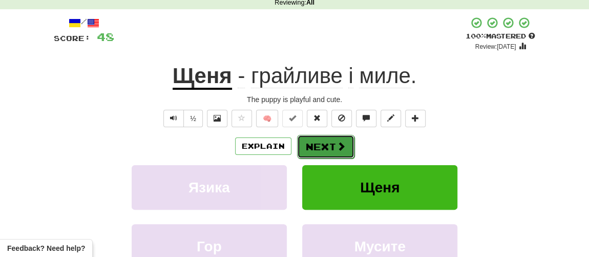
click at [322, 143] on button "Next" at bounding box center [325, 147] width 57 height 24
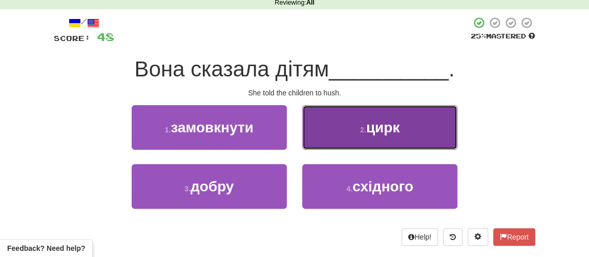
click at [370, 136] on button "2 . цирк" at bounding box center [379, 127] width 155 height 45
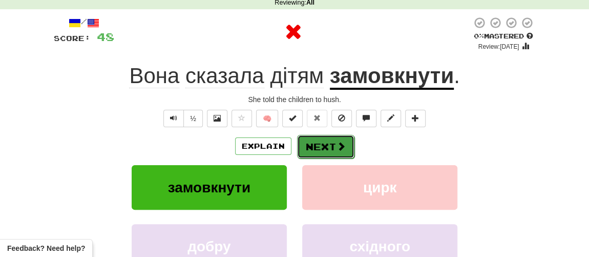
click at [330, 141] on button "Next" at bounding box center [325, 147] width 57 height 24
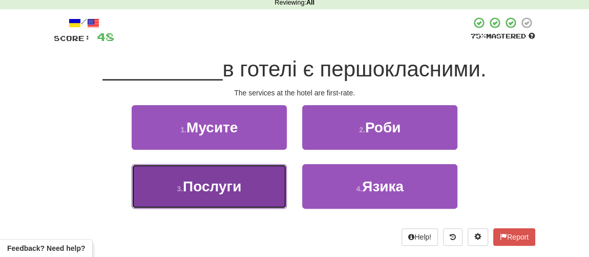
click at [217, 187] on span "Послуги" at bounding box center [212, 186] width 58 height 16
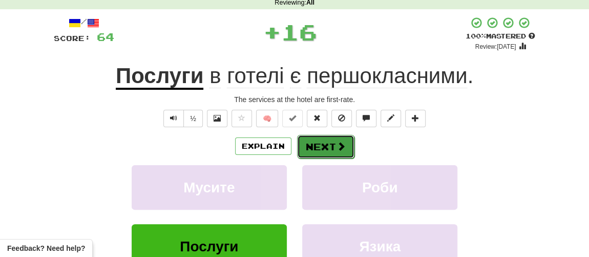
click at [320, 148] on button "Next" at bounding box center [325, 147] width 57 height 24
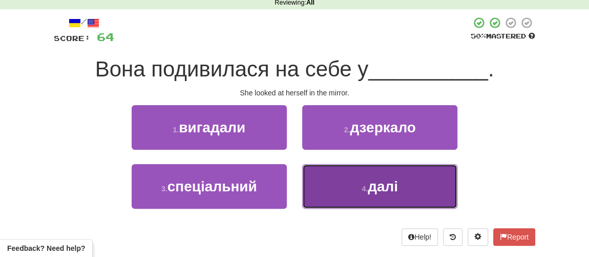
click at [374, 187] on span "далі" at bounding box center [383, 186] width 30 height 16
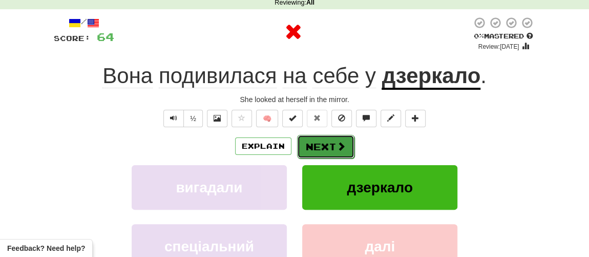
click at [344, 143] on span at bounding box center [341, 145] width 9 height 9
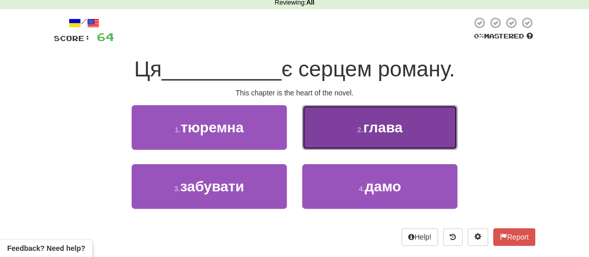
click at [369, 142] on button "2 . глава" at bounding box center [379, 127] width 155 height 45
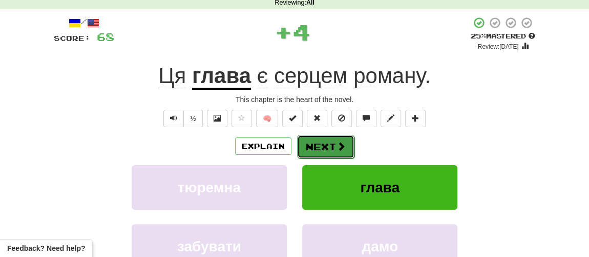
click at [342, 145] on span at bounding box center [341, 145] width 9 height 9
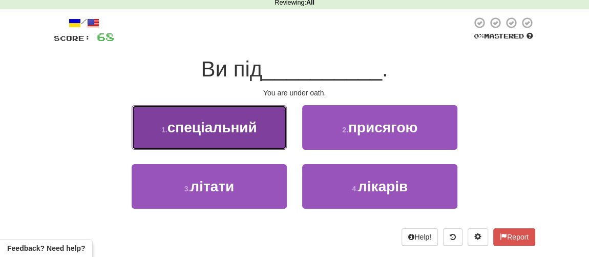
click at [229, 134] on button "1 . спеціальний" at bounding box center [209, 127] width 155 height 45
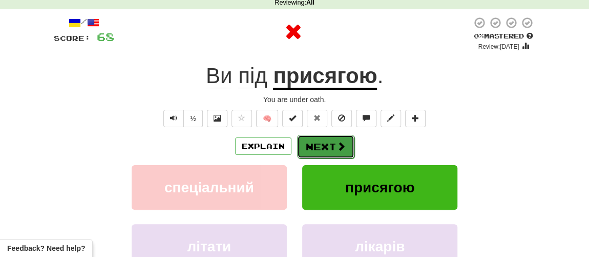
click at [320, 152] on button "Next" at bounding box center [325, 147] width 57 height 24
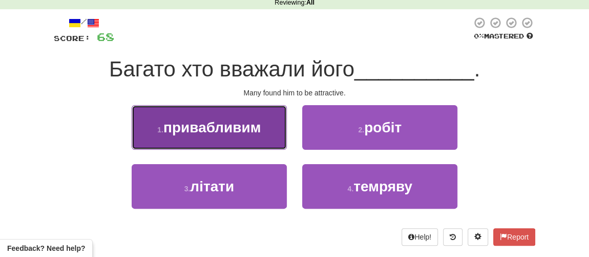
click at [227, 135] on button "1 . привабливим" at bounding box center [209, 127] width 155 height 45
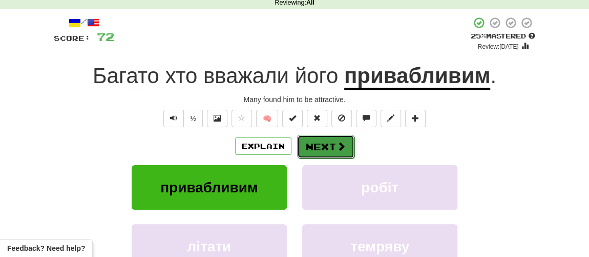
click at [319, 151] on button "Next" at bounding box center [325, 147] width 57 height 24
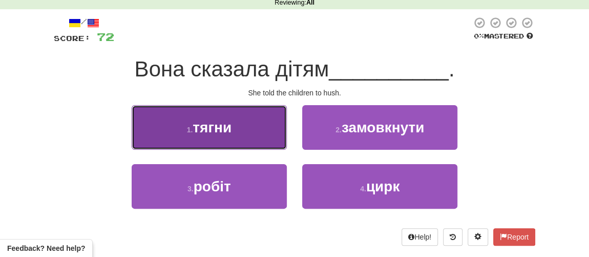
click at [218, 128] on span "тягни" at bounding box center [212, 127] width 39 height 16
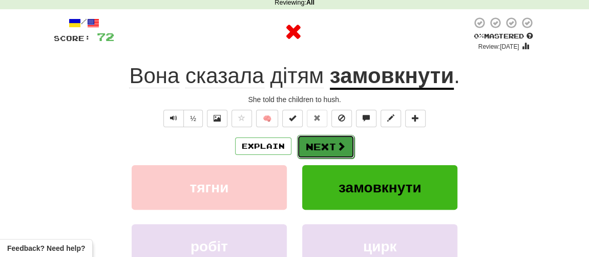
click at [329, 145] on button "Next" at bounding box center [325, 147] width 57 height 24
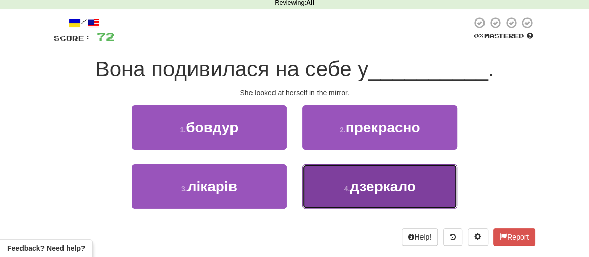
click at [371, 189] on span "дзеркало" at bounding box center [383, 186] width 66 height 16
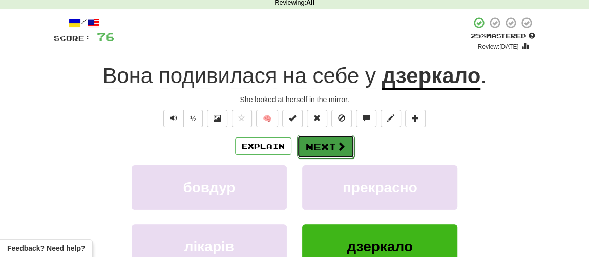
click at [321, 145] on button "Next" at bounding box center [325, 147] width 57 height 24
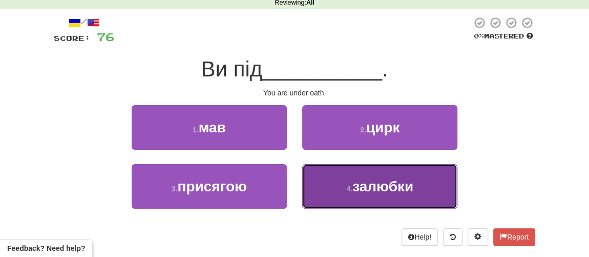
click at [364, 191] on span "залюбки" at bounding box center [383, 186] width 61 height 16
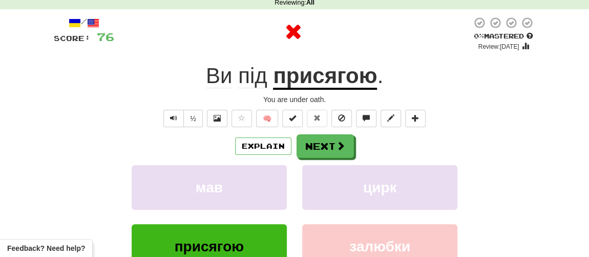
click at [339, 158] on div "Explain Next мав цирк присягою залюбки Learn more: мав цирк присягою залюбки" at bounding box center [295, 216] width 482 height 165
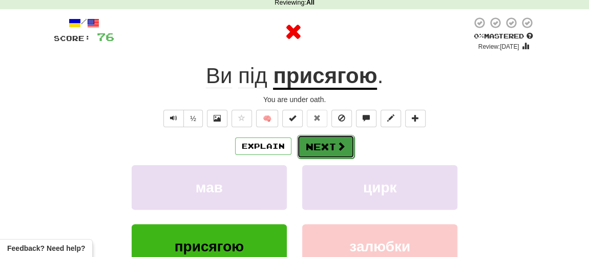
click at [333, 148] on button "Next" at bounding box center [325, 147] width 57 height 24
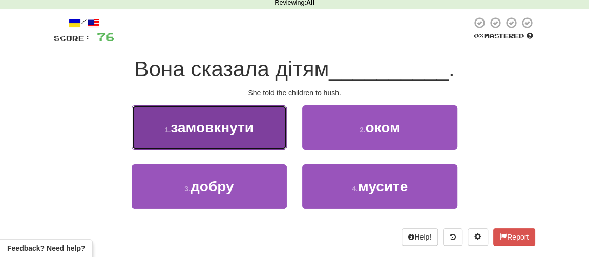
click at [239, 130] on span "замовкнути" at bounding box center [212, 127] width 83 height 16
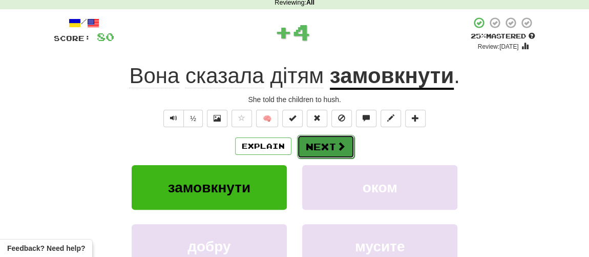
click at [317, 145] on button "Next" at bounding box center [325, 147] width 57 height 24
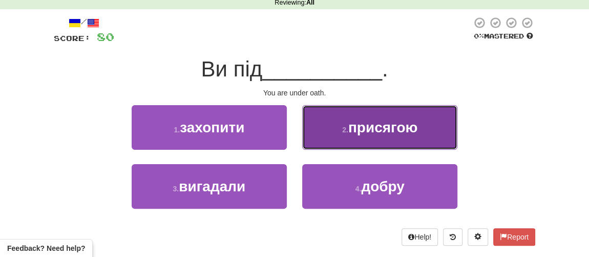
click at [353, 136] on button "2 . присягою" at bounding box center [379, 127] width 155 height 45
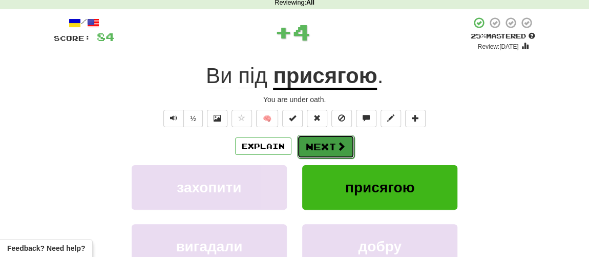
click at [323, 144] on button "Next" at bounding box center [325, 147] width 57 height 24
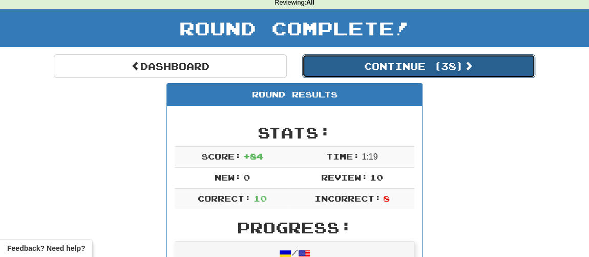
click at [401, 66] on button "Continue ( 38 )" at bounding box center [418, 66] width 233 height 24
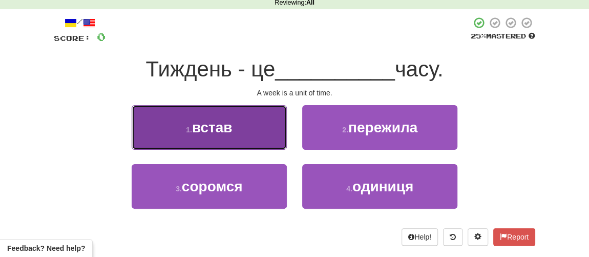
click at [214, 128] on span "встав" at bounding box center [212, 127] width 40 height 16
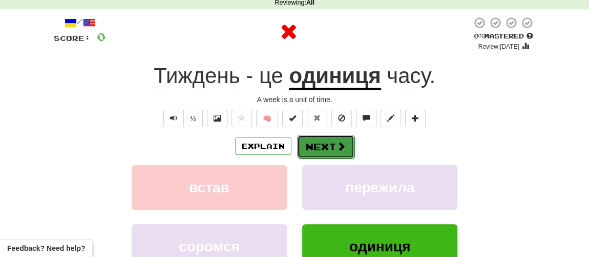
click at [309, 148] on button "Next" at bounding box center [325, 147] width 57 height 24
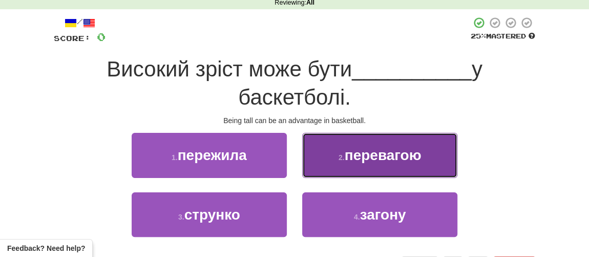
click at [362, 155] on span "перевагою" at bounding box center [383, 155] width 77 height 16
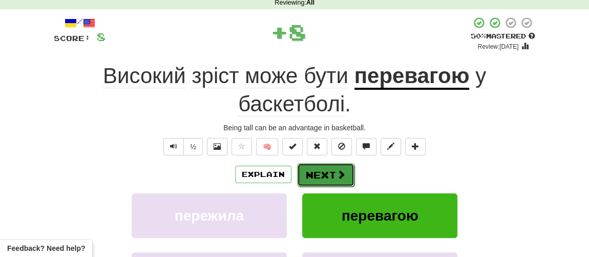
click at [337, 170] on span at bounding box center [341, 174] width 9 height 9
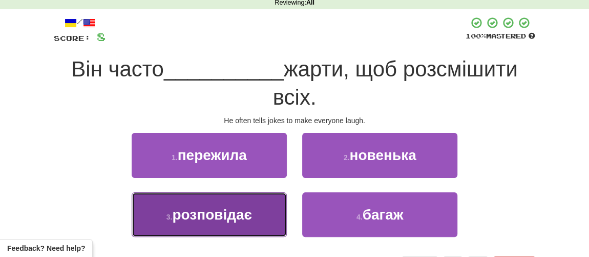
click at [192, 218] on span "розповідає" at bounding box center [212, 215] width 80 height 16
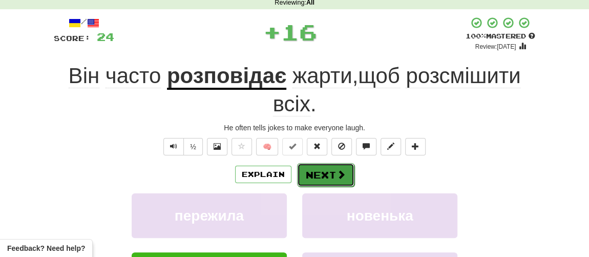
click at [311, 173] on button "Next" at bounding box center [325, 175] width 57 height 24
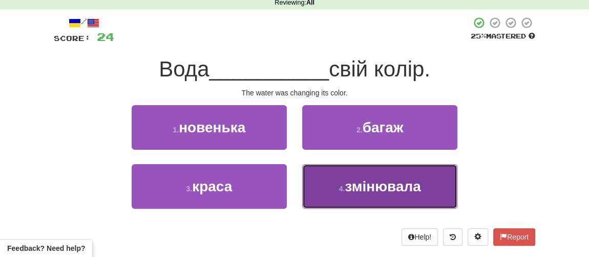
click at [365, 190] on span "змінювала" at bounding box center [383, 186] width 76 height 16
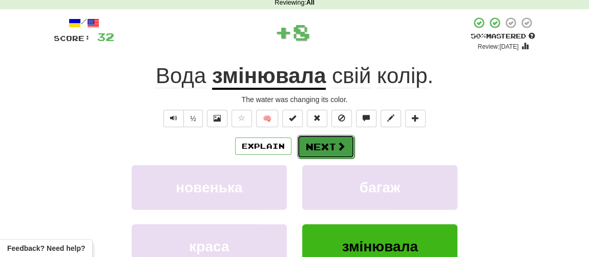
click at [324, 149] on button "Next" at bounding box center [325, 147] width 57 height 24
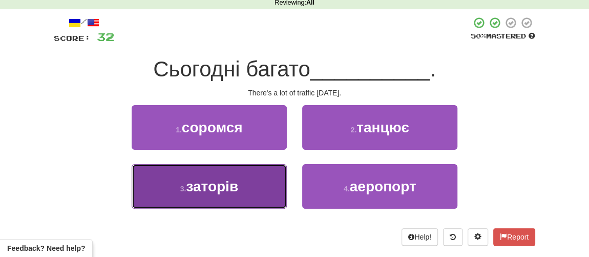
click at [212, 185] on span "заторів" at bounding box center [212, 186] width 52 height 16
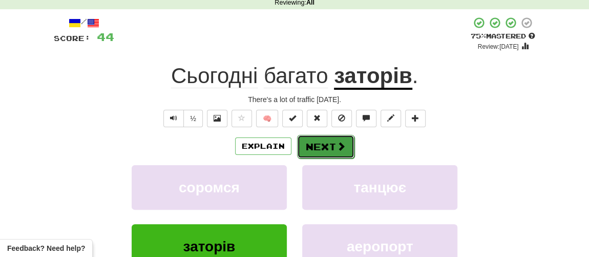
click at [325, 145] on button "Next" at bounding box center [325, 147] width 57 height 24
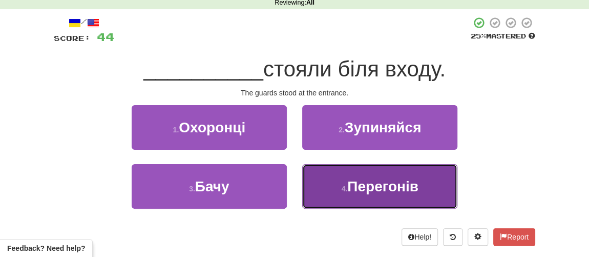
click at [344, 193] on button "4 . Перегонів" at bounding box center [379, 186] width 155 height 45
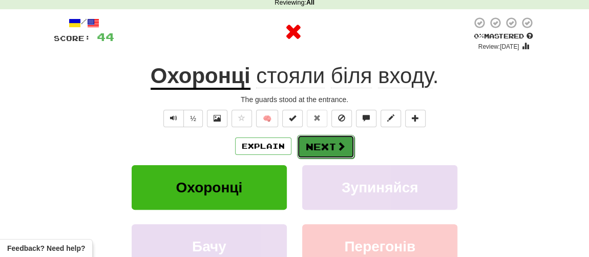
click at [329, 141] on button "Next" at bounding box center [325, 147] width 57 height 24
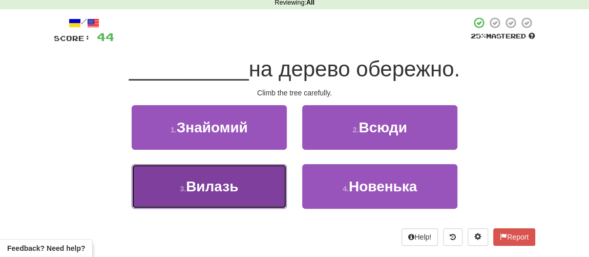
click at [227, 187] on span "Вилазь" at bounding box center [212, 186] width 52 height 16
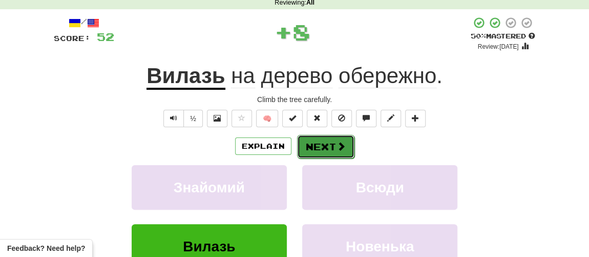
click at [335, 150] on button "Next" at bounding box center [325, 147] width 57 height 24
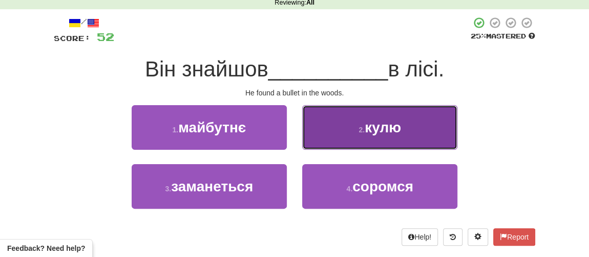
click at [362, 135] on button "2 . кулю" at bounding box center [379, 127] width 155 height 45
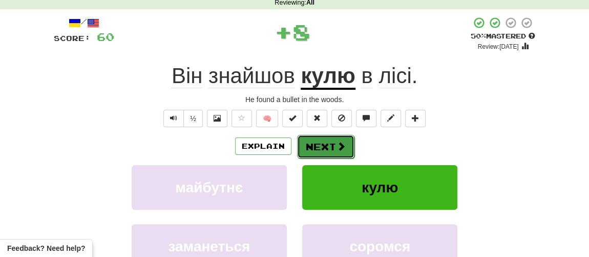
click at [337, 143] on span at bounding box center [341, 145] width 9 height 9
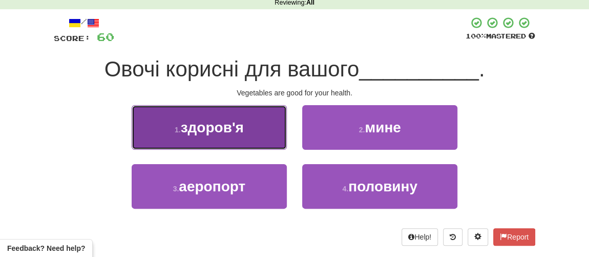
click at [257, 131] on button "1 . здоров'я" at bounding box center [209, 127] width 155 height 45
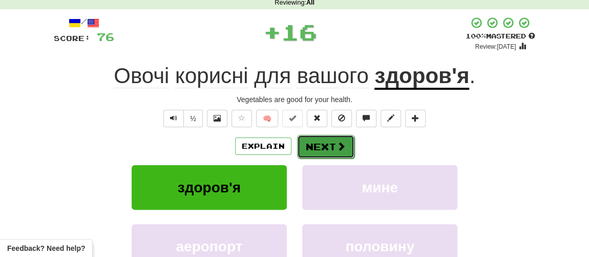
click at [326, 145] on button "Next" at bounding box center [325, 147] width 57 height 24
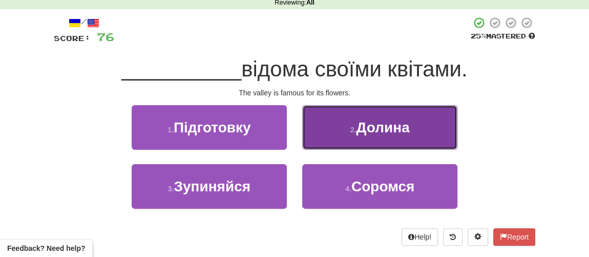
click at [385, 134] on span "Долина" at bounding box center [382, 127] width 53 height 16
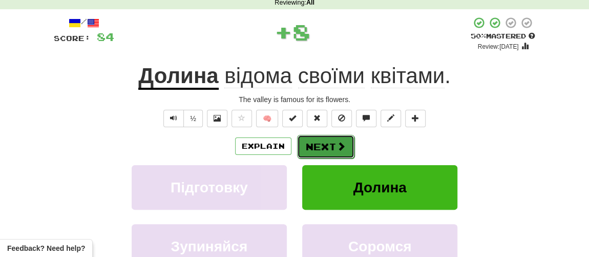
click at [320, 148] on button "Next" at bounding box center [325, 147] width 57 height 24
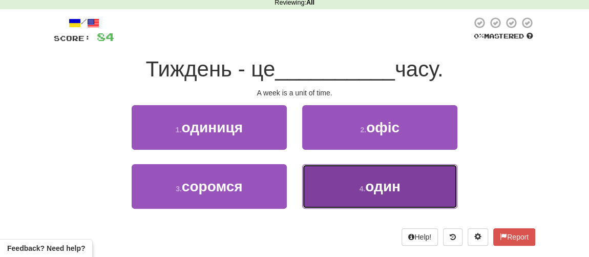
click at [355, 188] on button "4 . один" at bounding box center [379, 186] width 155 height 45
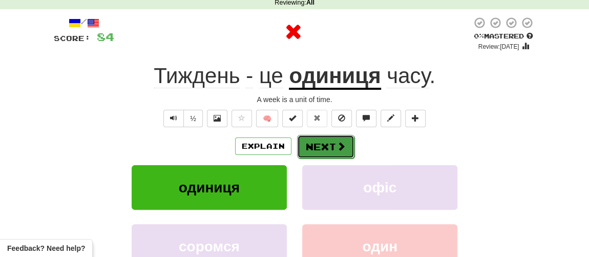
click at [325, 146] on button "Next" at bounding box center [325, 147] width 57 height 24
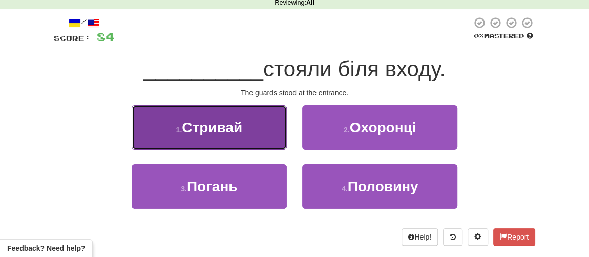
click at [247, 127] on button "1 . Стривай" at bounding box center [209, 127] width 155 height 45
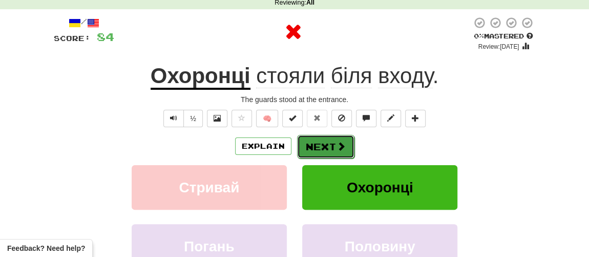
click at [317, 140] on button "Next" at bounding box center [325, 147] width 57 height 24
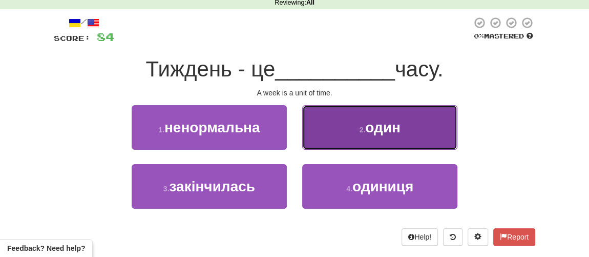
click at [364, 134] on button "2 . один" at bounding box center [379, 127] width 155 height 45
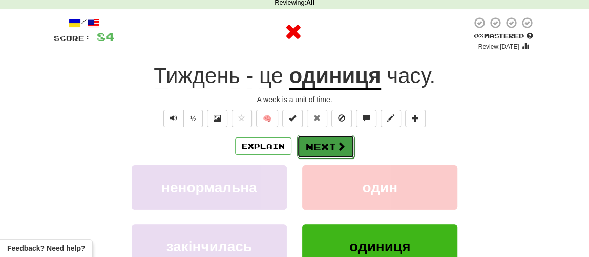
click at [328, 151] on button "Next" at bounding box center [325, 147] width 57 height 24
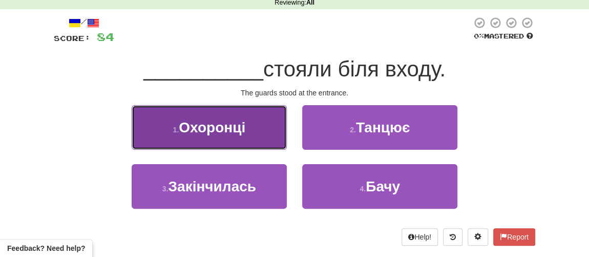
click at [235, 129] on span "Охоронці" at bounding box center [212, 127] width 67 height 16
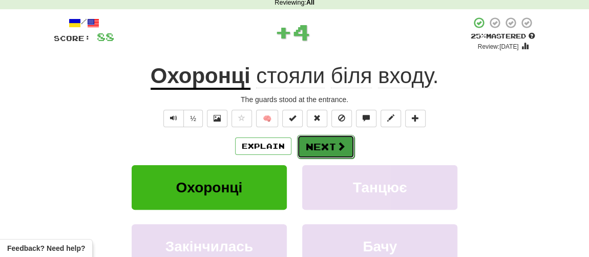
click at [331, 142] on button "Next" at bounding box center [325, 147] width 57 height 24
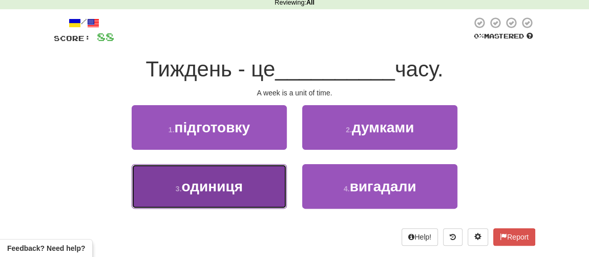
click at [208, 183] on span "одиниця" at bounding box center [211, 186] width 61 height 16
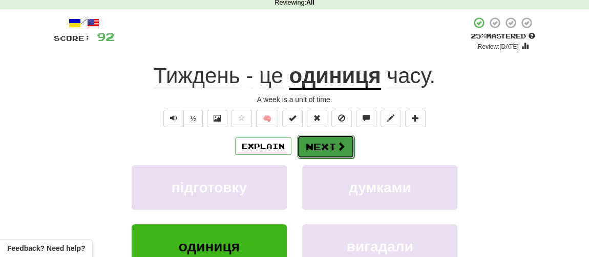
click at [329, 146] on button "Next" at bounding box center [325, 147] width 57 height 24
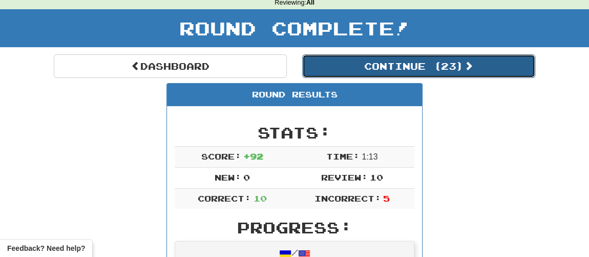
click at [374, 67] on button "Continue ( 23 )" at bounding box center [418, 66] width 233 height 24
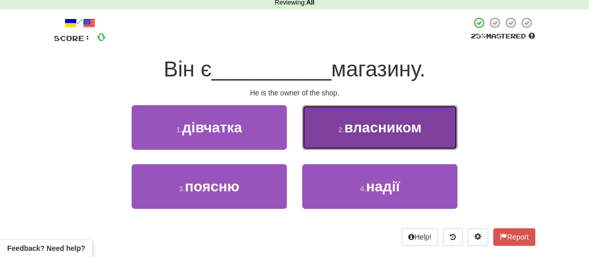
click at [369, 125] on span "власником" at bounding box center [382, 127] width 77 height 16
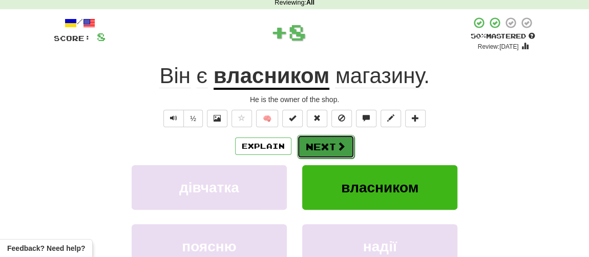
click at [327, 140] on button "Next" at bounding box center [325, 147] width 57 height 24
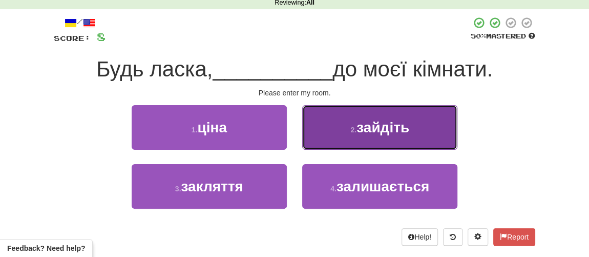
click at [371, 127] on span "зайдіть" at bounding box center [383, 127] width 53 height 16
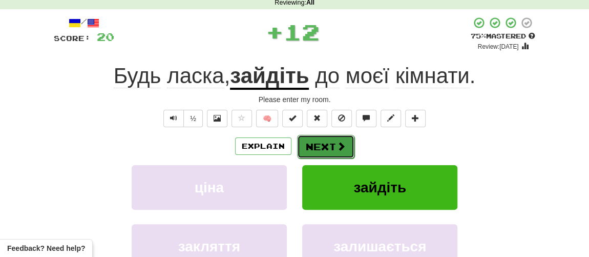
click at [326, 146] on button "Next" at bounding box center [325, 147] width 57 height 24
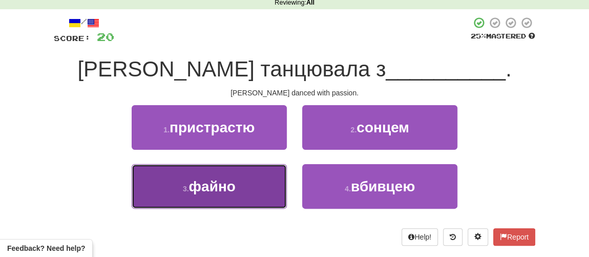
click at [238, 189] on button "3 . файно" at bounding box center [209, 186] width 155 height 45
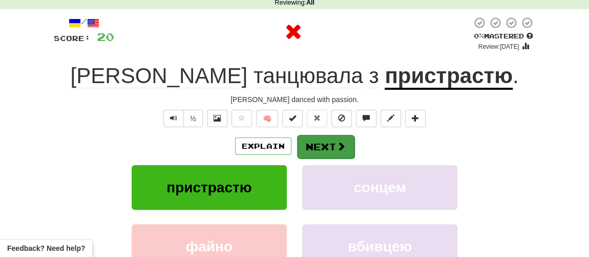
drag, startPoint x: 354, startPoint y: 140, endPoint x: 340, endPoint y: 143, distance: 13.7
click at [354, 139] on div "Explain Next" at bounding box center [295, 146] width 482 height 24
click at [330, 144] on button "Next" at bounding box center [325, 147] width 57 height 24
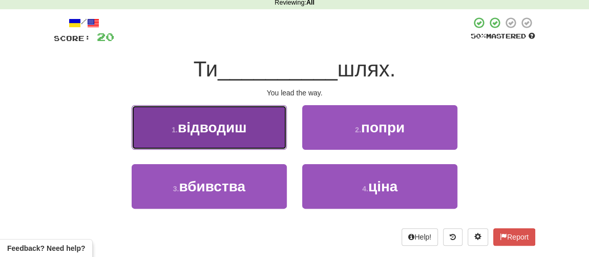
click at [232, 130] on span "відводиш" at bounding box center [212, 127] width 69 height 16
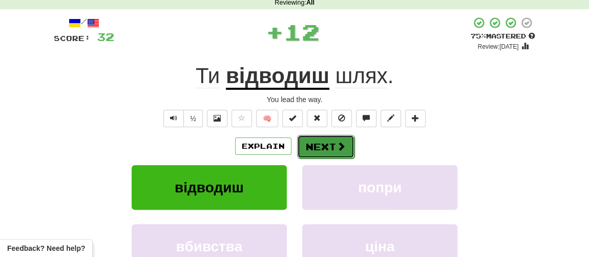
click at [317, 147] on button "Next" at bounding box center [325, 147] width 57 height 24
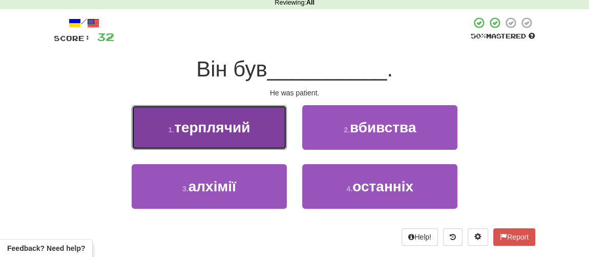
click at [240, 127] on span "терплячий" at bounding box center [212, 127] width 76 height 16
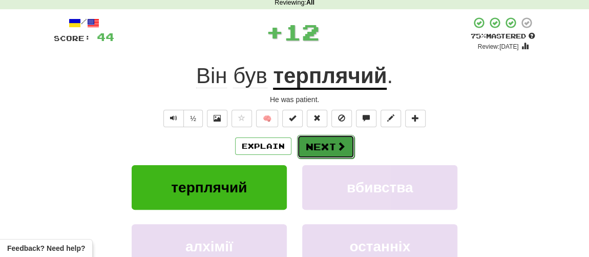
click at [320, 145] on button "Next" at bounding box center [325, 147] width 57 height 24
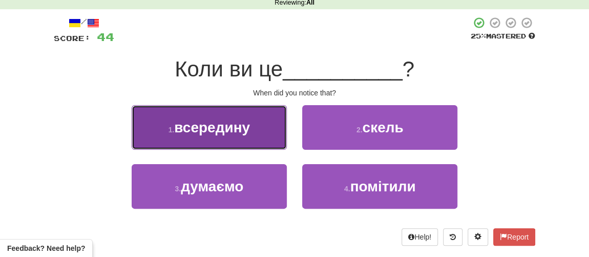
click at [222, 131] on span "всередину" at bounding box center [212, 127] width 76 height 16
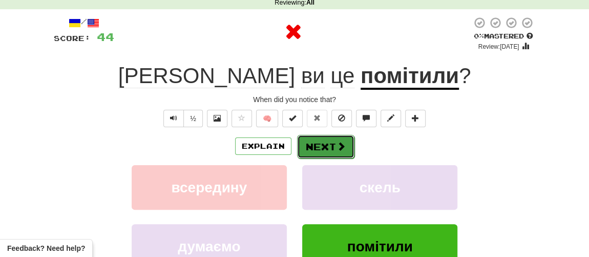
click at [316, 149] on button "Next" at bounding box center [325, 147] width 57 height 24
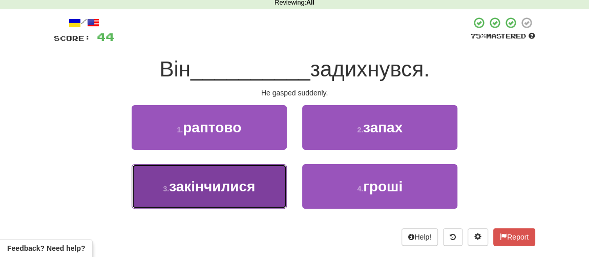
click at [231, 193] on button "3 . закінчилися" at bounding box center [209, 186] width 155 height 45
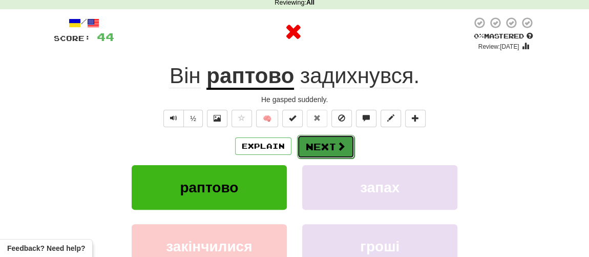
click at [324, 141] on button "Next" at bounding box center [325, 147] width 57 height 24
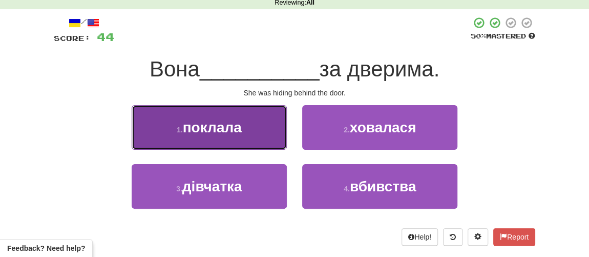
click at [220, 127] on span "поклала" at bounding box center [212, 127] width 59 height 16
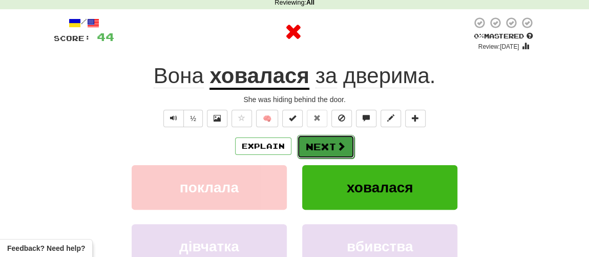
click at [312, 145] on button "Next" at bounding box center [325, 147] width 57 height 24
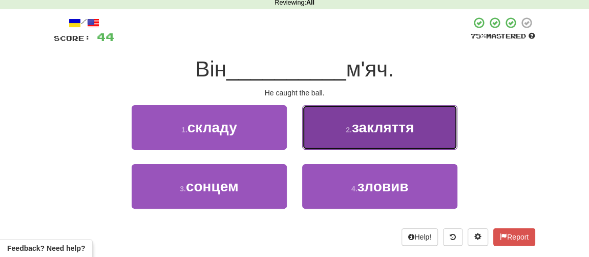
click at [380, 123] on span "закляття" at bounding box center [383, 127] width 62 height 16
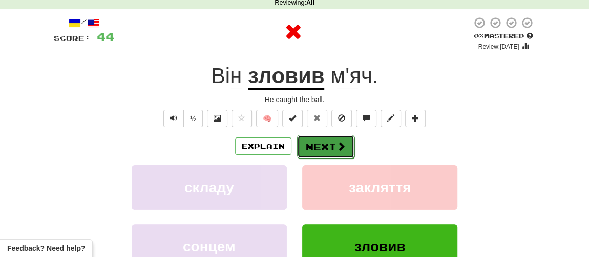
click at [312, 140] on button "Next" at bounding box center [325, 147] width 57 height 24
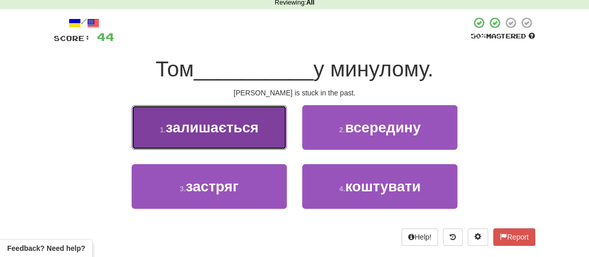
click at [198, 136] on button "1 . залишається" at bounding box center [209, 127] width 155 height 45
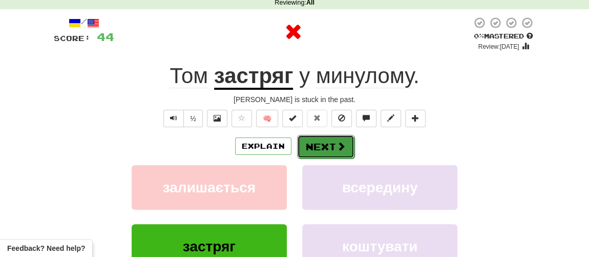
click at [322, 143] on button "Next" at bounding box center [325, 147] width 57 height 24
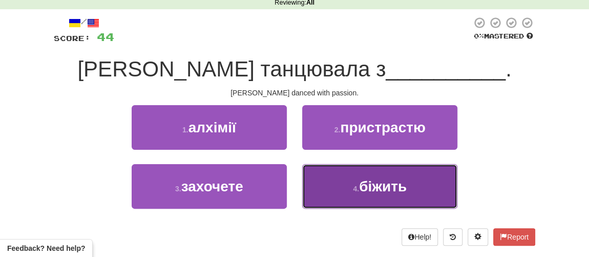
click at [353, 190] on small "4 ." at bounding box center [356, 189] width 6 height 8
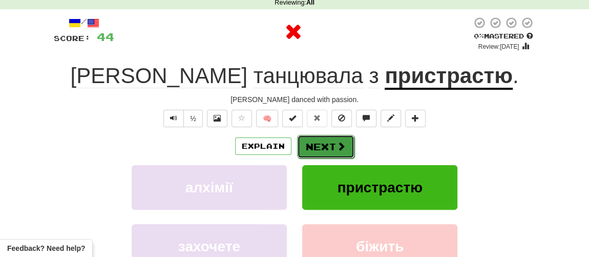
click at [320, 148] on button "Next" at bounding box center [325, 147] width 57 height 24
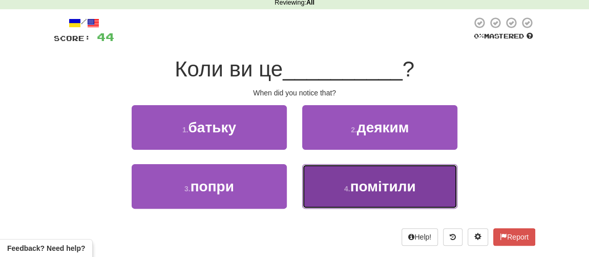
click at [354, 190] on span "помітили" at bounding box center [383, 186] width 66 height 16
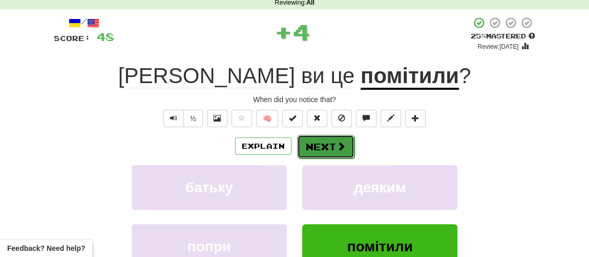
click at [326, 155] on button "Next" at bounding box center [325, 147] width 57 height 24
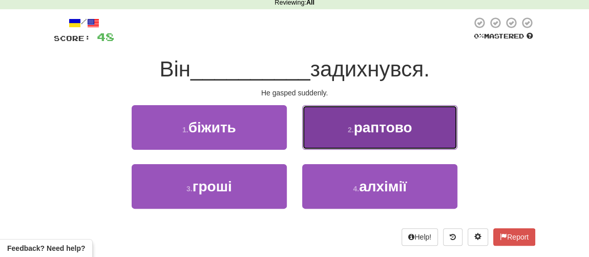
click at [359, 137] on button "2 . раптово" at bounding box center [379, 127] width 155 height 45
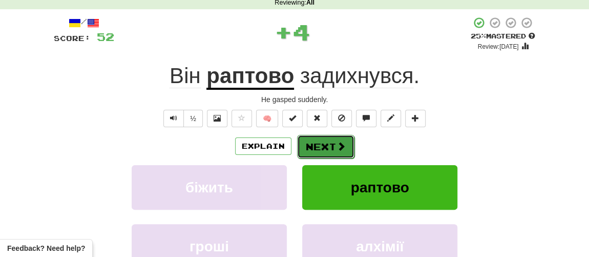
click at [320, 149] on button "Next" at bounding box center [325, 147] width 57 height 24
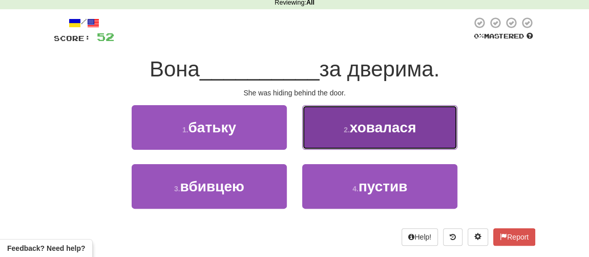
click at [365, 130] on span "ховалася" at bounding box center [383, 127] width 67 height 16
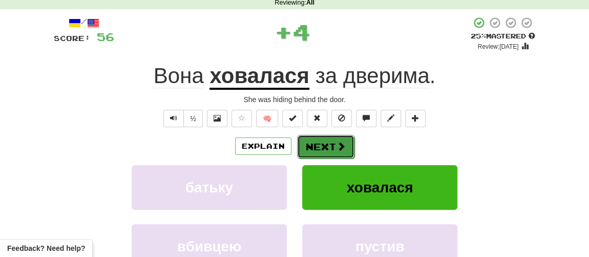
click at [319, 149] on button "Next" at bounding box center [325, 147] width 57 height 24
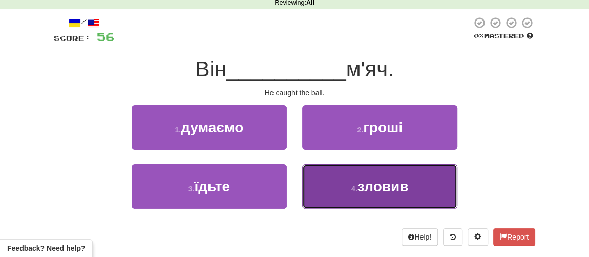
click at [343, 183] on button "4 . зловив" at bounding box center [379, 186] width 155 height 45
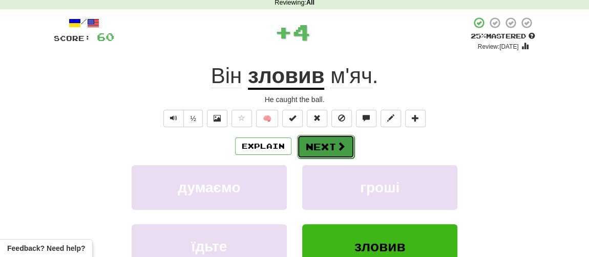
click at [331, 151] on button "Next" at bounding box center [325, 147] width 57 height 24
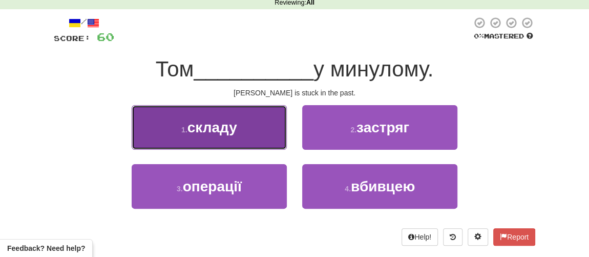
click at [202, 136] on button "1 . складу" at bounding box center [209, 127] width 155 height 45
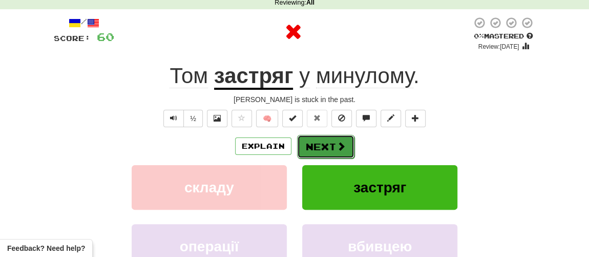
click at [316, 145] on button "Next" at bounding box center [325, 147] width 57 height 24
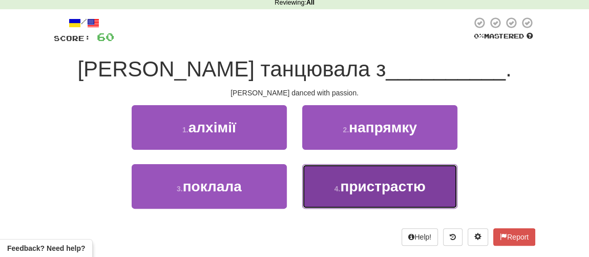
click at [345, 186] on span "пристрастю" at bounding box center [382, 186] width 85 height 16
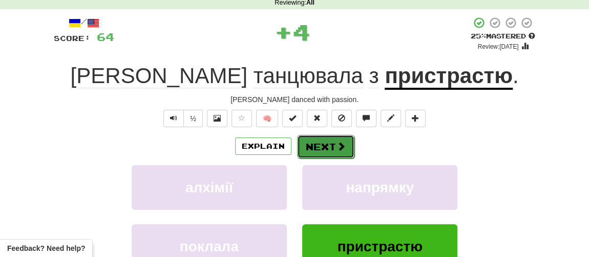
click at [325, 153] on button "Next" at bounding box center [325, 147] width 57 height 24
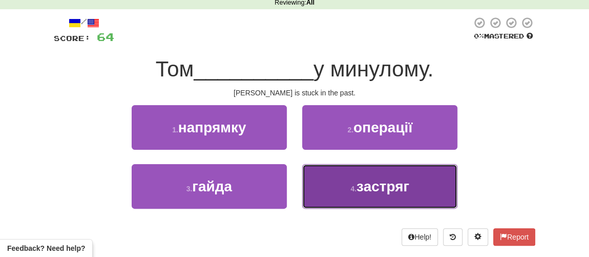
click at [357, 193] on span "застряг" at bounding box center [383, 186] width 53 height 16
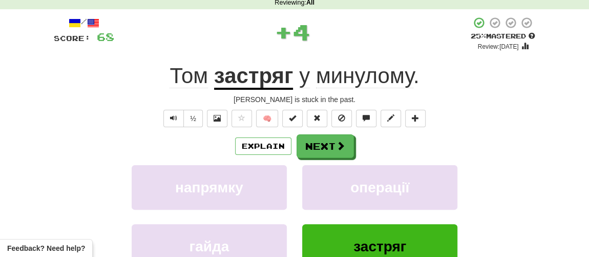
click at [325, 156] on div "Explain Next напрямку операції гайда застряг Learn more: напрямку операції гайд…" at bounding box center [295, 216] width 482 height 165
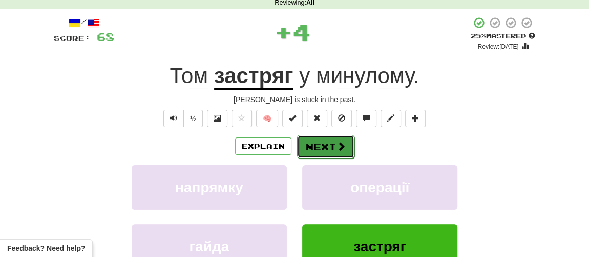
click at [325, 153] on button "Next" at bounding box center [325, 147] width 57 height 24
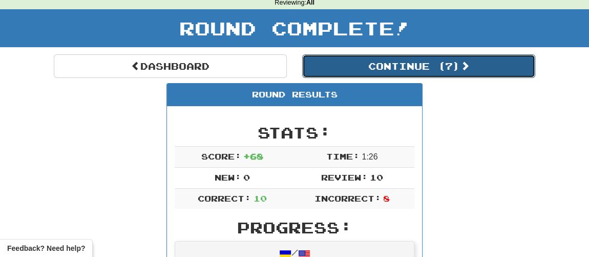
click at [375, 66] on button "Continue ( 7 )" at bounding box center [418, 66] width 233 height 24
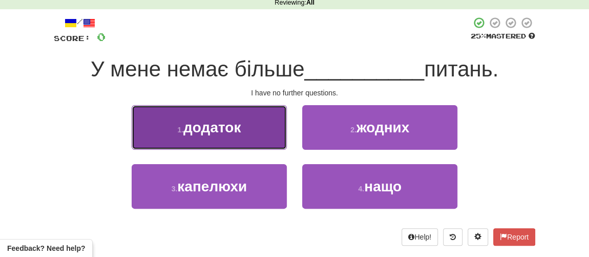
click at [225, 134] on button "1 . додаток" at bounding box center [209, 127] width 155 height 45
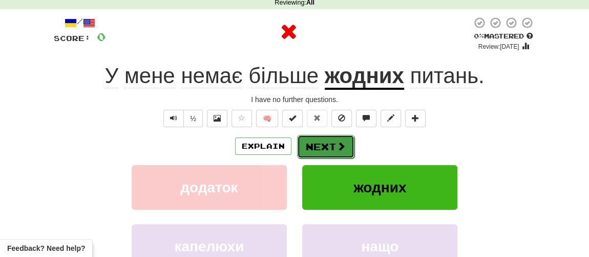
click at [329, 146] on button "Next" at bounding box center [325, 147] width 57 height 24
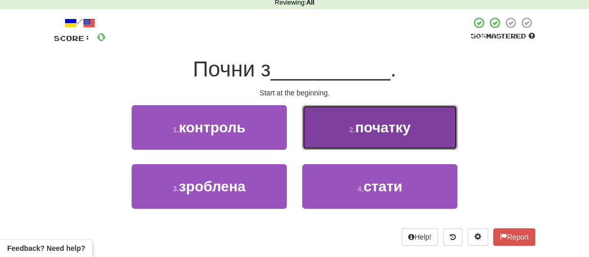
click at [383, 128] on span "початку" at bounding box center [382, 127] width 55 height 16
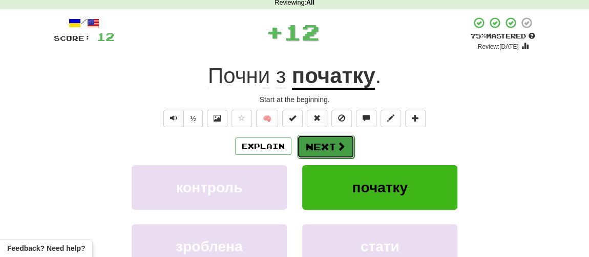
click at [337, 144] on span at bounding box center [341, 145] width 9 height 9
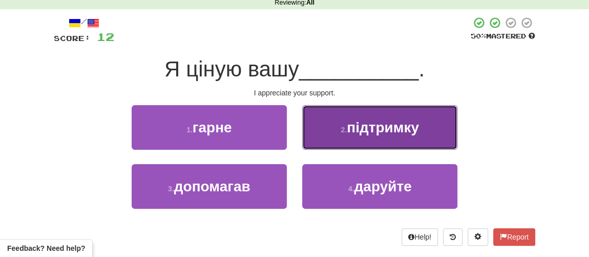
click at [364, 131] on span "підтримку" at bounding box center [383, 127] width 72 height 16
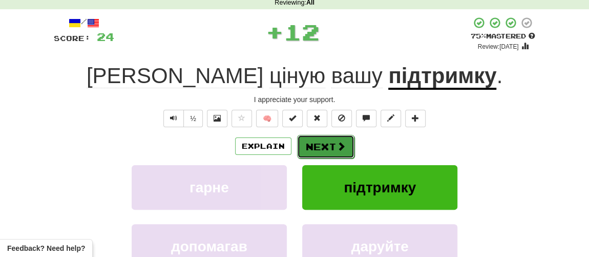
click at [332, 144] on button "Next" at bounding box center [325, 147] width 57 height 24
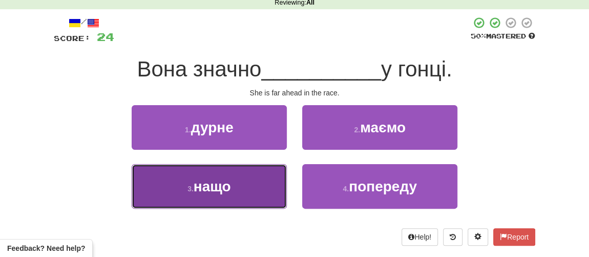
click at [222, 182] on span "нащо" at bounding box center [212, 186] width 37 height 16
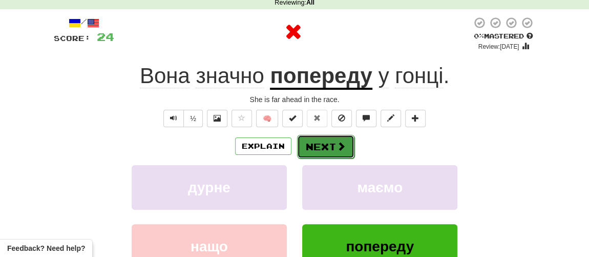
click at [324, 140] on button "Next" at bounding box center [325, 147] width 57 height 24
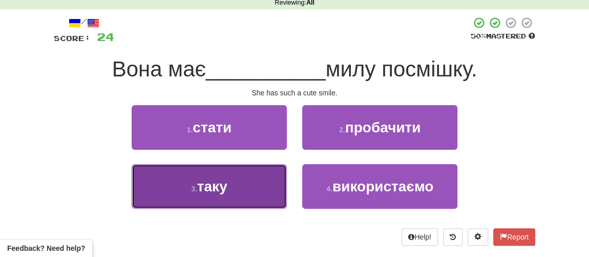
click at [202, 186] on span "таку" at bounding box center [212, 186] width 30 height 16
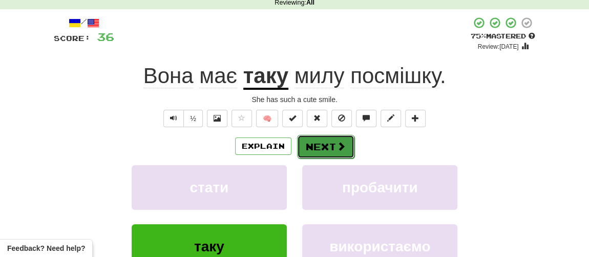
click at [325, 146] on button "Next" at bounding box center [325, 147] width 57 height 24
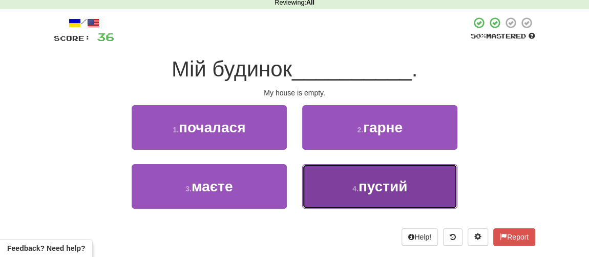
click at [339, 189] on button "4 . пустий" at bounding box center [379, 186] width 155 height 45
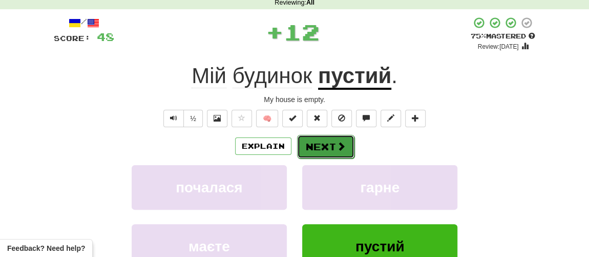
click at [317, 148] on button "Next" at bounding box center [325, 147] width 57 height 24
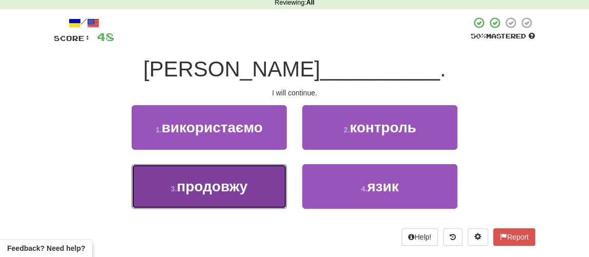
click at [217, 186] on span "продовжу" at bounding box center [212, 186] width 71 height 16
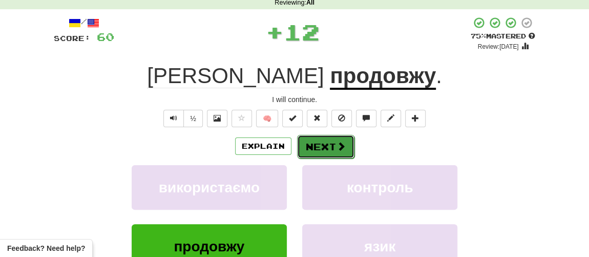
click at [319, 145] on button "Next" at bounding box center [325, 147] width 57 height 24
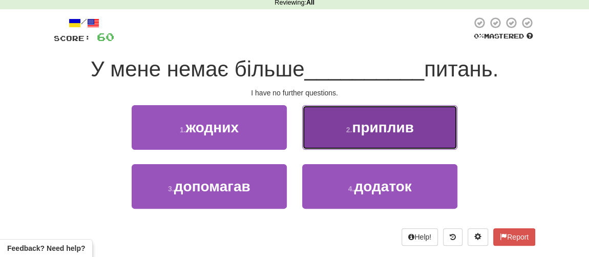
click at [362, 126] on span "приплив" at bounding box center [383, 127] width 62 height 16
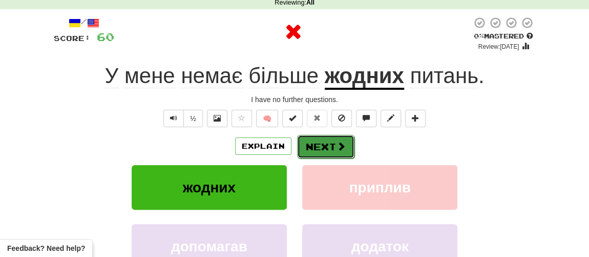
click at [334, 144] on button "Next" at bounding box center [325, 147] width 57 height 24
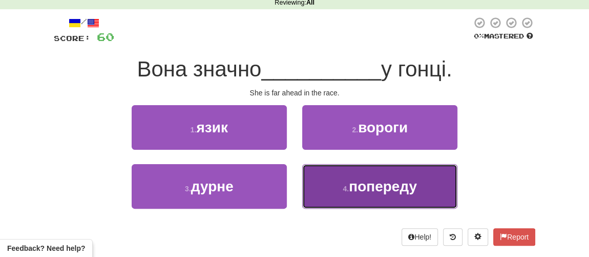
click at [361, 182] on span "попереду" at bounding box center [383, 186] width 68 height 16
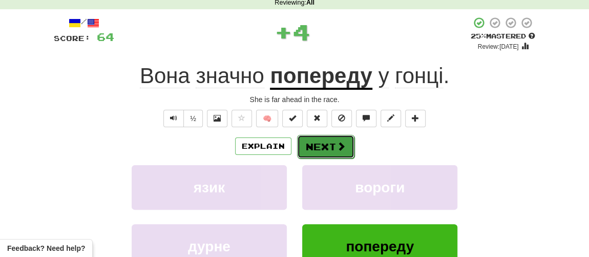
click at [337, 146] on span at bounding box center [341, 145] width 9 height 9
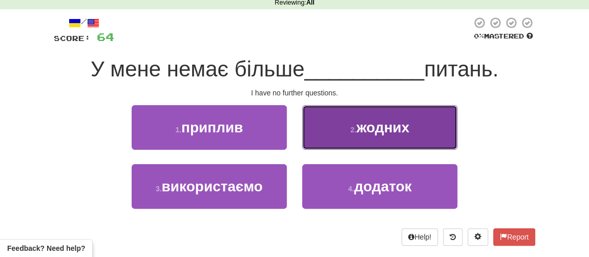
click at [371, 135] on button "2 . жодних" at bounding box center [379, 127] width 155 height 45
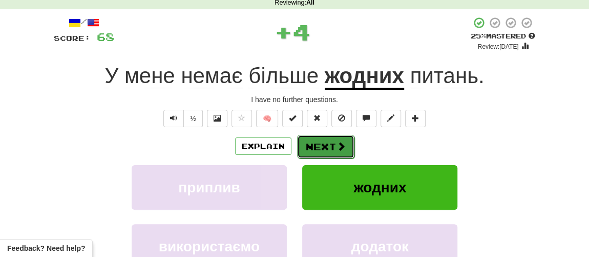
click at [340, 146] on span at bounding box center [341, 145] width 9 height 9
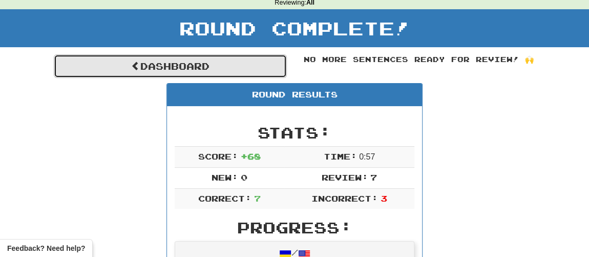
click at [196, 65] on link "Dashboard" at bounding box center [170, 66] width 233 height 24
